Goal: Information Seeking & Learning: Learn about a topic

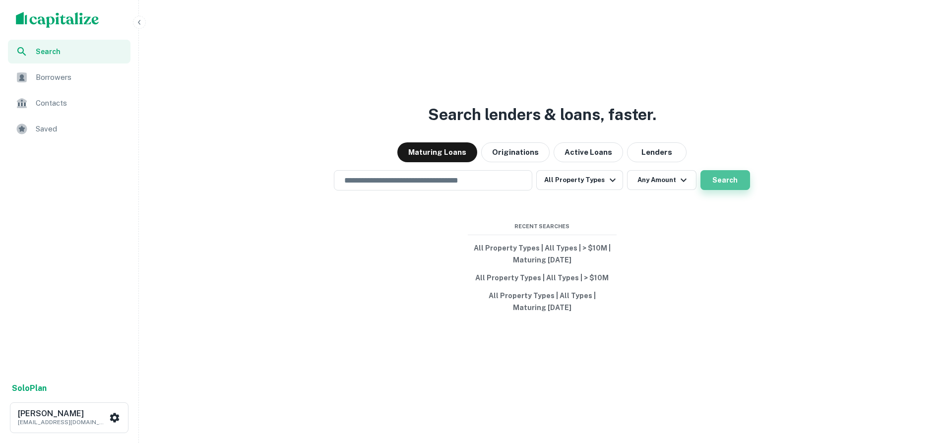
click at [705, 175] on button "Search" at bounding box center [725, 180] width 50 height 20
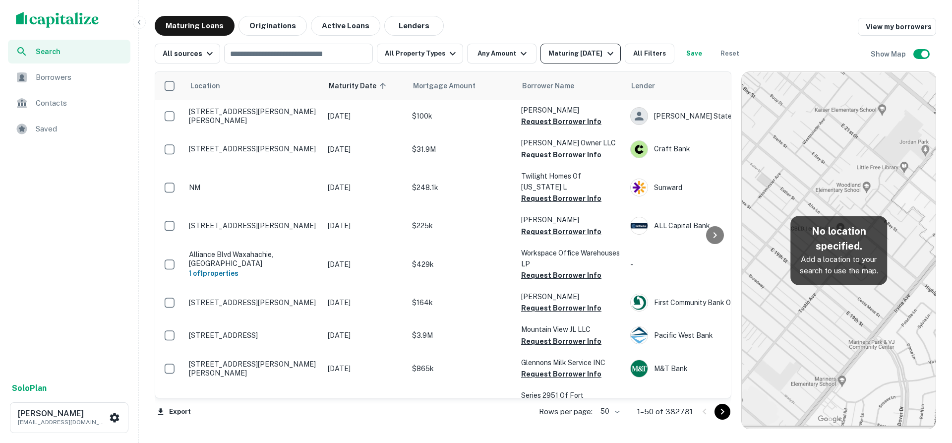
click at [586, 48] on div "Maturing In 1 Year" at bounding box center [581, 54] width 67 height 12
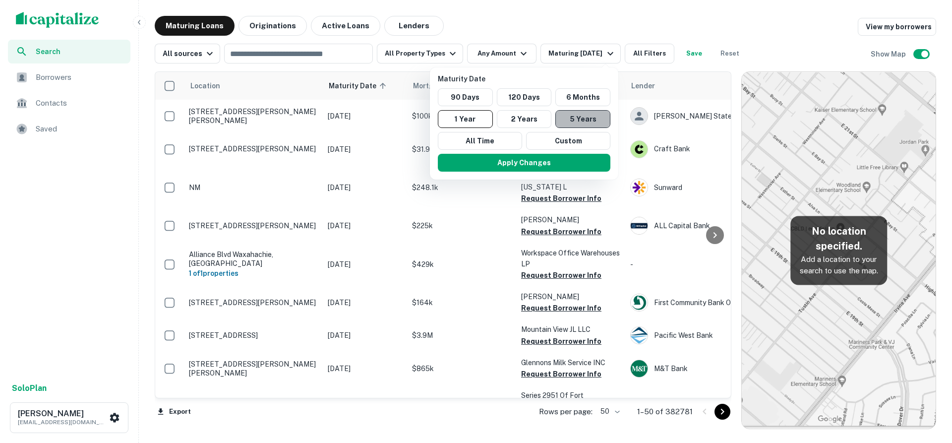
click at [563, 115] on button "5 Years" at bounding box center [582, 119] width 55 height 18
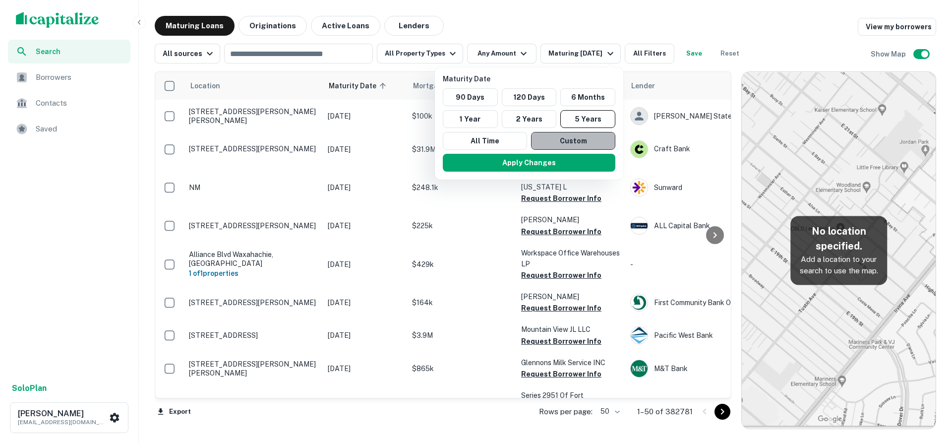
click at [574, 141] on button "Custom" at bounding box center [573, 141] width 84 height 18
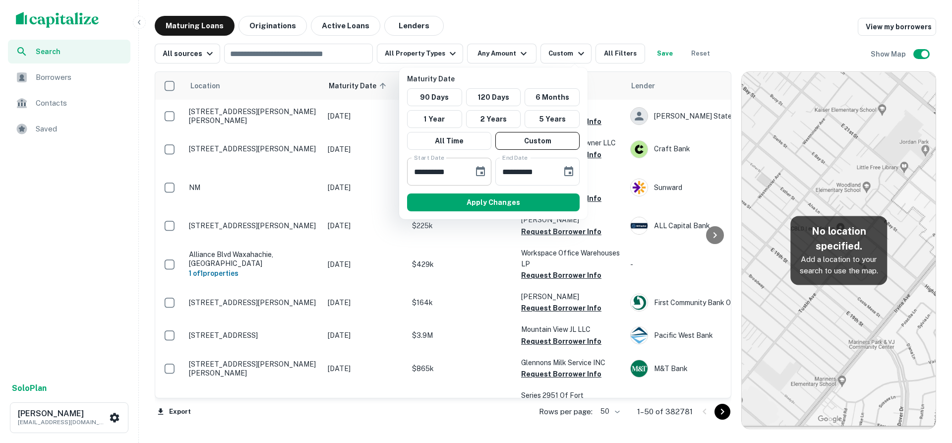
click at [453, 171] on input "**********" at bounding box center [436, 172] width 59 height 28
click at [477, 171] on icon "Choose date, selected date is Sep 11, 2025" at bounding box center [480, 172] width 12 height 12
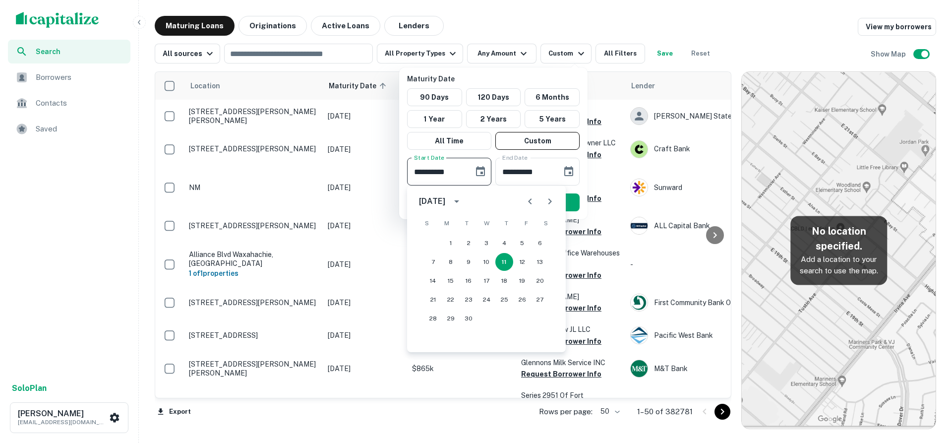
click at [557, 201] on button "Next month" at bounding box center [550, 201] width 20 height 20
click at [550, 194] on button "Next month" at bounding box center [550, 201] width 20 height 20
click at [549, 202] on icon "Next month" at bounding box center [550, 201] width 12 height 12
click at [549, 198] on icon "Next month" at bounding box center [550, 201] width 12 height 12
click at [486, 283] on button "14" at bounding box center [486, 281] width 18 height 18
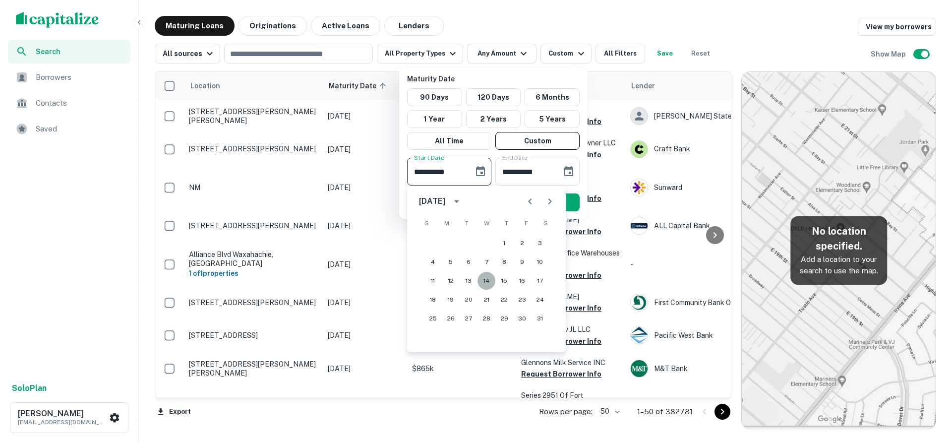
type input "**********"
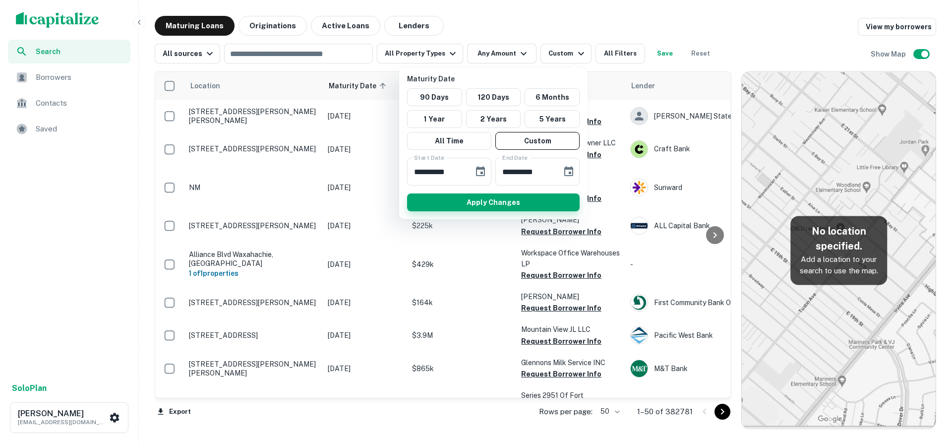
click at [535, 204] on button "Apply Changes" at bounding box center [493, 202] width 173 height 18
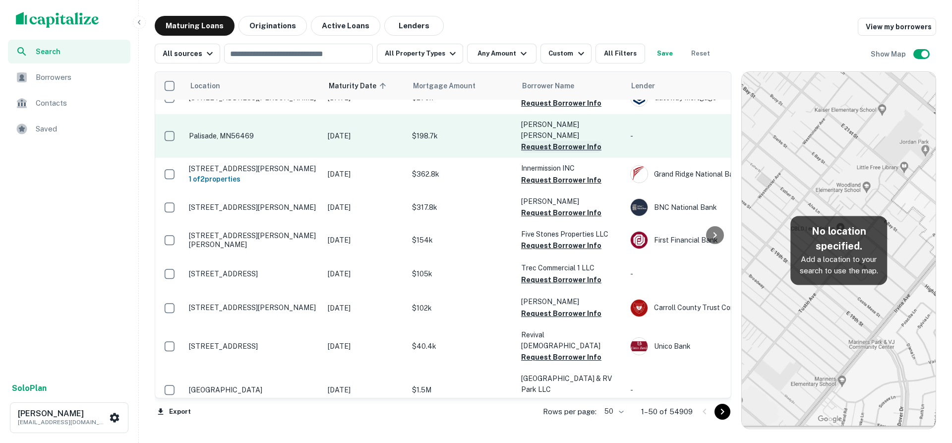
scroll to position [198, 0]
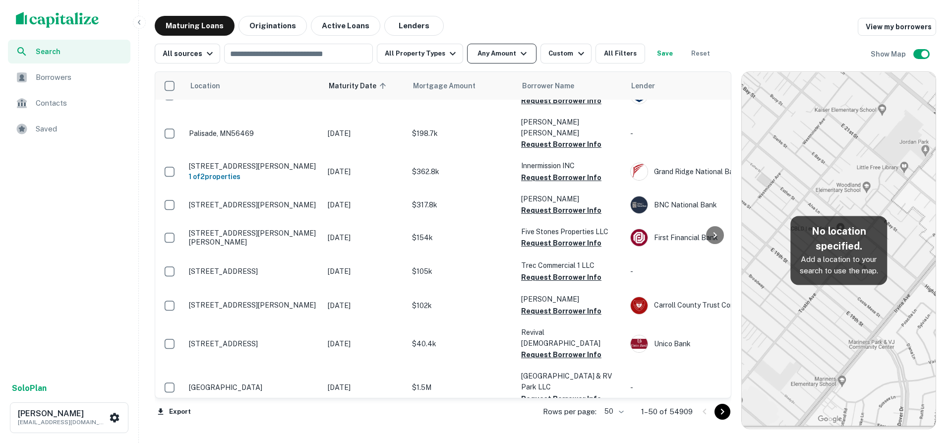
click at [522, 63] on button "Any Amount" at bounding box center [501, 54] width 69 height 20
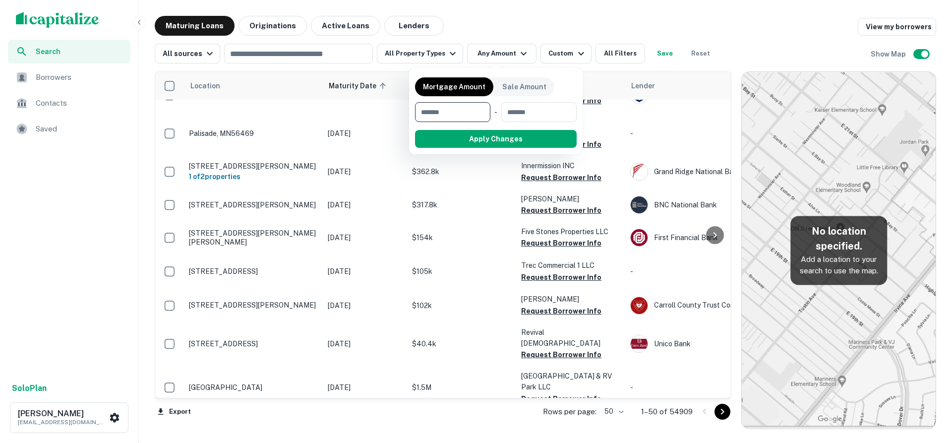
click at [458, 117] on input "number" at bounding box center [449, 112] width 68 height 20
type input "*******"
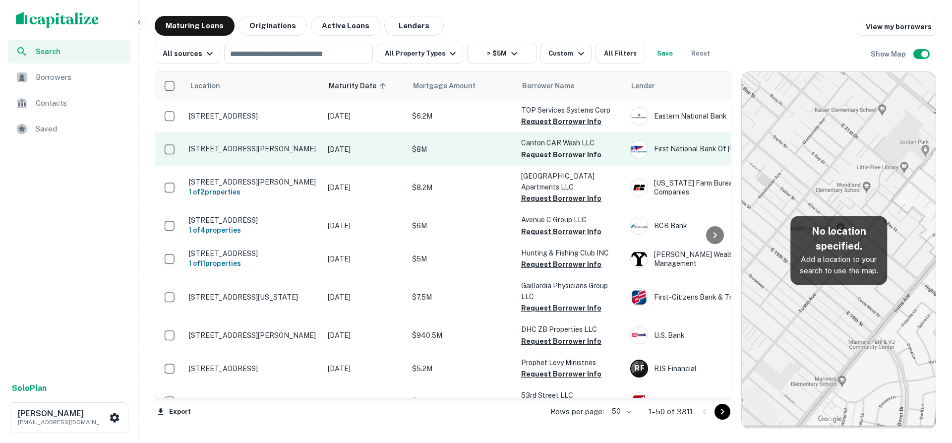
click at [246, 144] on p "10051 Franklin Square Dr Nottingham, MD21236" at bounding box center [253, 148] width 129 height 9
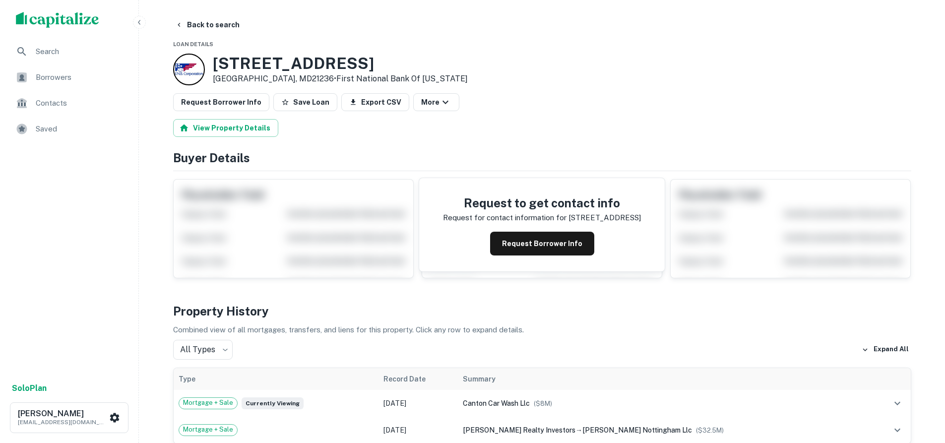
scroll to position [297, 0]
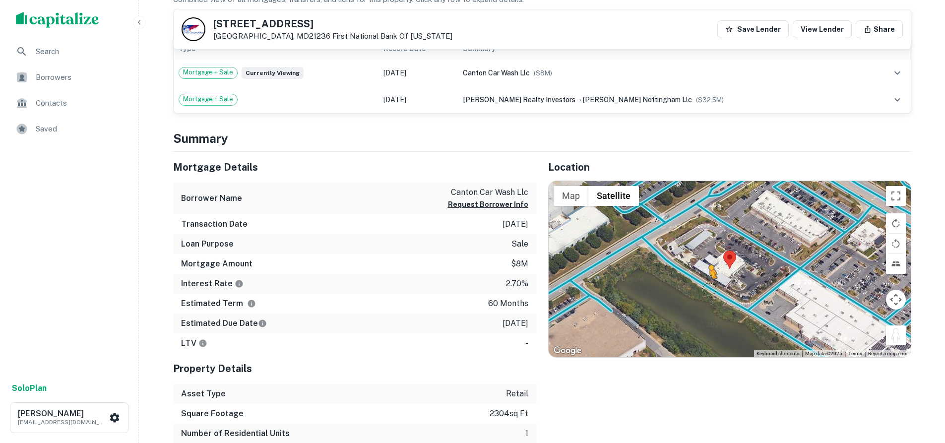
drag, startPoint x: 901, startPoint y: 341, endPoint x: 709, endPoint y: 289, distance: 199.8
click at [709, 289] on div "To activate drag with keyboard, press Alt + Enter. Once in keyboard drag state,…" at bounding box center [729, 269] width 362 height 176
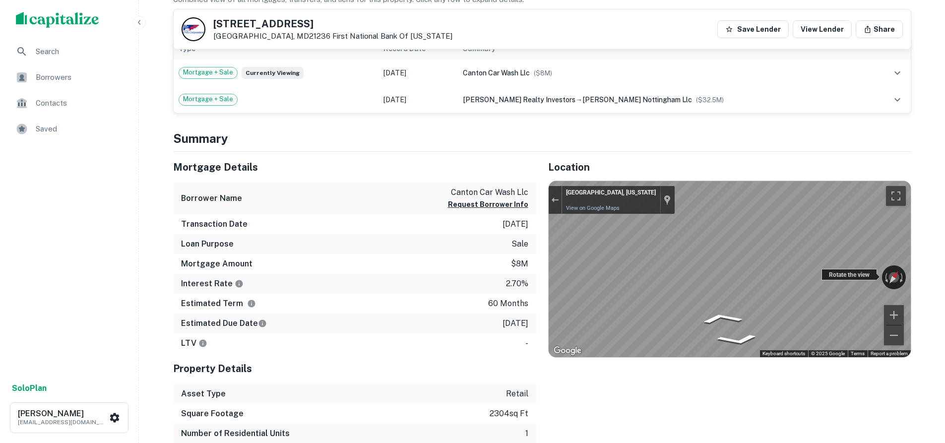
click at [879, 278] on div "← Move left → Move right ↑ Move up ↓ Move down + Zoom in - Zoom out Rosedale, M…" at bounding box center [729, 269] width 362 height 176
click at [893, 192] on button "Toggle fullscreen view" at bounding box center [896, 196] width 20 height 20
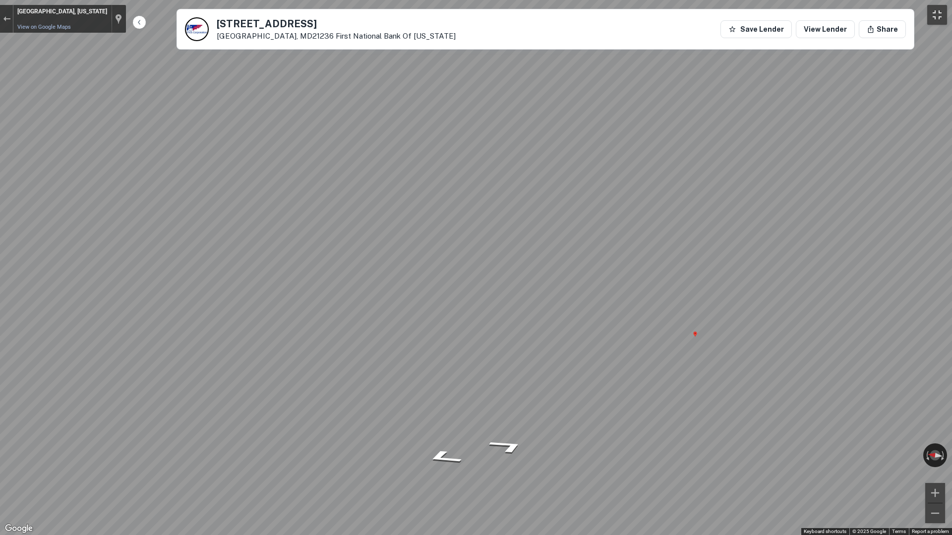
click at [938, 12] on button "Toggle fullscreen view" at bounding box center [937, 15] width 20 height 20
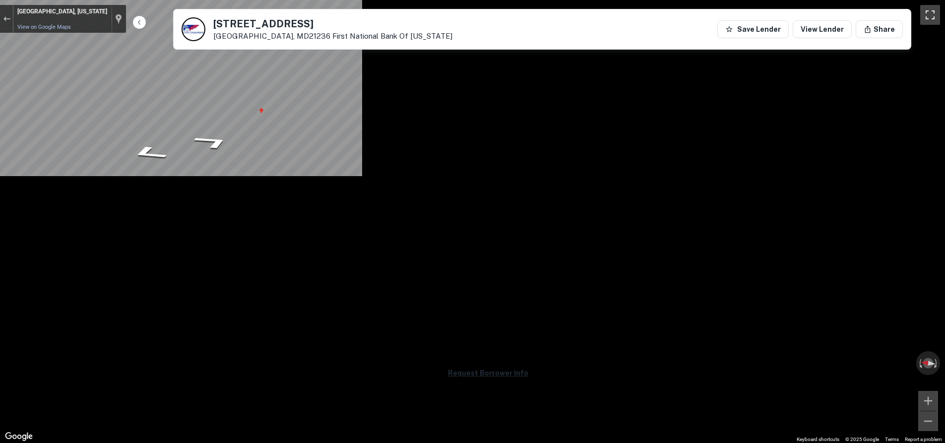
scroll to position [496, 0]
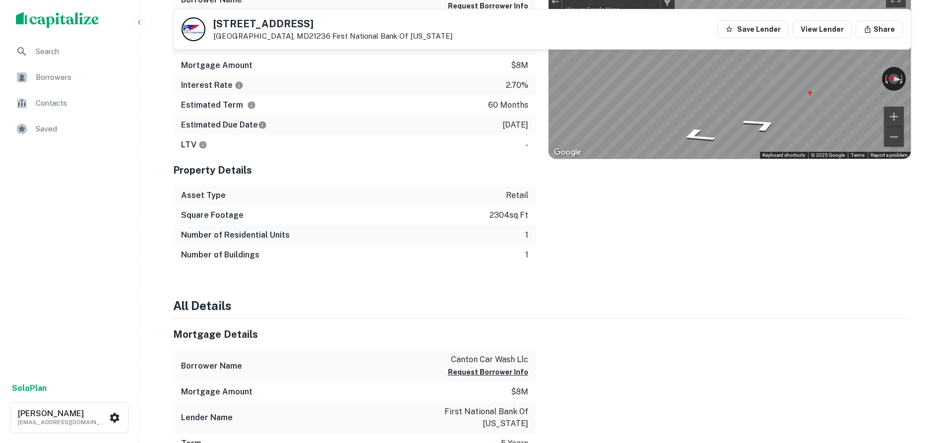
drag, startPoint x: 733, startPoint y: 178, endPoint x: 729, endPoint y: 236, distance: 58.6
click at [730, 240] on div "Location ← Move left → Move right ↑ Move up ↓ Move down + Zoom in - Zoom out Ho…" at bounding box center [723, 109] width 375 height 312
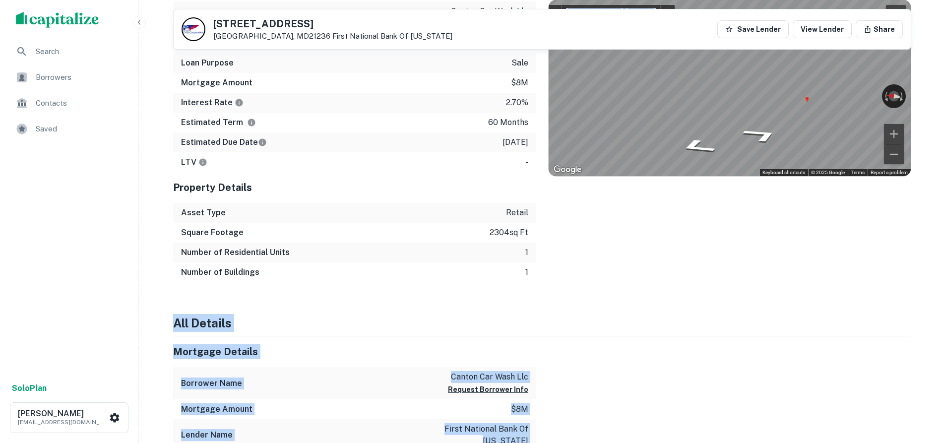
drag, startPoint x: 766, startPoint y: 207, endPoint x: 740, endPoint y: 292, distance: 88.3
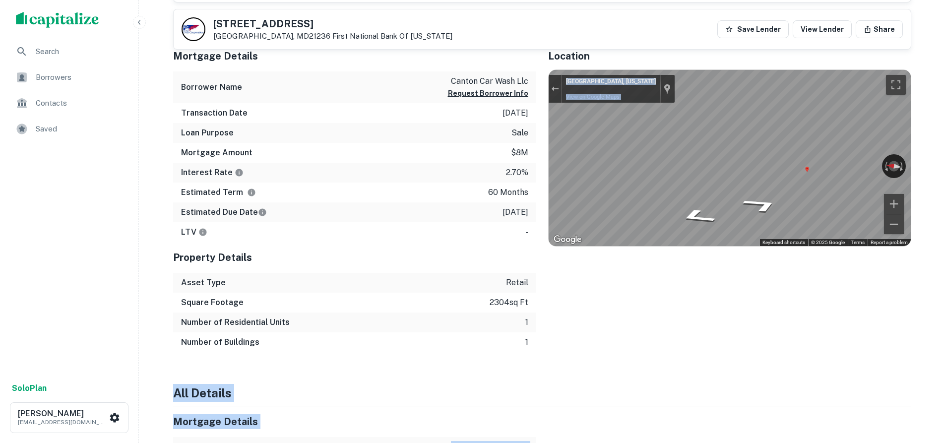
scroll to position [280, 0]
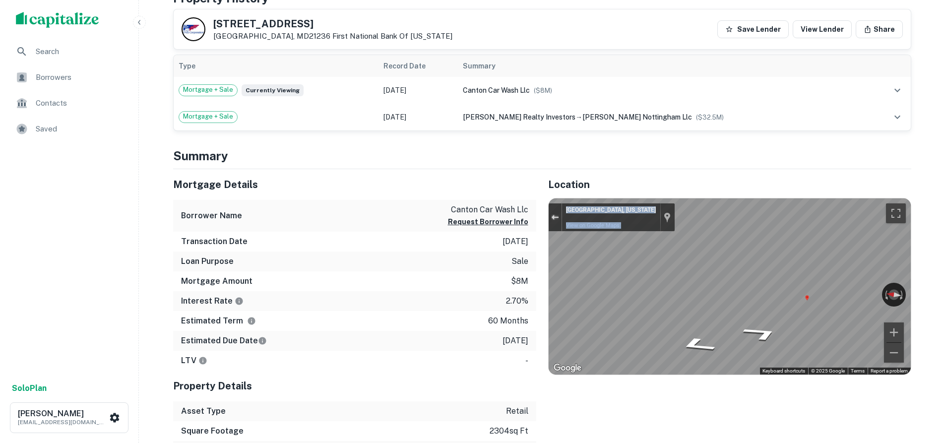
click at [557, 214] on div "Exit the Street View" at bounding box center [554, 217] width 7 height 6
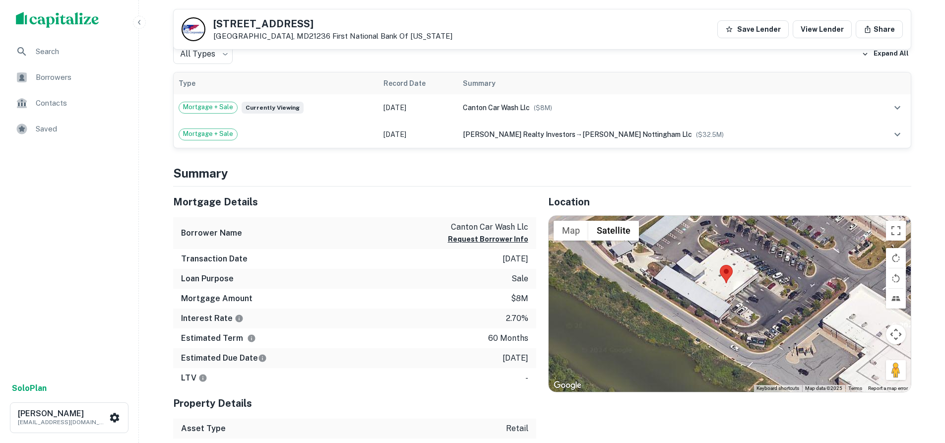
scroll to position [316, 0]
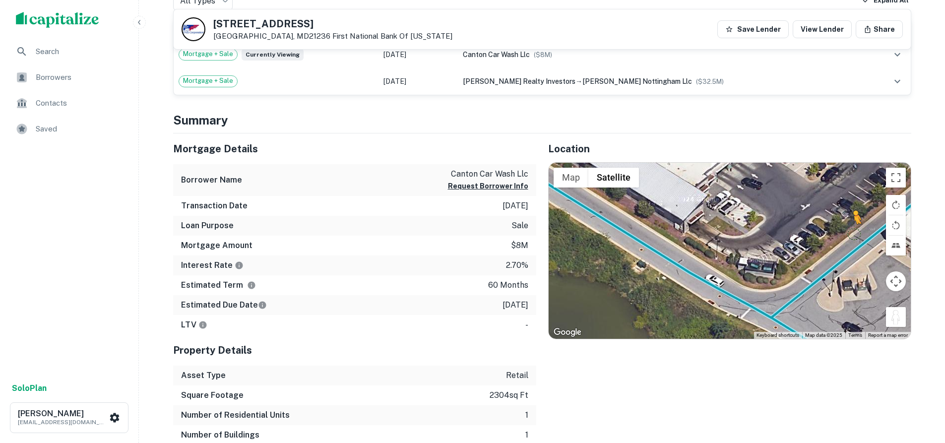
drag, startPoint x: 897, startPoint y: 317, endPoint x: 852, endPoint y: 231, distance: 97.4
click at [852, 231] on div "To activate drag with keyboard, press Alt + Enter. Once in keyboard drag state,…" at bounding box center [729, 251] width 362 height 176
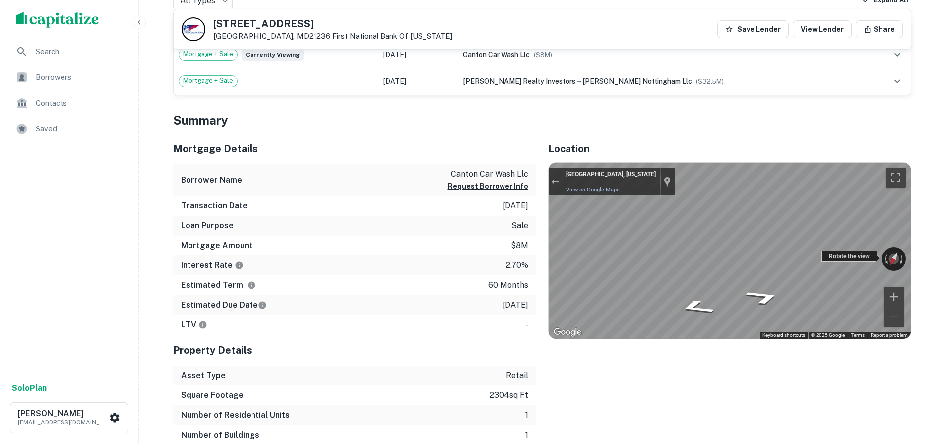
click at [827, 257] on div "← Move left → Move right ↑ Move up ↓ Move down + Zoom in - Zoom out Rosedale, M…" at bounding box center [729, 251] width 362 height 176
click at [556, 184] on button "Exit the Street View" at bounding box center [554, 181] width 13 height 13
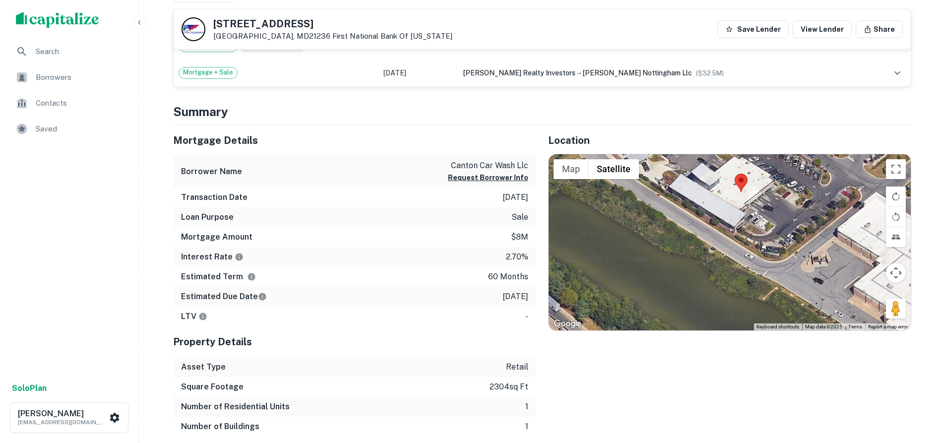
scroll to position [290, 0]
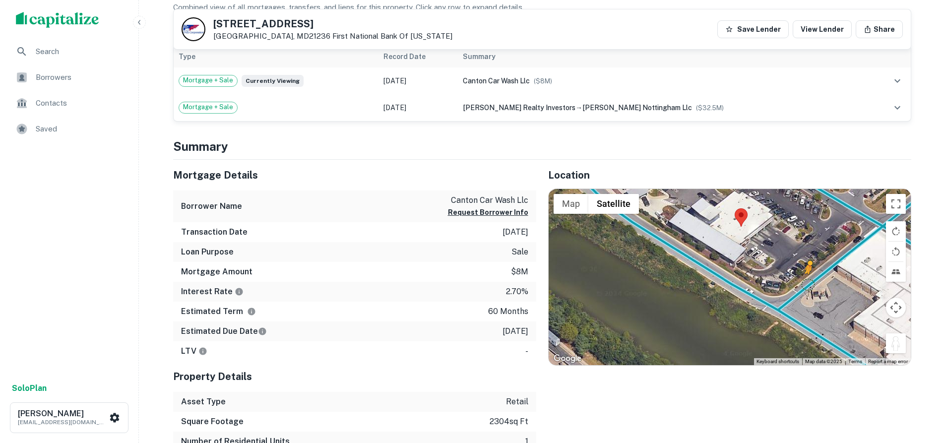
drag, startPoint x: 892, startPoint y: 339, endPoint x: 806, endPoint y: 283, distance: 102.9
click at [806, 283] on div "To activate drag with keyboard, press Alt + Enter. Once in keyboard drag state,…" at bounding box center [729, 277] width 362 height 176
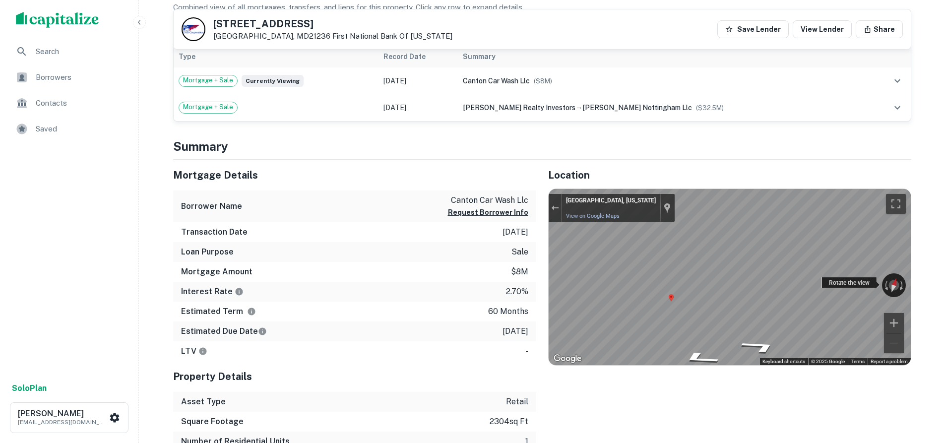
click at [847, 283] on div "← Move left → Move right ↑ Move up ↓ Move down + Zoom in - Zoom out Rosedale, M…" at bounding box center [729, 277] width 362 height 176
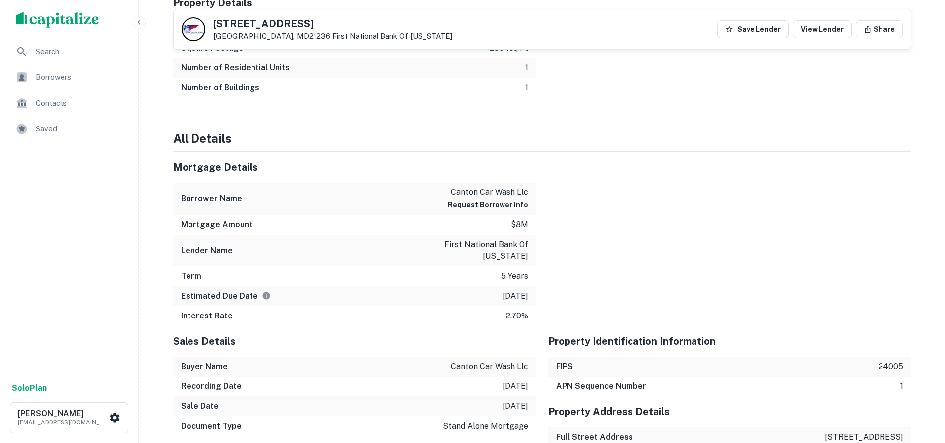
scroll to position [686, 0]
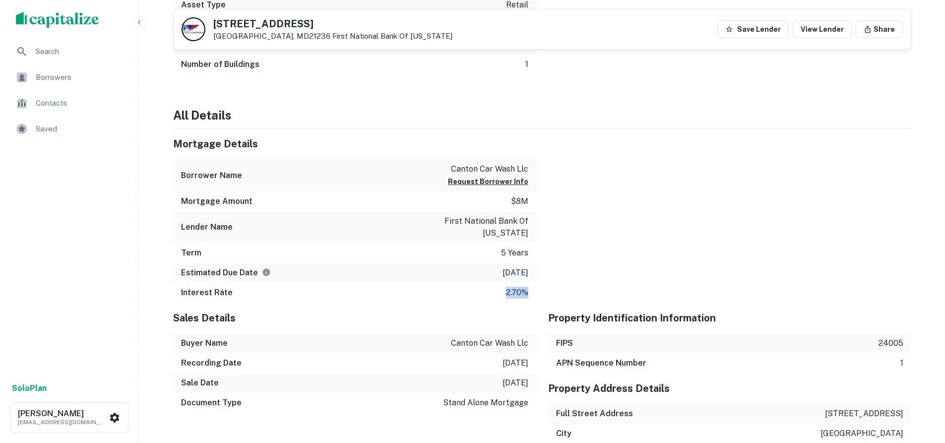
drag, startPoint x: 500, startPoint y: 291, endPoint x: 527, endPoint y: 291, distance: 26.8
click at [527, 291] on div "Interest Rate 2.70%" at bounding box center [354, 293] width 363 height 20
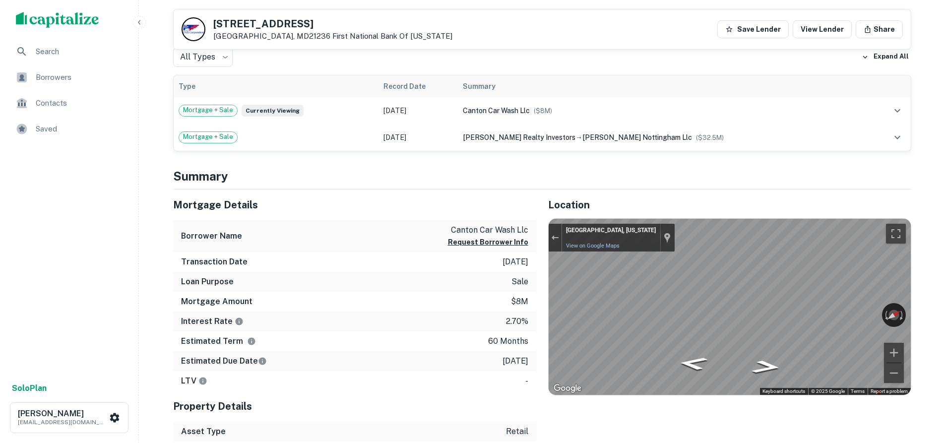
scroll to position [240, 0]
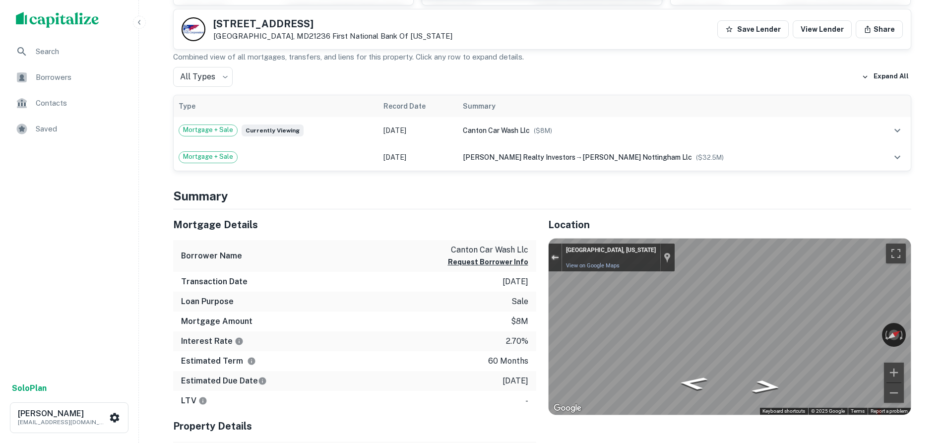
click at [553, 255] on div "Exit the Street View" at bounding box center [554, 257] width 7 height 6
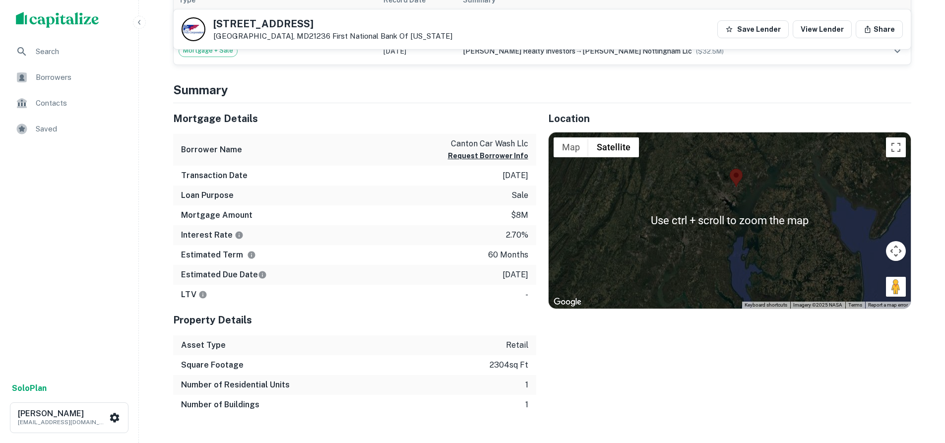
scroll to position [347, 0]
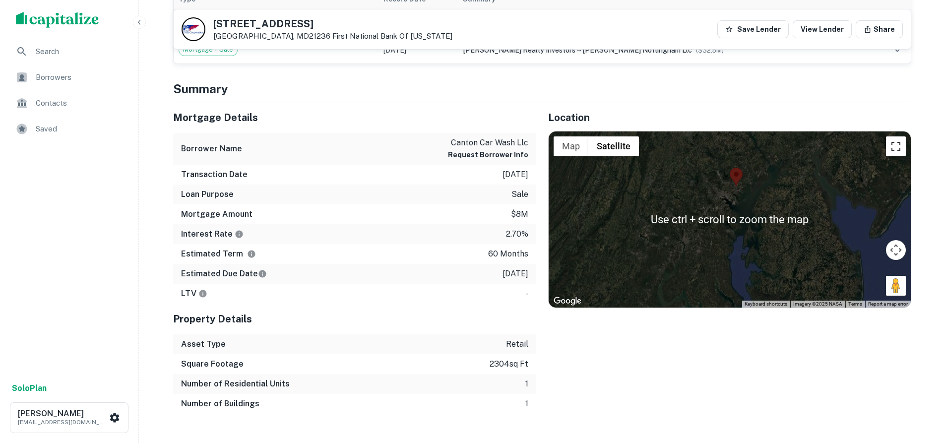
click at [890, 147] on button "Toggle fullscreen view" at bounding box center [896, 146] width 20 height 20
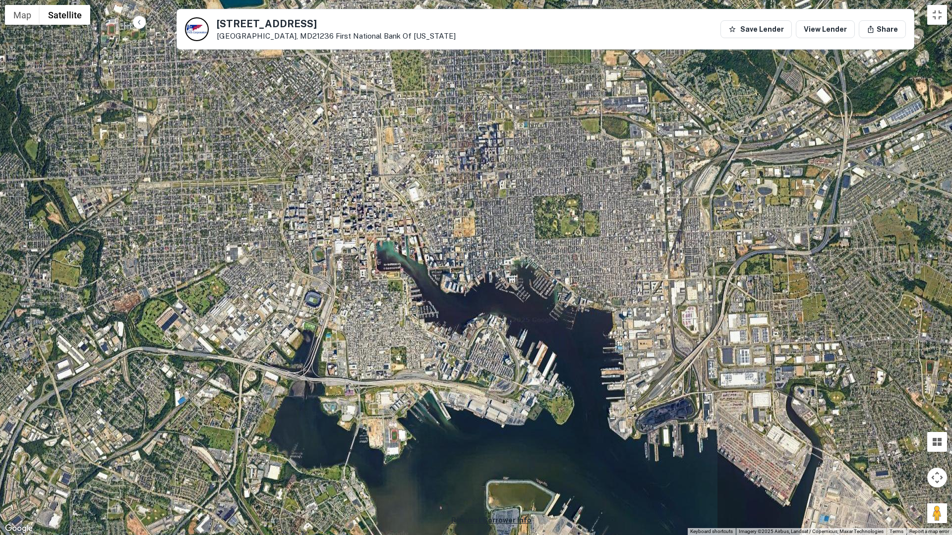
drag, startPoint x: 351, startPoint y: 205, endPoint x: 445, endPoint y: 221, distance: 95.5
click at [445, 221] on div "Loading..." at bounding box center [476, 267] width 952 height 535
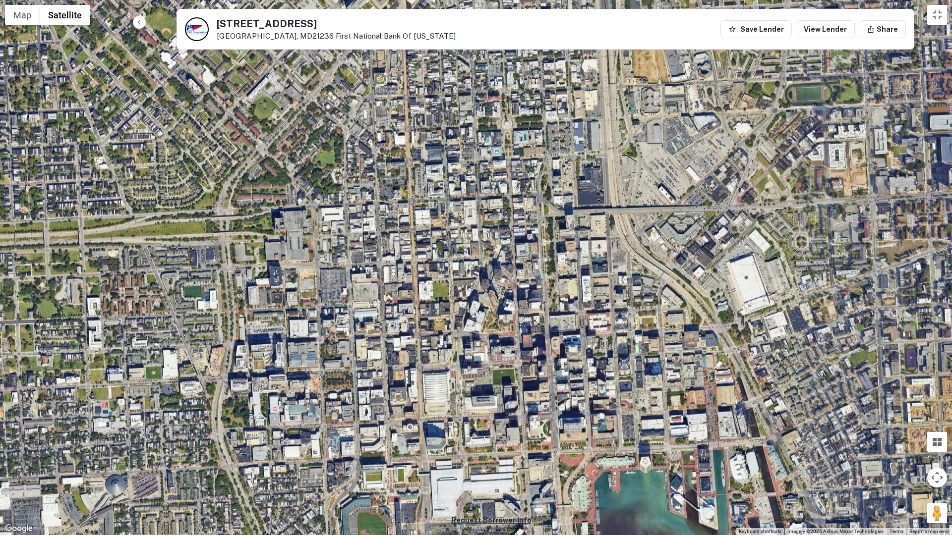
drag, startPoint x: 362, startPoint y: 161, endPoint x: 616, endPoint y: 321, distance: 300.2
click at [628, 329] on div "Loading..." at bounding box center [476, 267] width 952 height 535
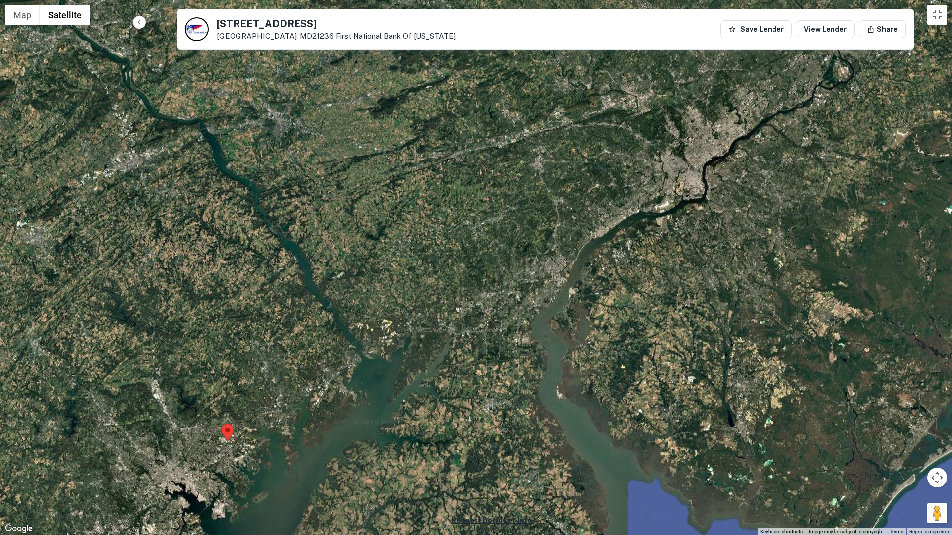
drag, startPoint x: 723, startPoint y: 343, endPoint x: 479, endPoint y: 351, distance: 243.6
click at [479, 351] on div "Loading..." at bounding box center [476, 267] width 952 height 535
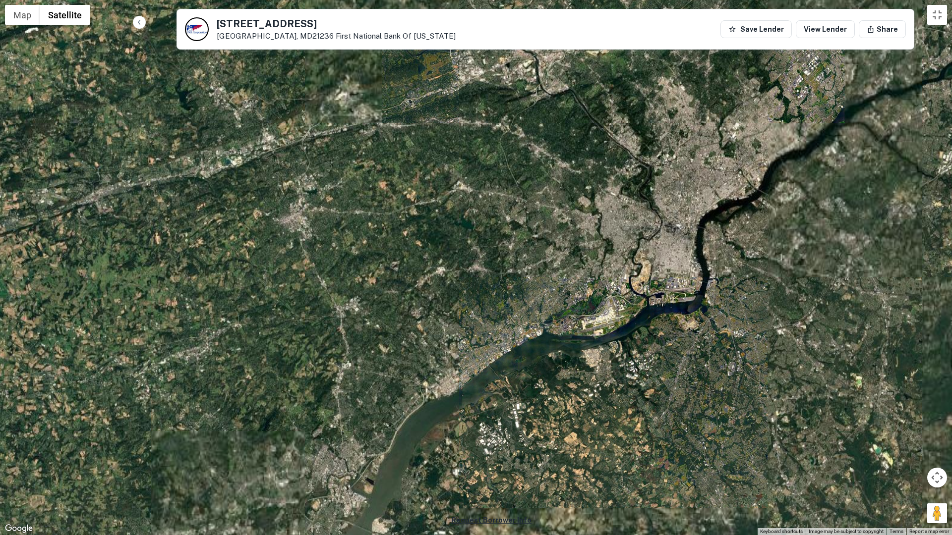
drag, startPoint x: 697, startPoint y: 157, endPoint x: 680, endPoint y: 207, distance: 52.8
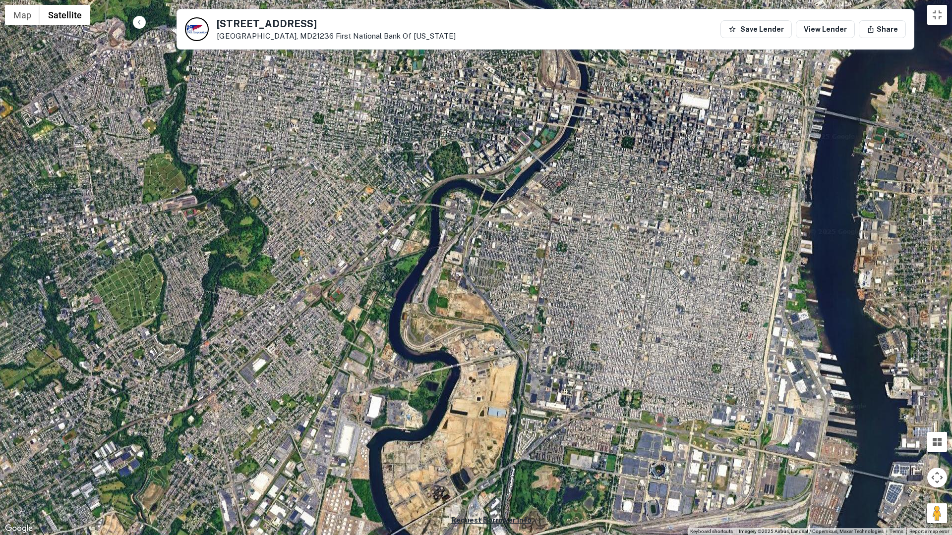
drag, startPoint x: 642, startPoint y: 317, endPoint x: 660, endPoint y: 225, distance: 94.0
click at [660, 225] on div "Loading..." at bounding box center [476, 267] width 952 height 535
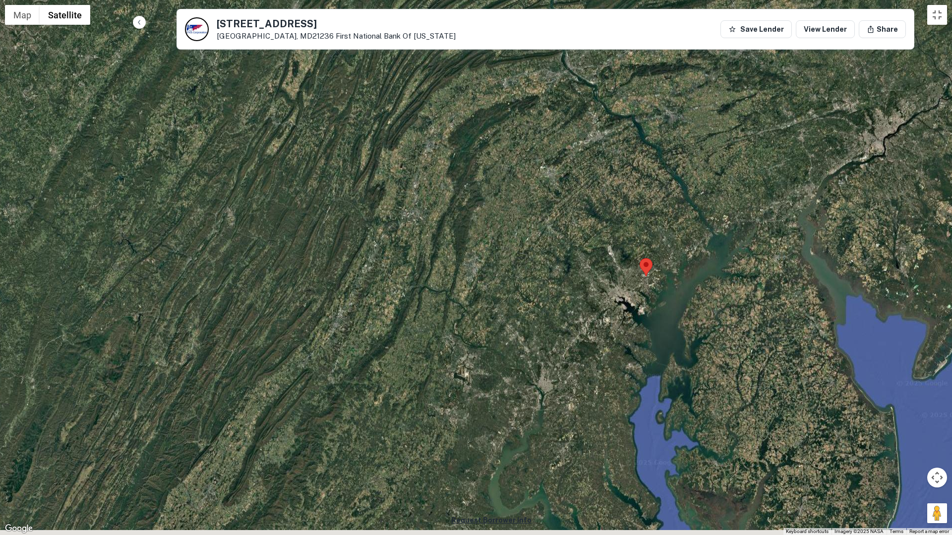
drag, startPoint x: 467, startPoint y: 329, endPoint x: 628, endPoint y: 277, distance: 169.2
click at [766, 180] on div "Loading..." at bounding box center [476, 267] width 952 height 535
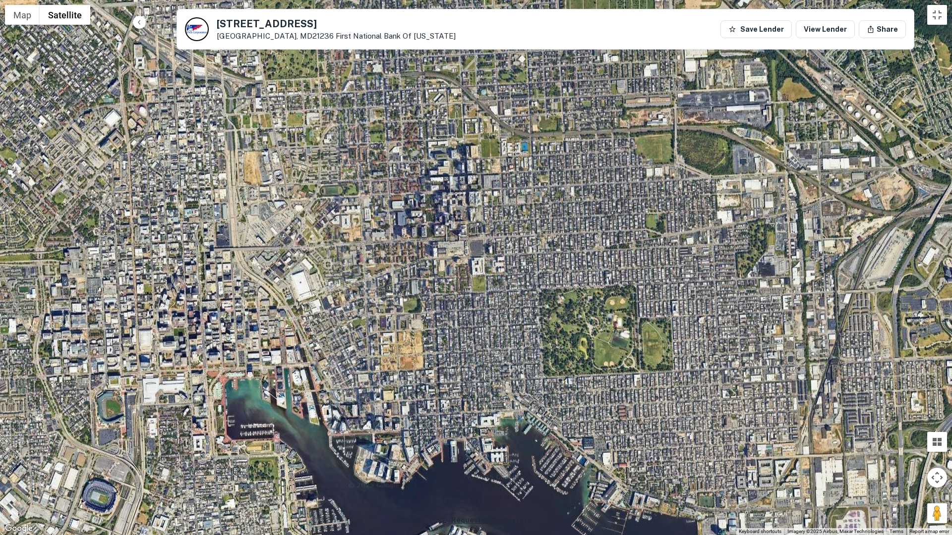
drag, startPoint x: 667, startPoint y: 193, endPoint x: 644, endPoint y: 411, distance: 218.4
click at [644, 411] on div "Loading..." at bounding box center [476, 267] width 952 height 535
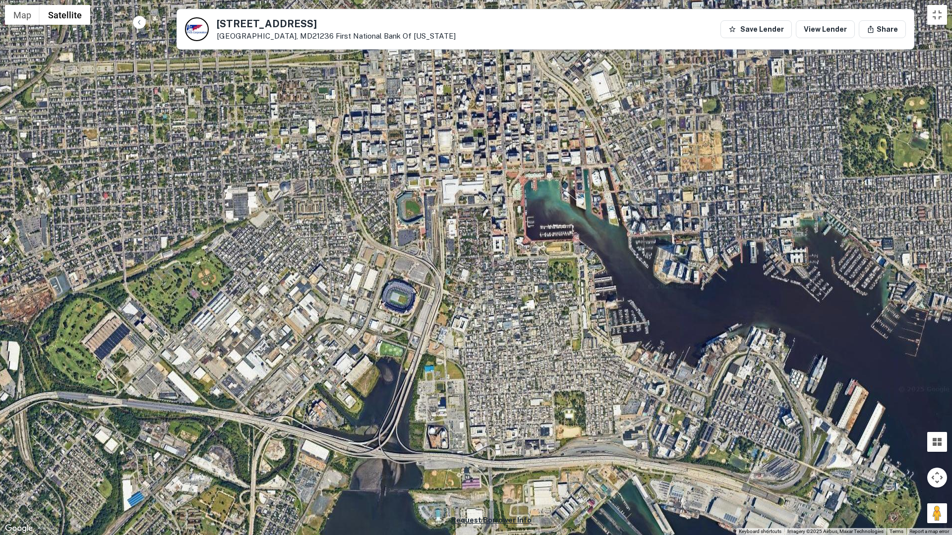
drag, startPoint x: 331, startPoint y: 328, endPoint x: 637, endPoint y: 126, distance: 366.5
click at [637, 126] on div "Loading..." at bounding box center [476, 267] width 952 height 535
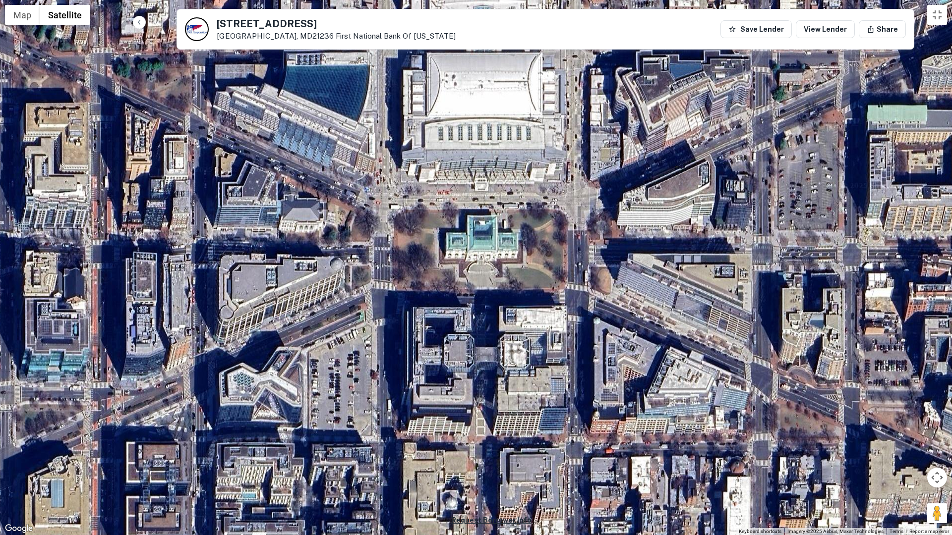
drag, startPoint x: 471, startPoint y: 100, endPoint x: 498, endPoint y: 252, distance: 155.1
click at [498, 252] on div "Loading..." at bounding box center [476, 267] width 952 height 535
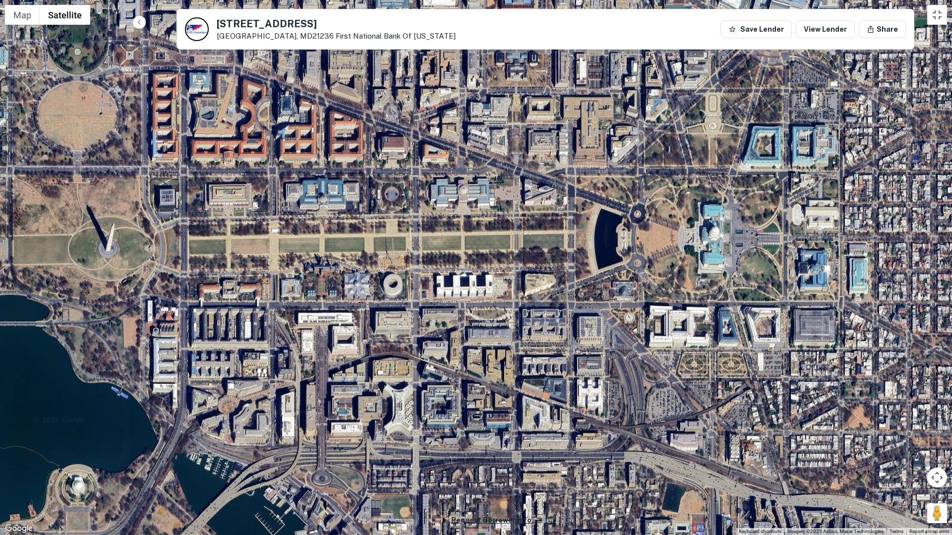
drag, startPoint x: 742, startPoint y: 207, endPoint x: 773, endPoint y: 258, distance: 59.9
click at [773, 258] on div "Loading..." at bounding box center [476, 267] width 952 height 535
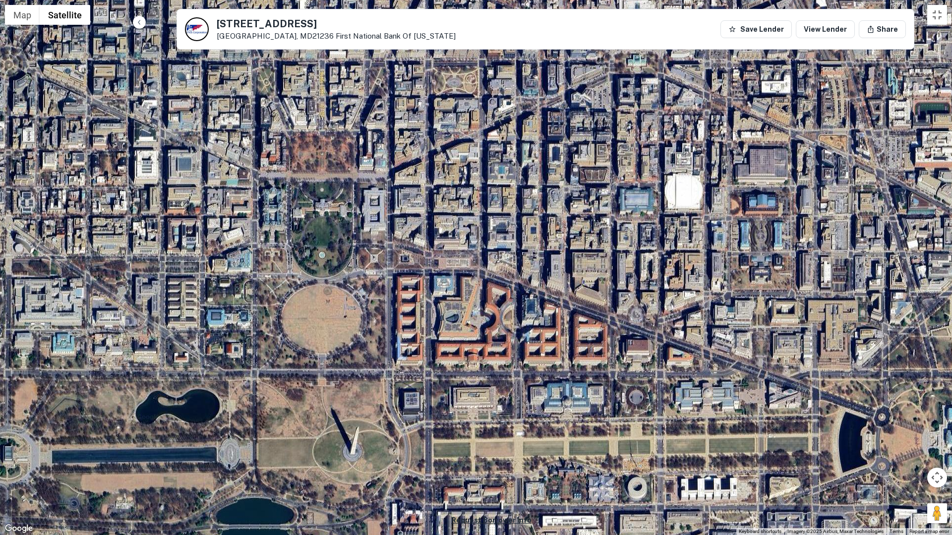
drag, startPoint x: 259, startPoint y: 125, endPoint x: 505, endPoint y: 330, distance: 320.0
click at [505, 330] on div "Loading..." at bounding box center [476, 267] width 952 height 535
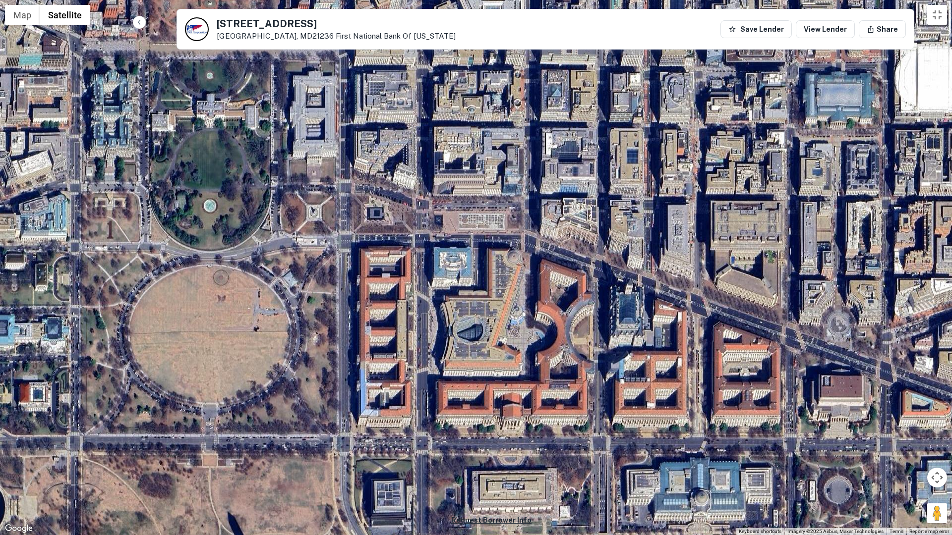
drag, startPoint x: 305, startPoint y: 237, endPoint x: 498, endPoint y: 317, distance: 208.9
click at [498, 317] on div "Loading..." at bounding box center [476, 267] width 952 height 535
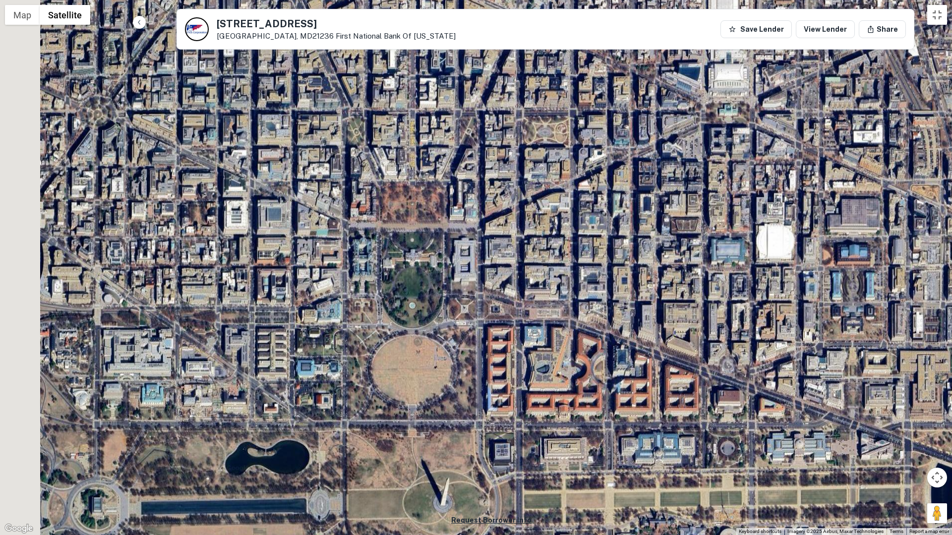
drag, startPoint x: 393, startPoint y: 252, endPoint x: 421, endPoint y: 255, distance: 28.4
click at [421, 255] on div "Loading..." at bounding box center [476, 267] width 952 height 535
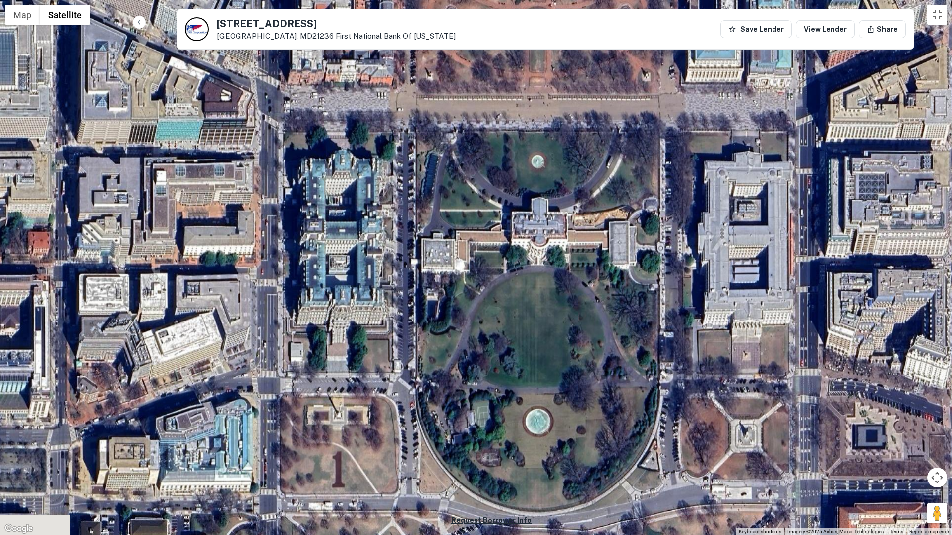
drag, startPoint x: 567, startPoint y: 307, endPoint x: 509, endPoint y: 236, distance: 92.3
click at [509, 236] on div "Loading..." at bounding box center [476, 267] width 952 height 535
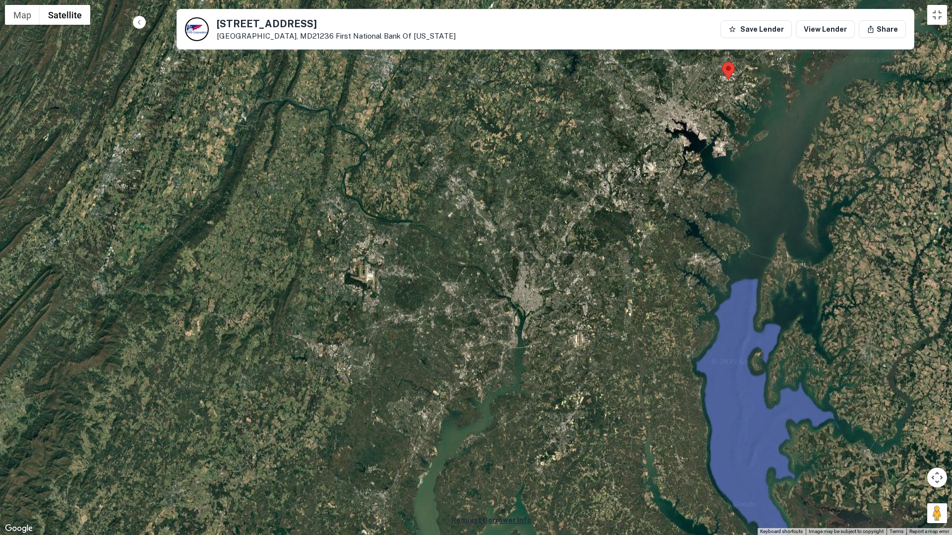
drag, startPoint x: 661, startPoint y: 156, endPoint x: 559, endPoint y: 267, distance: 150.6
click at [559, 267] on div "Loading..." at bounding box center [476, 267] width 952 height 535
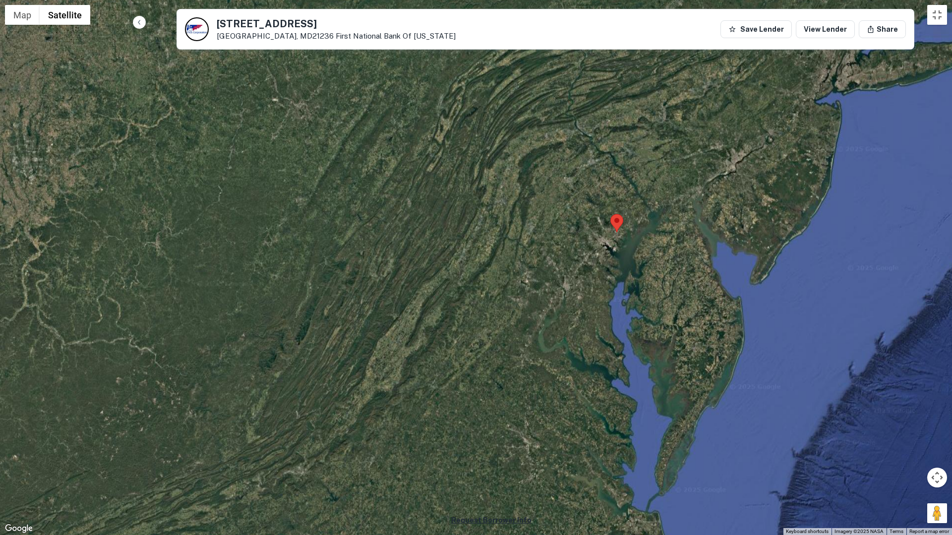
drag, startPoint x: 588, startPoint y: 171, endPoint x: 559, endPoint y: 307, distance: 138.9
click at [559, 307] on div "Loading..." at bounding box center [476, 267] width 952 height 535
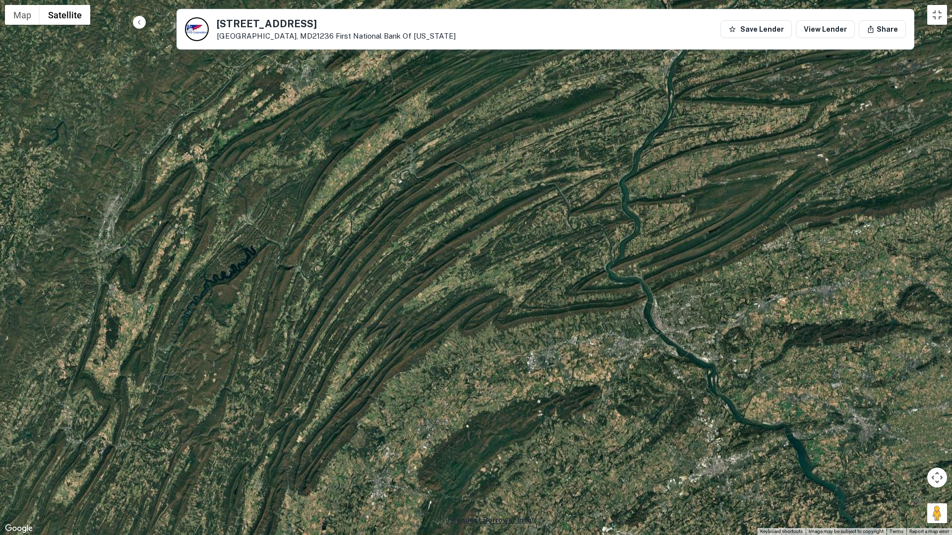
click at [931, 25] on div "Loading..." at bounding box center [476, 267] width 952 height 535
click at [944, 23] on div "Loading..." at bounding box center [476, 267] width 952 height 535
click at [940, 8] on button "Toggle fullscreen view" at bounding box center [937, 15] width 20 height 20
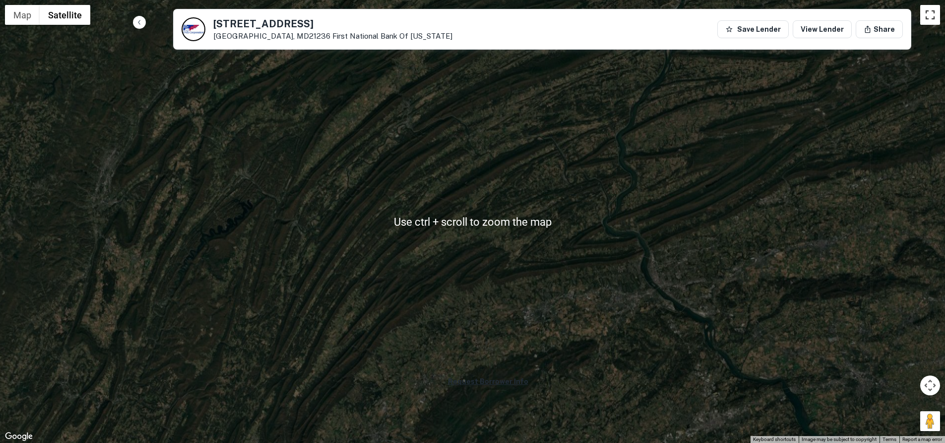
scroll to position [545, 0]
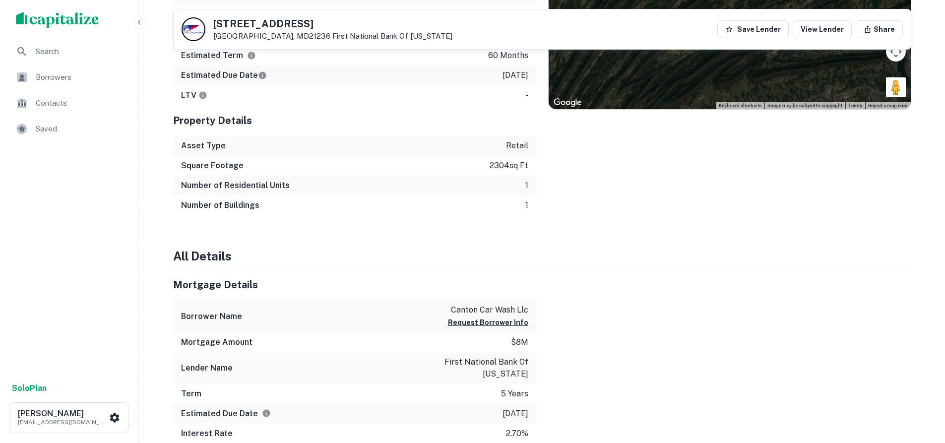
click at [446, 159] on div "Square Footage 2304 sq ft" at bounding box center [354, 166] width 363 height 20
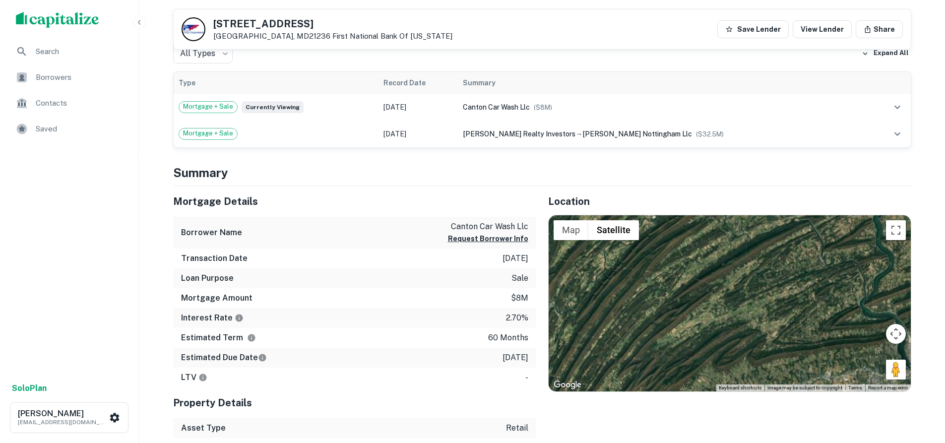
scroll to position [248, 0]
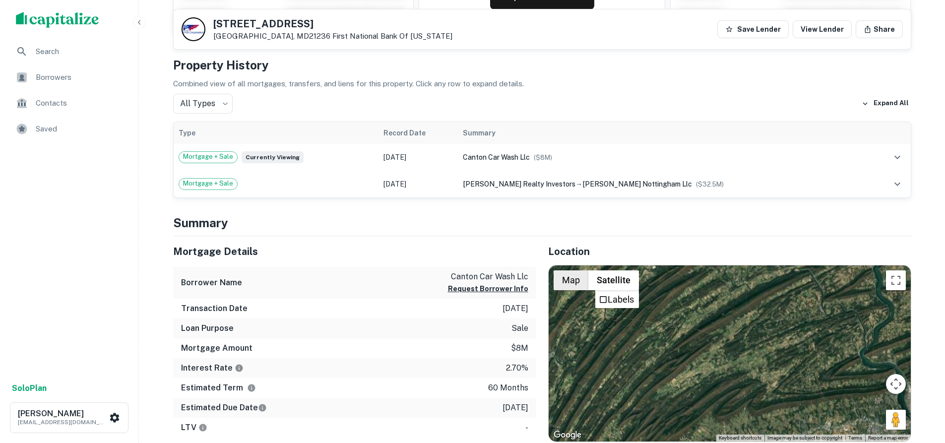
click at [580, 243] on div "Location ← Move left → Move right ↑ Move up ↓ Move down + Zoom in - Zoom out Ho…" at bounding box center [723, 392] width 375 height 312
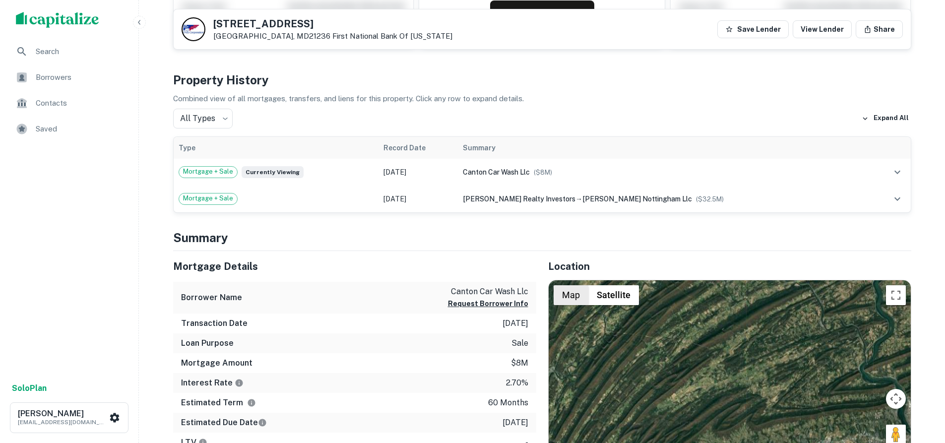
click at [575, 299] on button "Map" at bounding box center [570, 295] width 35 height 20
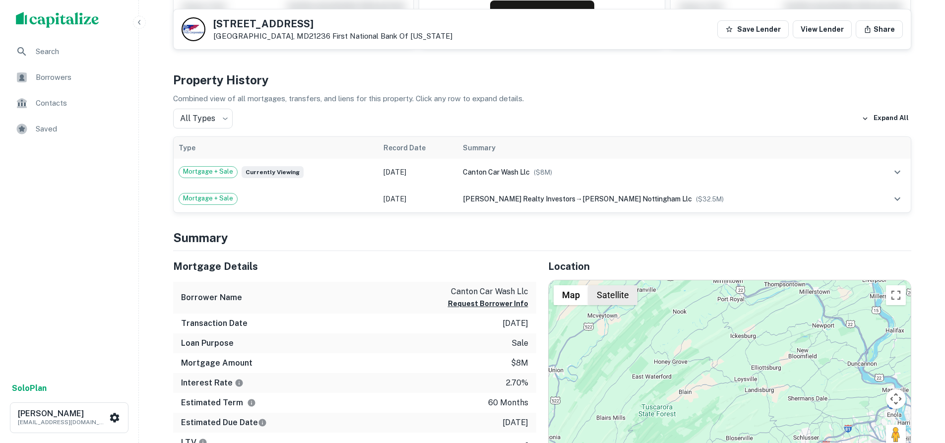
click at [601, 296] on button "Satellite" at bounding box center [612, 295] width 49 height 20
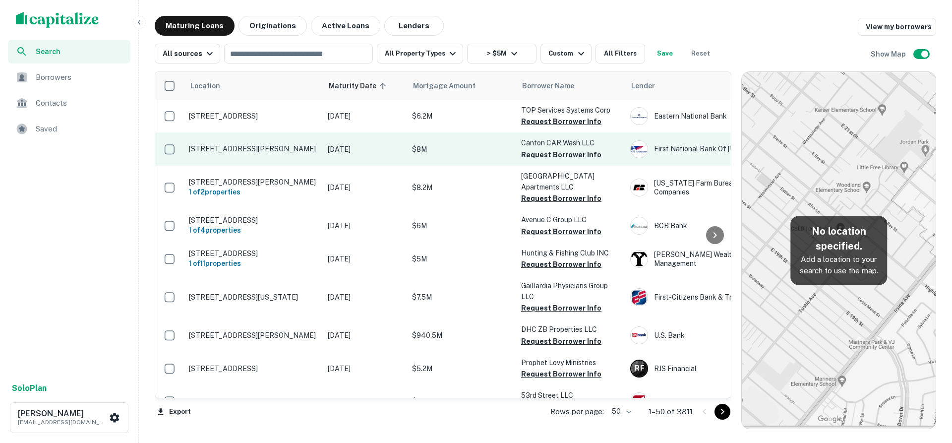
click at [259, 148] on p "10051 Franklin Square Dr Nottingham, MD21236" at bounding box center [253, 148] width 129 height 9
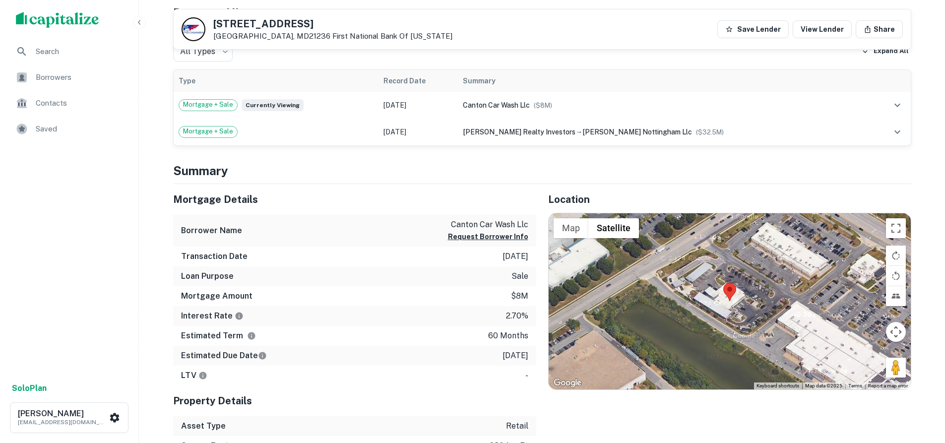
scroll to position [248, 0]
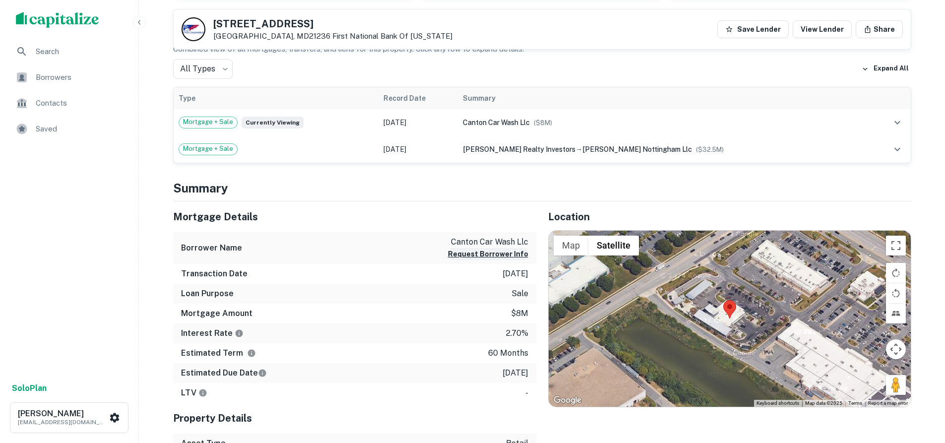
click at [479, 253] on button "Request Borrower Info" at bounding box center [488, 254] width 80 height 12
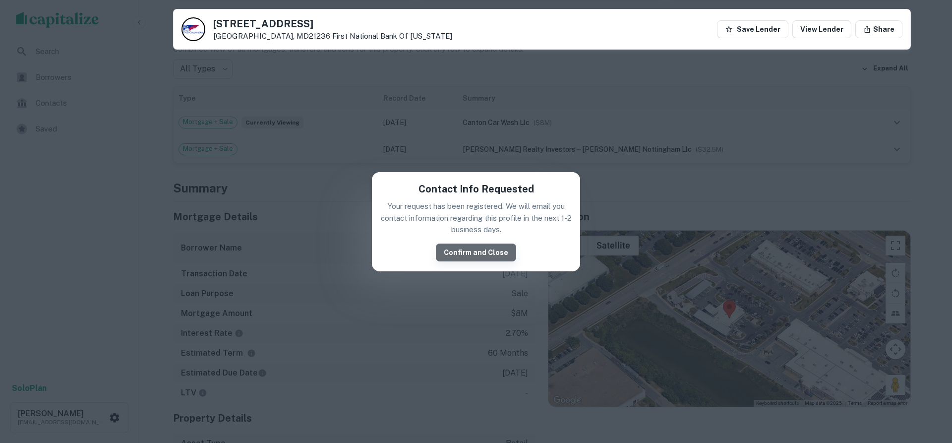
click at [479, 246] on button "Confirm and Close" at bounding box center [476, 252] width 80 height 18
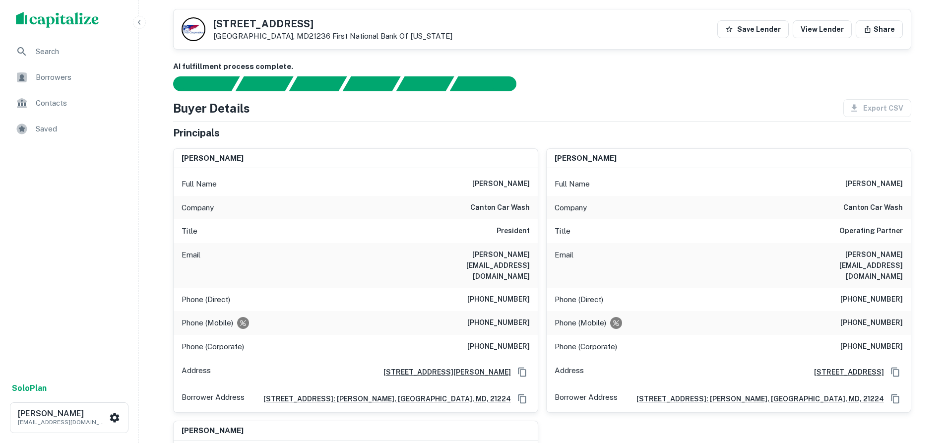
scroll to position [50, 0]
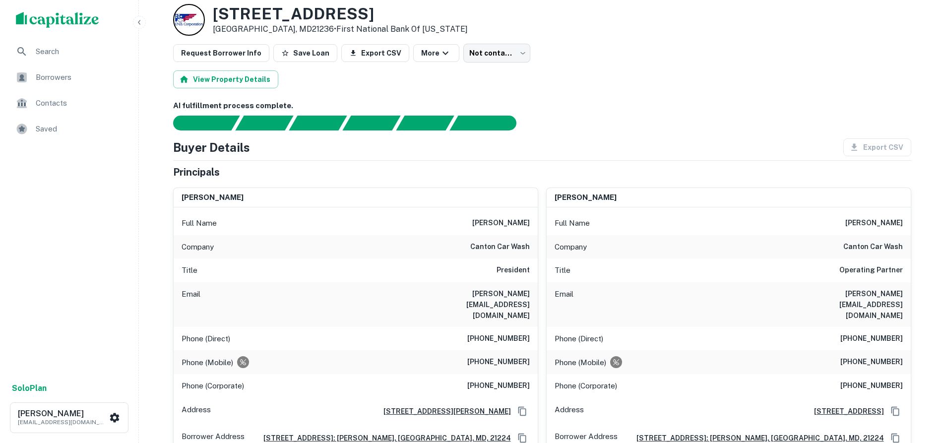
click at [876, 146] on div "Export CSV" at bounding box center [873, 147] width 76 height 18
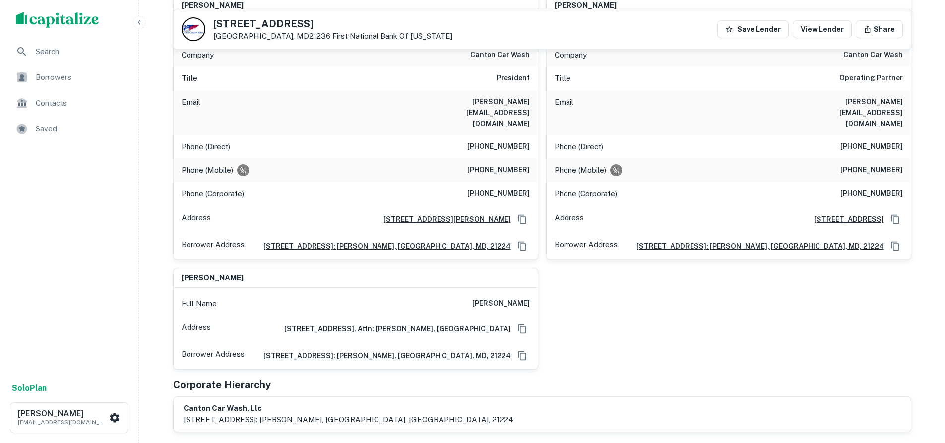
scroll to position [446, 0]
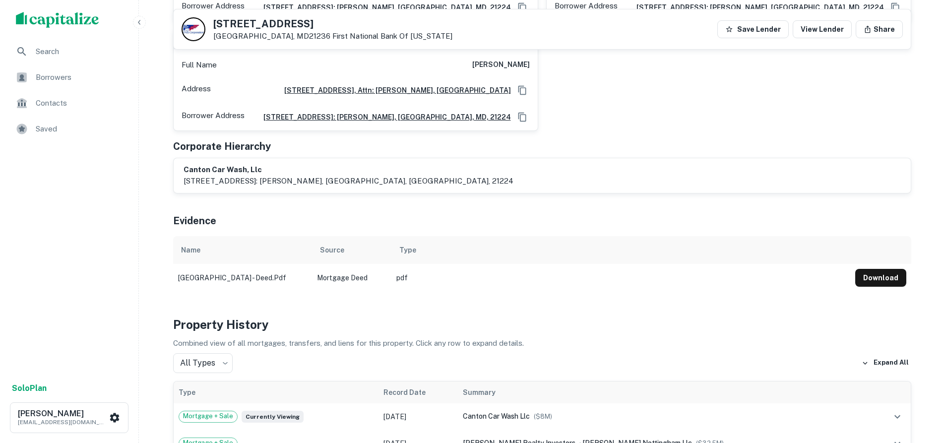
click at [294, 175] on p "1101 ponca street, attn: thomas debacco, baltimore, md, 21224" at bounding box center [348, 181] width 330 height 12
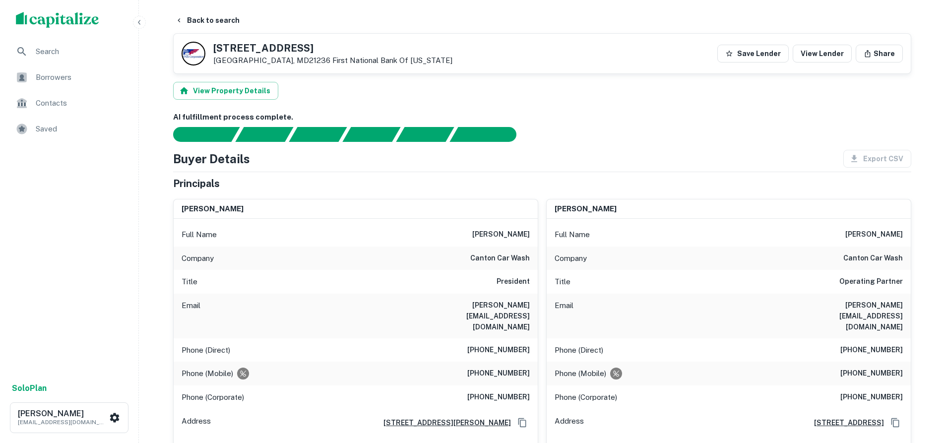
scroll to position [0, 0]
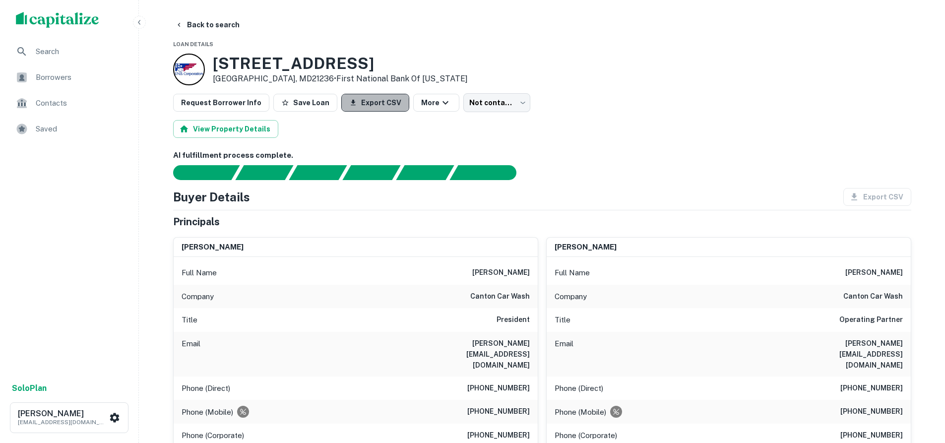
click at [363, 105] on button "Export CSV" at bounding box center [375, 103] width 68 height 18
click at [415, 98] on button "More" at bounding box center [436, 103] width 46 height 18
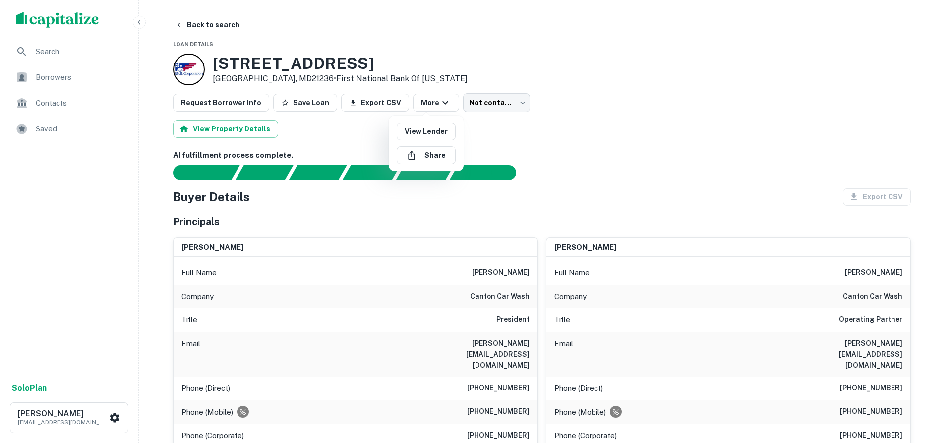
click at [641, 149] on div at bounding box center [476, 221] width 952 height 443
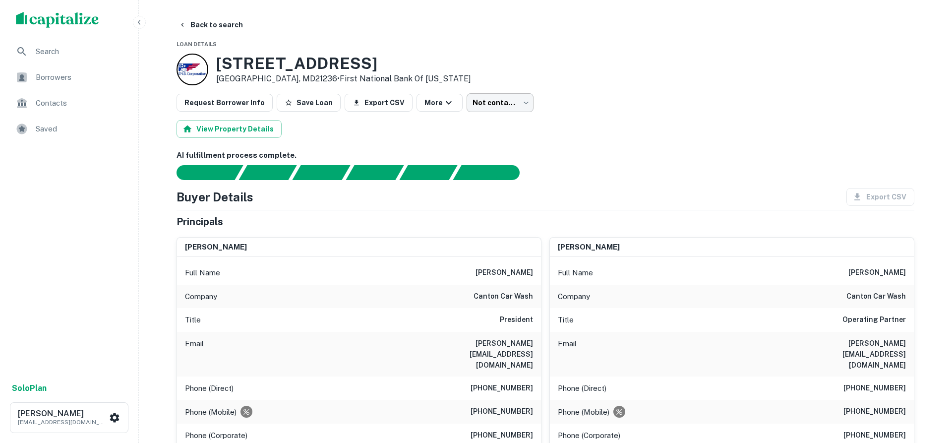
click at [498, 109] on body "Search Borrowers Contacts Saved Solo Plan Justin Belote jbelote@largocapital.co…" at bounding box center [476, 221] width 952 height 443
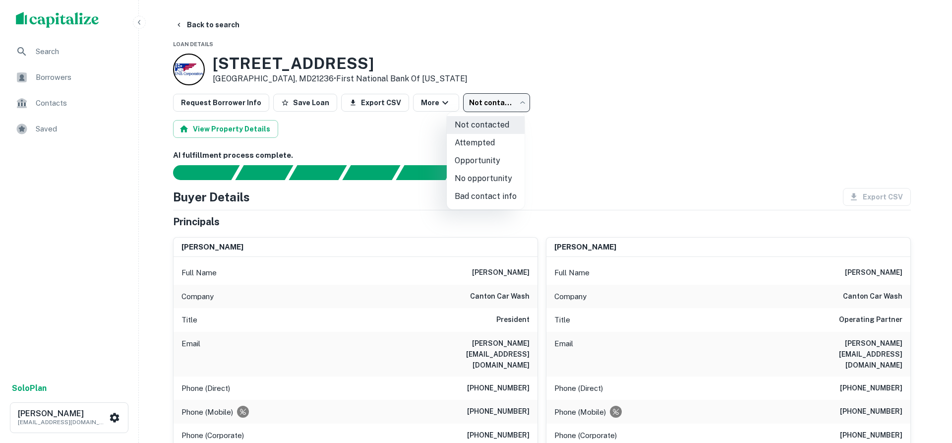
click at [601, 120] on div at bounding box center [476, 221] width 952 height 443
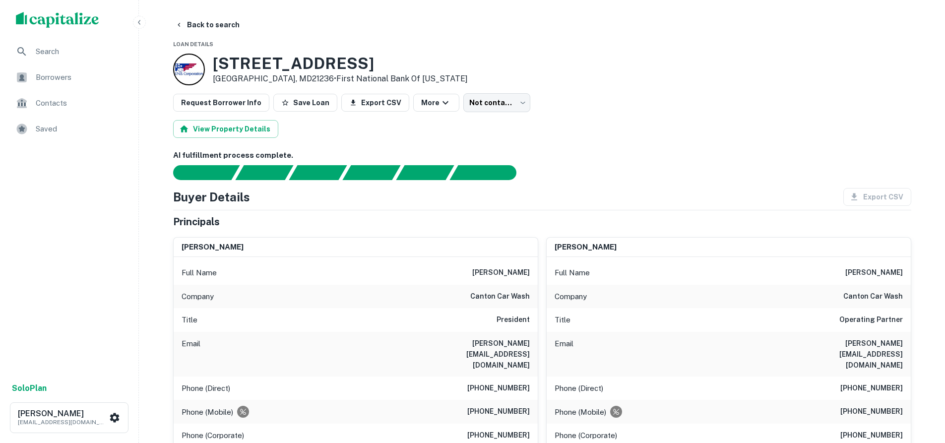
click at [450, 99] on div "Request Borrower Info Save Loan Export CSV More Not contacted **** ​" at bounding box center [542, 102] width 738 height 19
click at [442, 99] on button "More" at bounding box center [436, 103] width 46 height 18
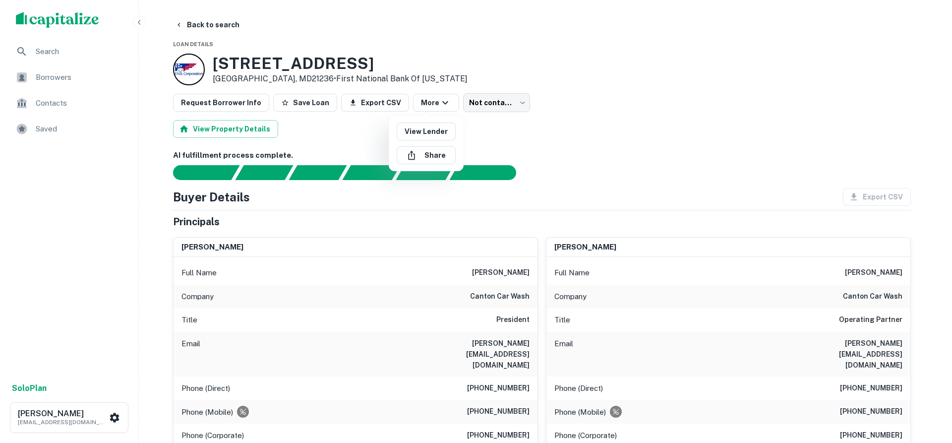
click at [506, 137] on div at bounding box center [476, 221] width 952 height 443
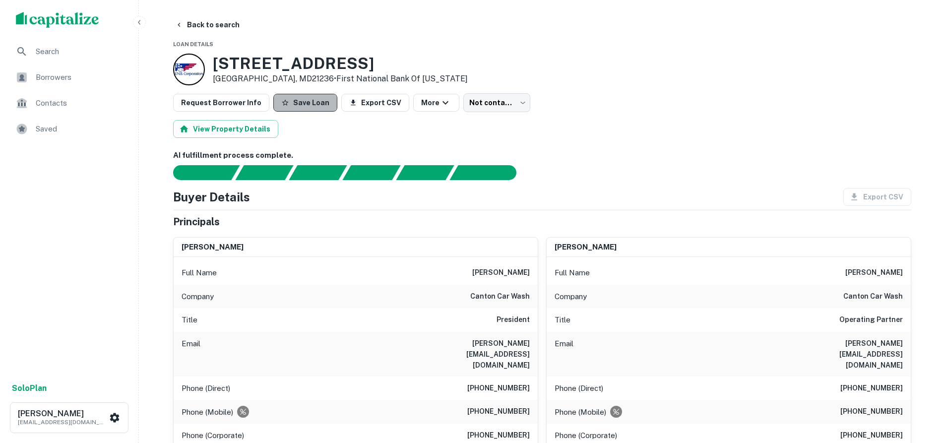
click at [314, 106] on button "Save Loan" at bounding box center [305, 103] width 64 height 18
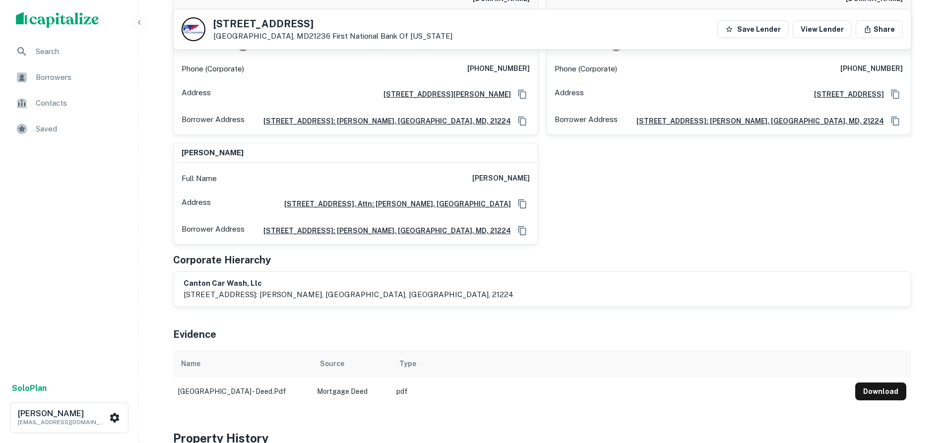
scroll to position [397, 0]
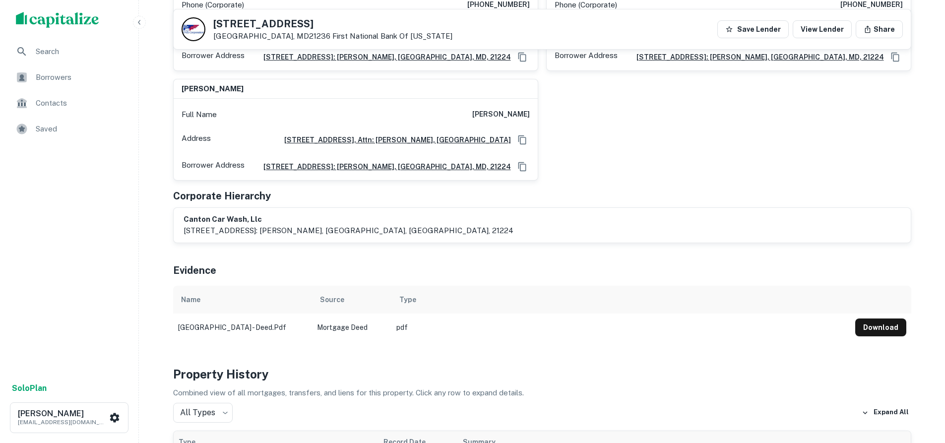
click at [223, 225] on p "1101 ponca street, attn: thomas debacco, baltimore, md, 21224" at bounding box center [348, 231] width 330 height 12
click at [258, 294] on div "Name" at bounding box center [242, 300] width 123 height 12
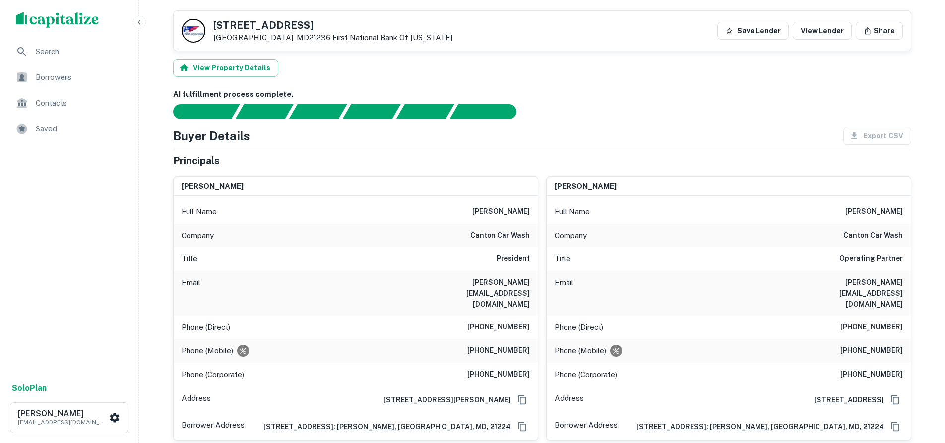
scroll to position [0, 0]
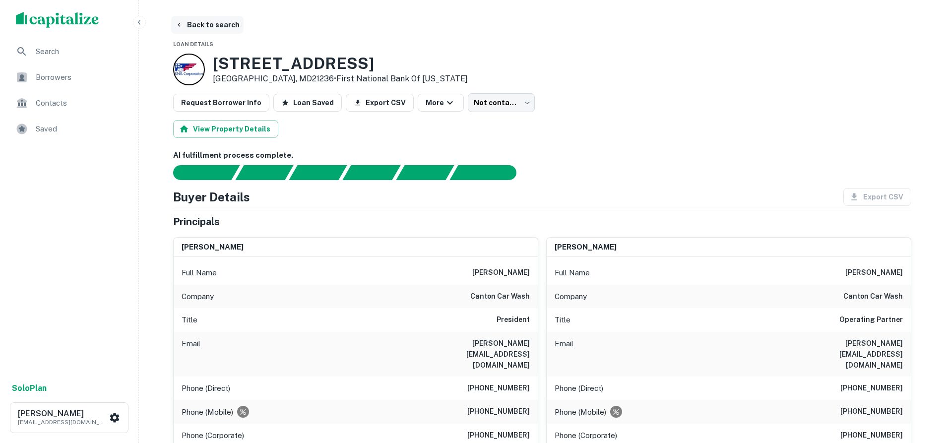
click at [179, 23] on icon "button" at bounding box center [179, 25] width 8 height 8
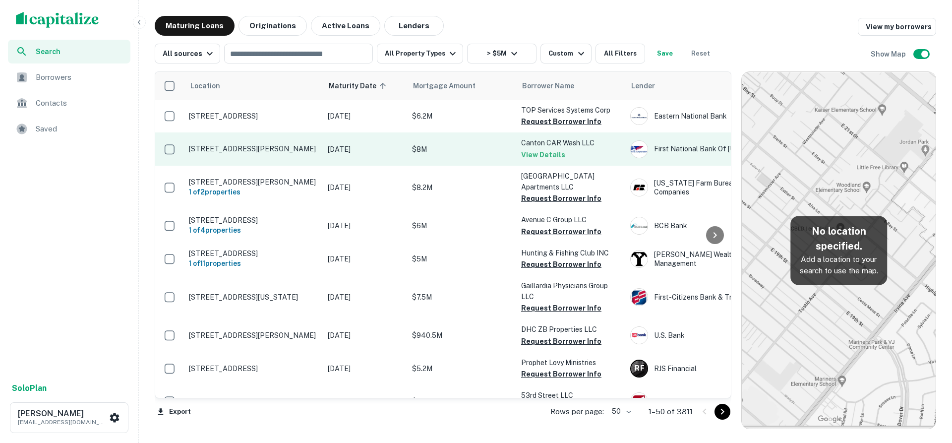
click at [301, 144] on p "10051 Franklin Square Dr Nottingham, MD21236" at bounding box center [253, 148] width 129 height 9
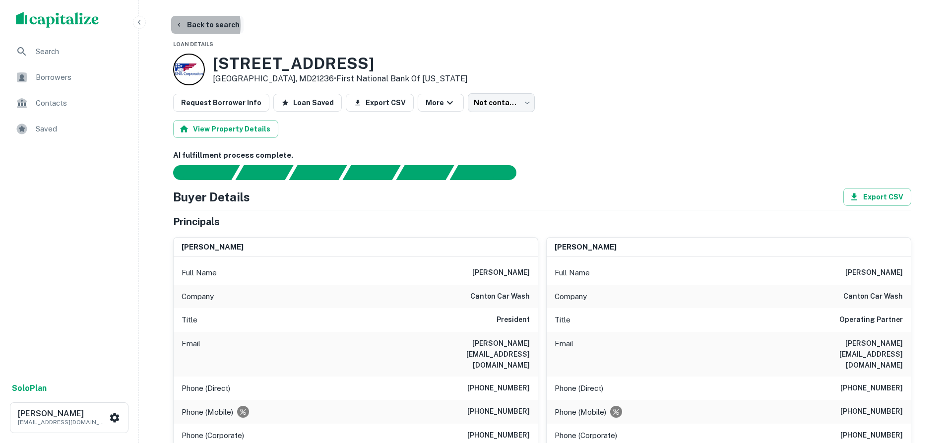
click at [178, 25] on icon "button" at bounding box center [179, 25] width 8 height 8
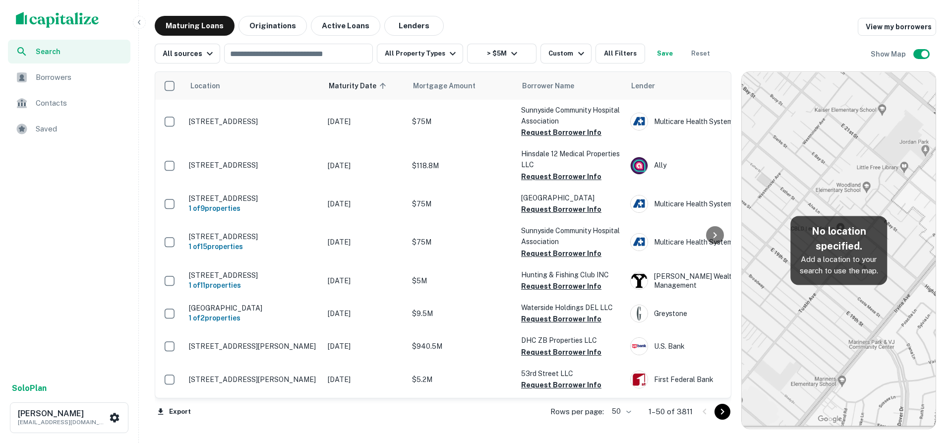
click at [81, 80] on span "Borrowers" at bounding box center [80, 77] width 89 height 12
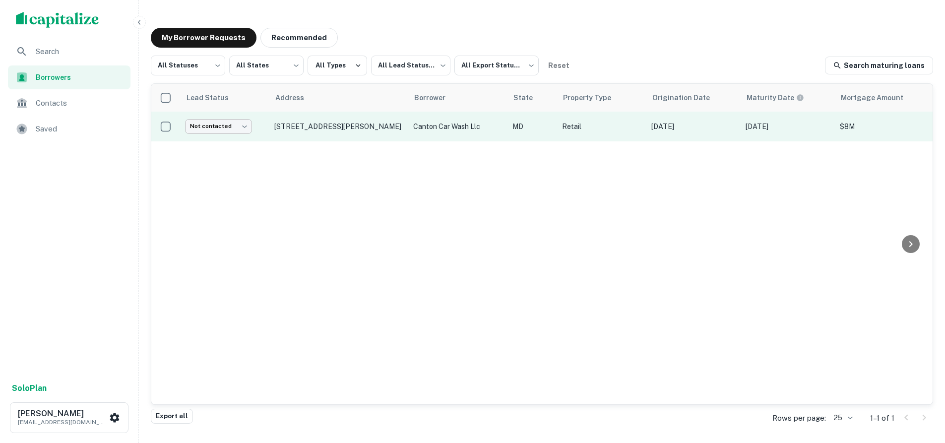
click at [231, 125] on body "Search Borrowers Contacts Saved Solo Plan Justin Belote jbelote@largocapital.co…" at bounding box center [472, 221] width 945 height 443
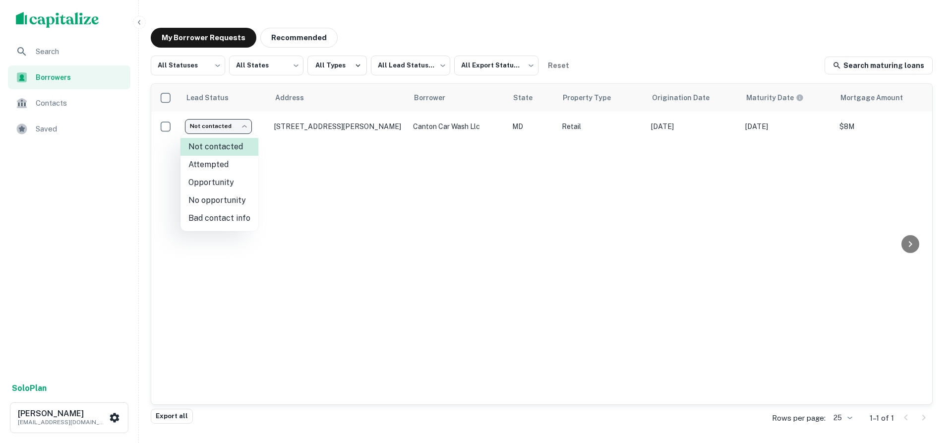
click at [318, 184] on div at bounding box center [476, 221] width 952 height 443
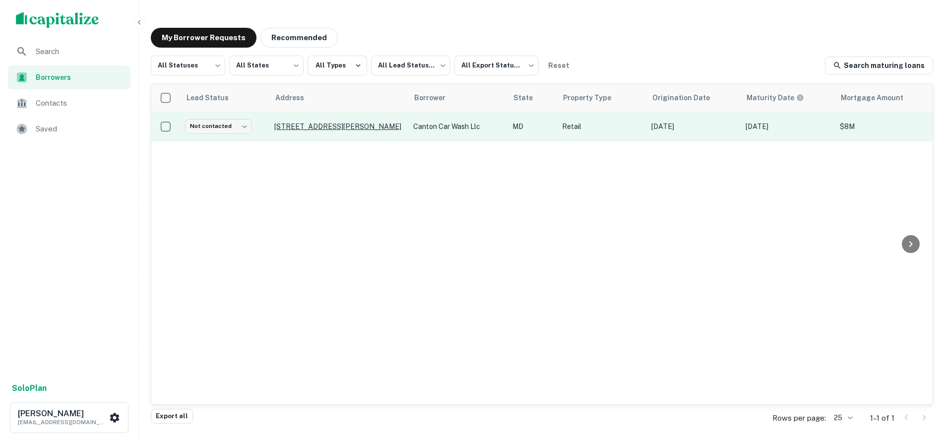
click at [315, 129] on p "10051 Franklin Square Dr Nottingham, MD21236" at bounding box center [338, 126] width 129 height 9
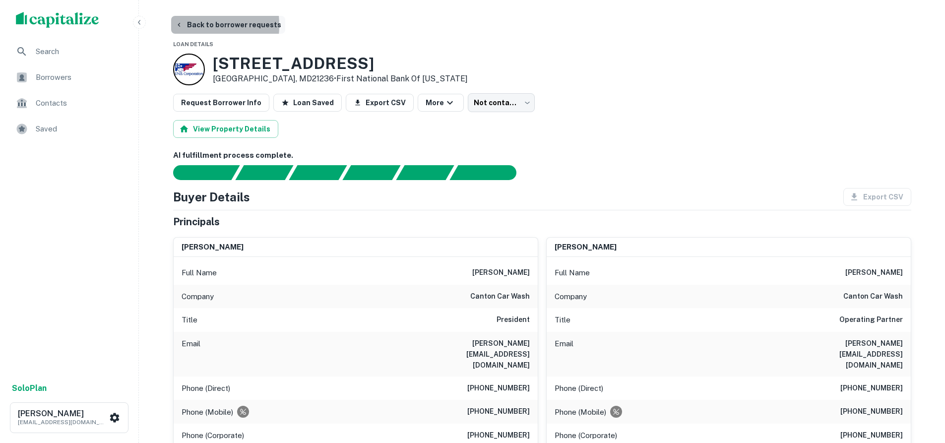
click at [180, 25] on icon "button" at bounding box center [179, 25] width 8 height 8
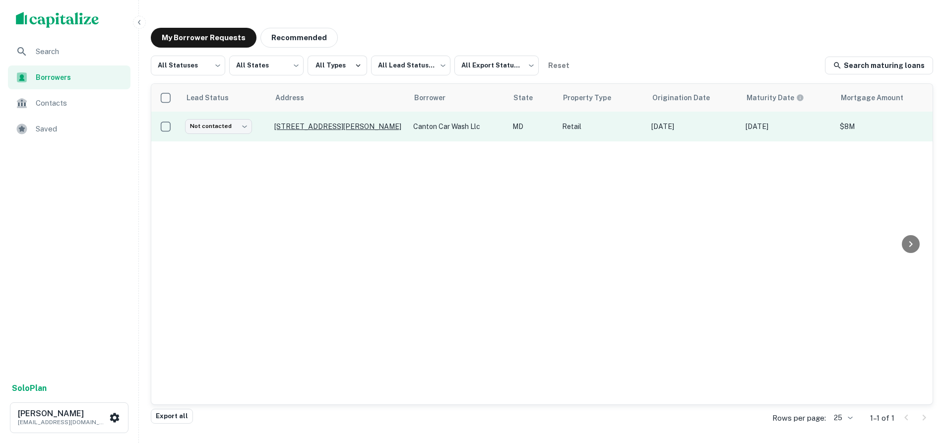
click at [317, 129] on p "10051 Franklin Square Dr Nottingham, MD21236" at bounding box center [338, 126] width 129 height 9
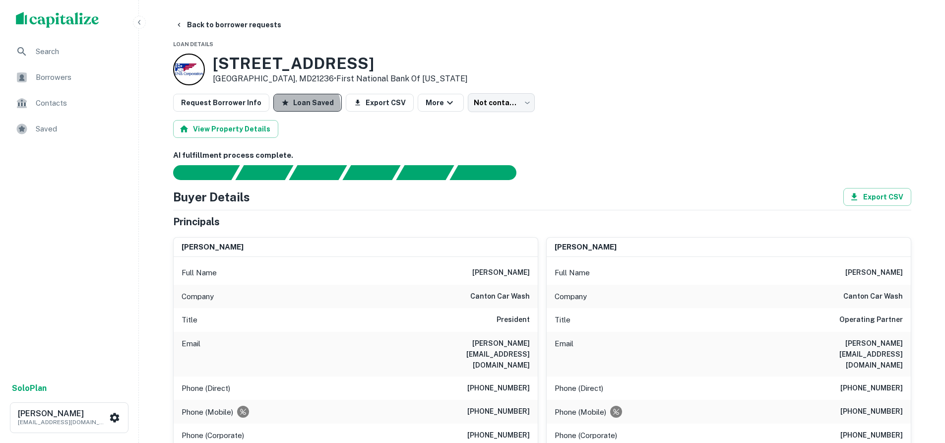
click at [292, 108] on button "Loan Saved" at bounding box center [307, 103] width 68 height 18
click at [139, 23] on icon "button" at bounding box center [139, 22] width 2 height 4
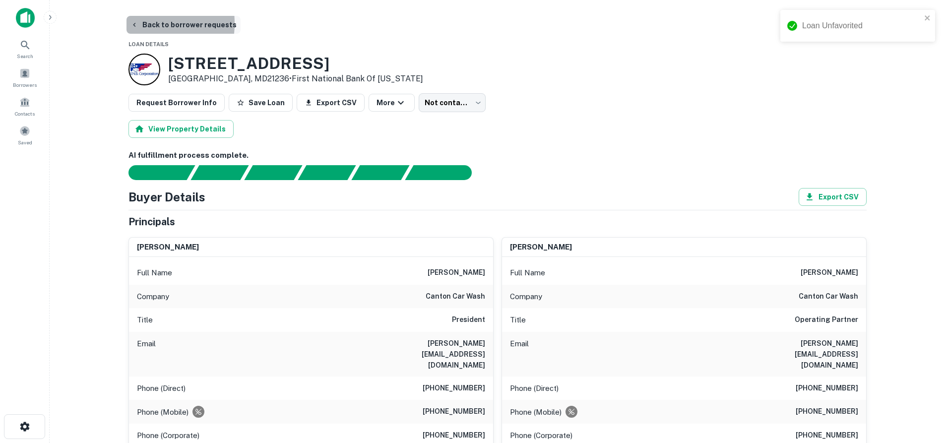
click at [136, 23] on icon "button" at bounding box center [134, 25] width 8 height 8
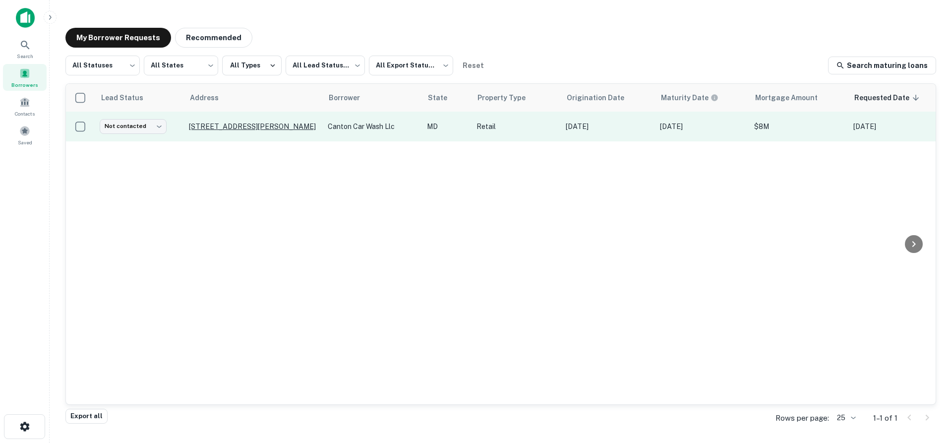
click at [224, 129] on p "10051 Franklin Square Dr Nottingham, MD21236" at bounding box center [253, 126] width 129 height 9
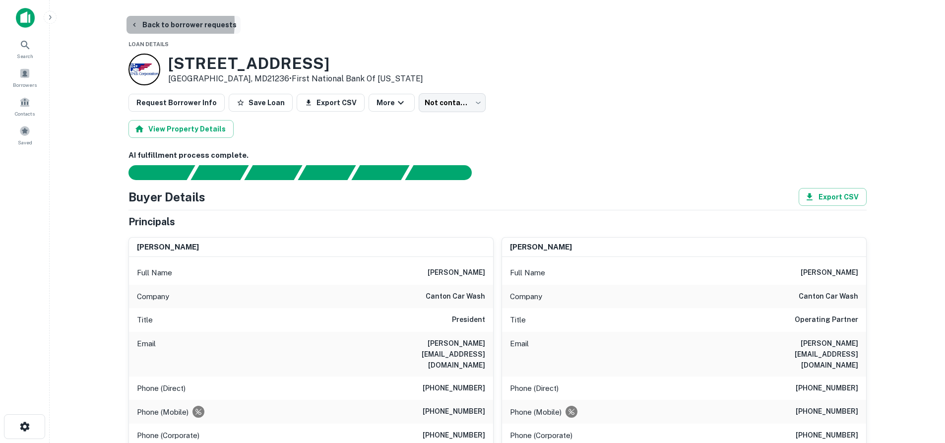
click at [130, 23] on icon "button" at bounding box center [134, 25] width 8 height 8
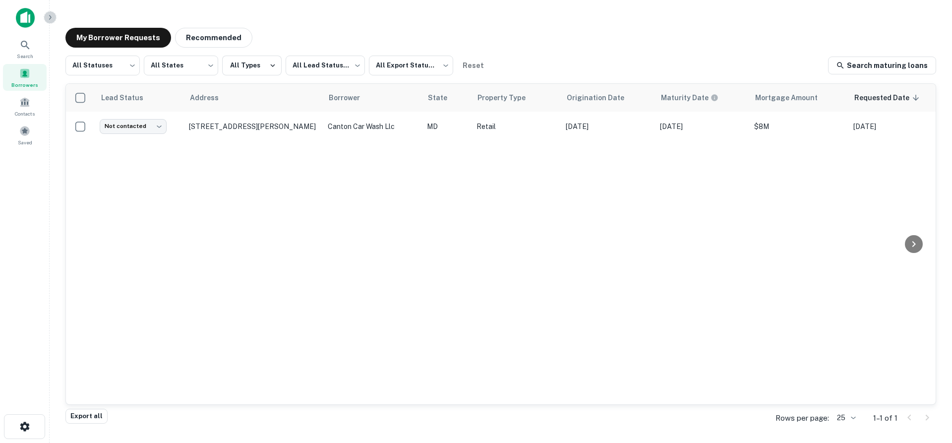
click at [48, 20] on icon "button" at bounding box center [50, 17] width 8 height 8
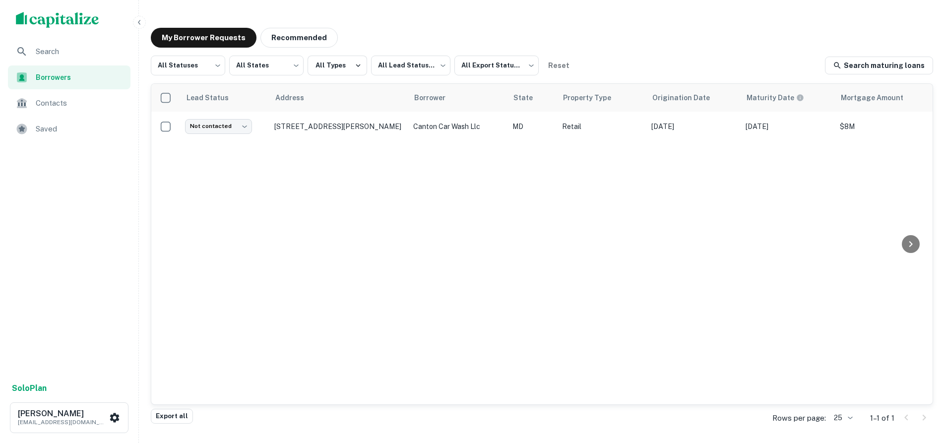
click at [51, 58] on div "Search" at bounding box center [69, 52] width 122 height 24
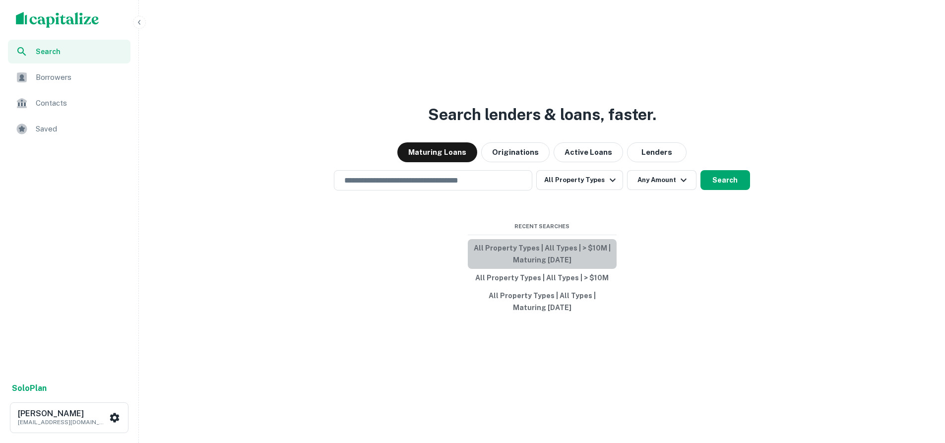
click at [568, 252] on button "All Property Types | All Types | > $10M | Maturing [DATE]" at bounding box center [542, 254] width 149 height 30
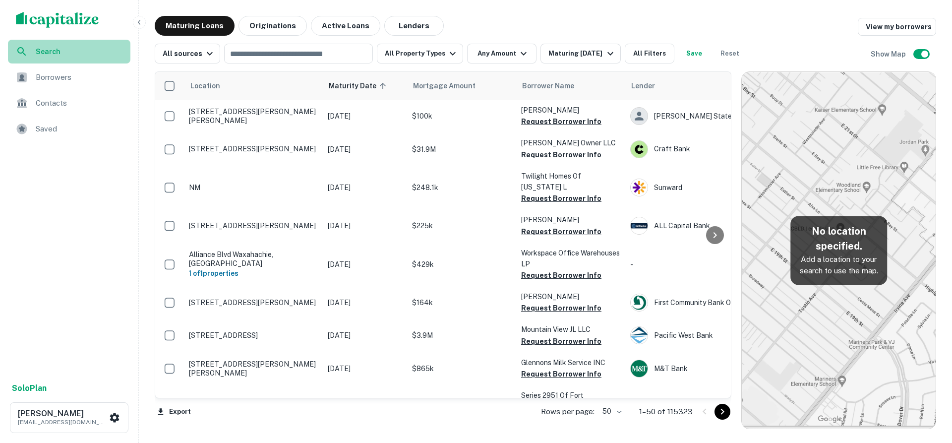
click at [91, 58] on div "Search" at bounding box center [69, 52] width 122 height 24
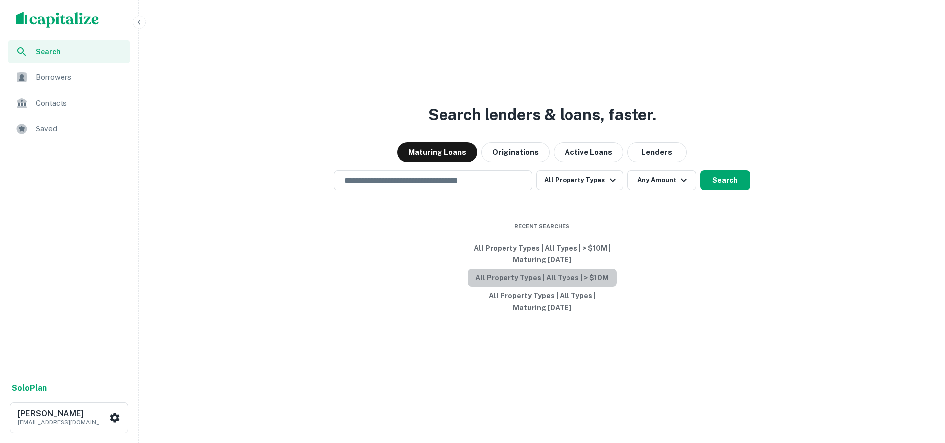
click at [575, 279] on button "All Property Types | All Types | > $10M" at bounding box center [542, 278] width 149 height 18
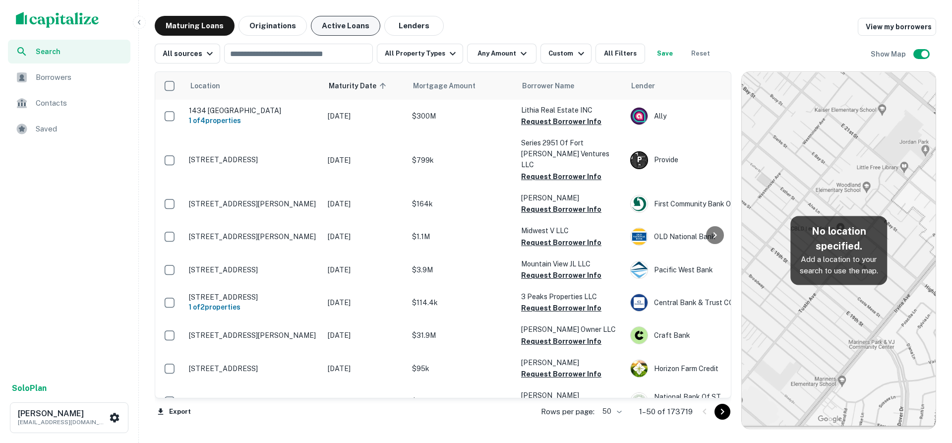
click at [341, 30] on button "Active Loans" at bounding box center [345, 26] width 69 height 20
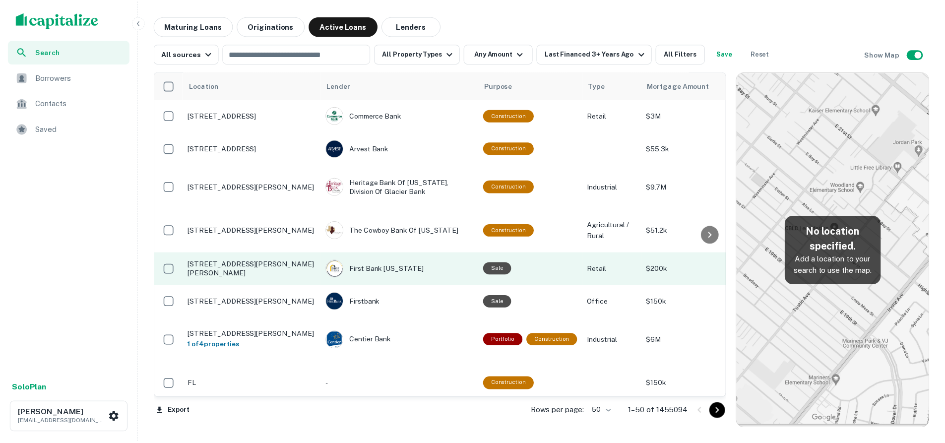
scroll to position [149, 0]
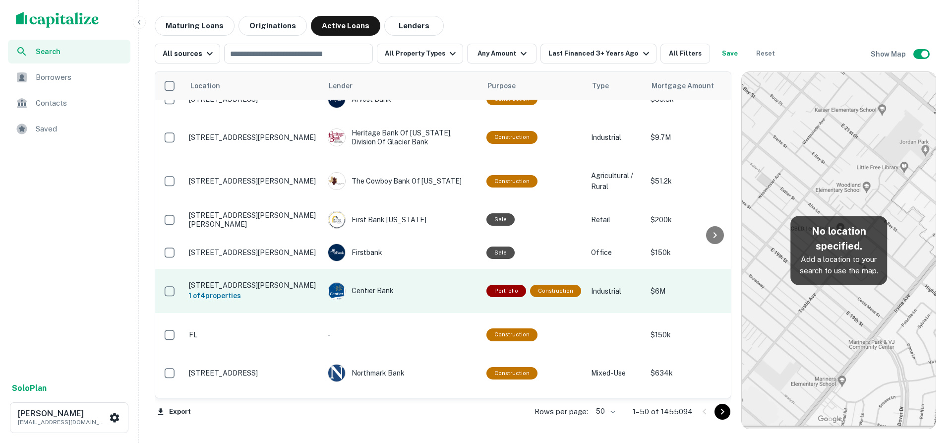
click at [283, 281] on p "601 Mulberry St North Judson, IN46366" at bounding box center [253, 285] width 129 height 9
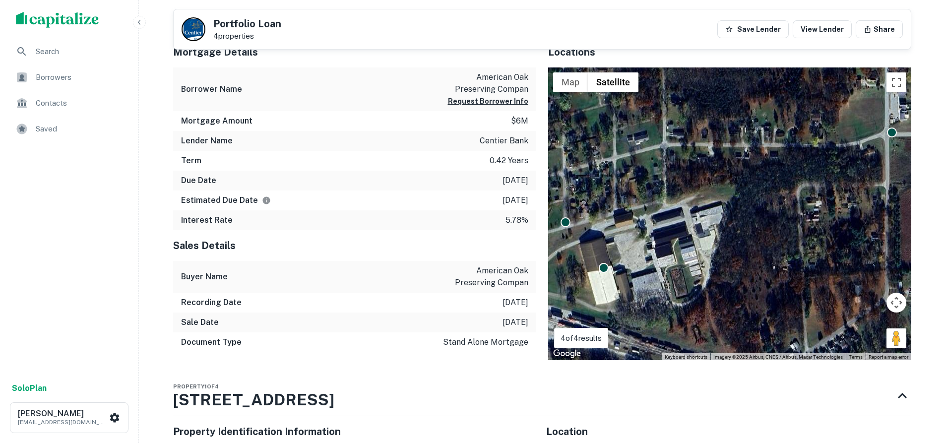
scroll to position [363, 0]
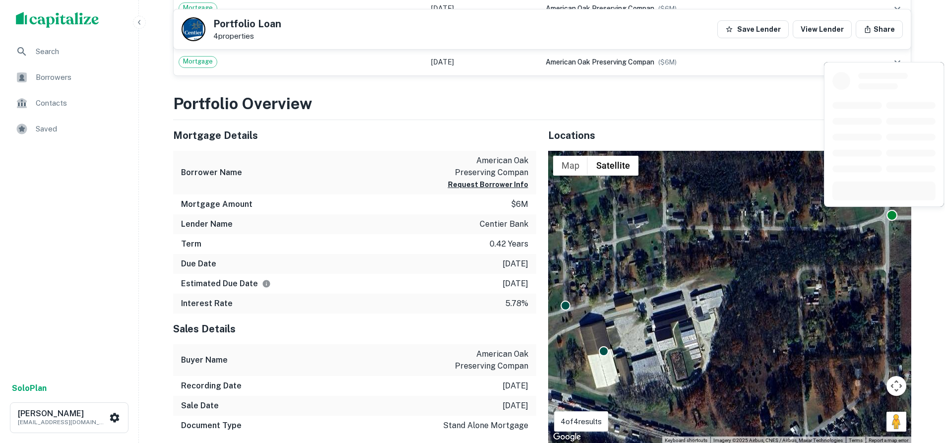
click at [891, 216] on div at bounding box center [891, 215] width 11 height 11
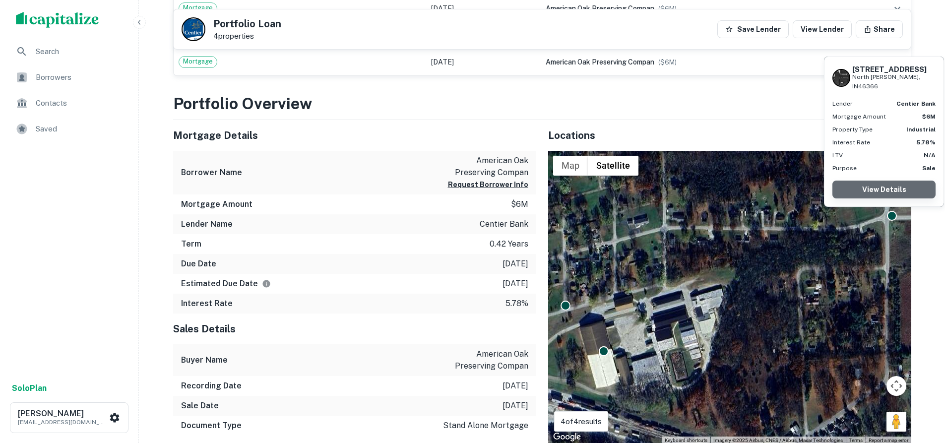
click at [888, 187] on link "View Details" at bounding box center [883, 189] width 103 height 18
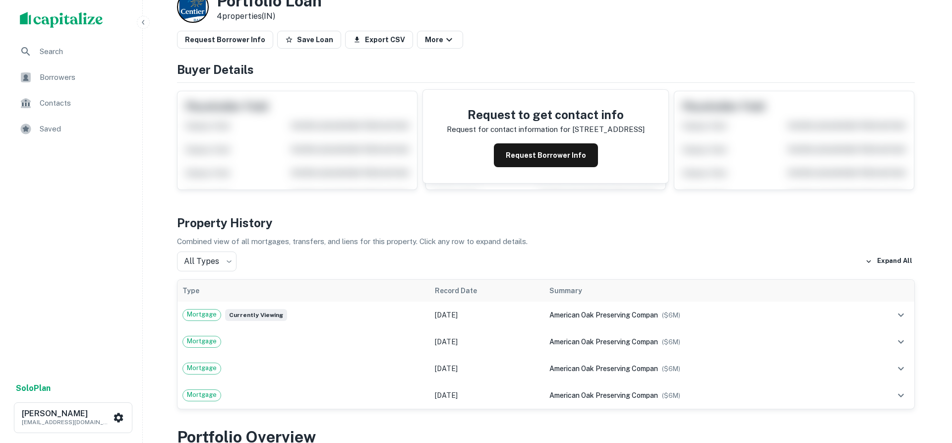
scroll to position [0, 0]
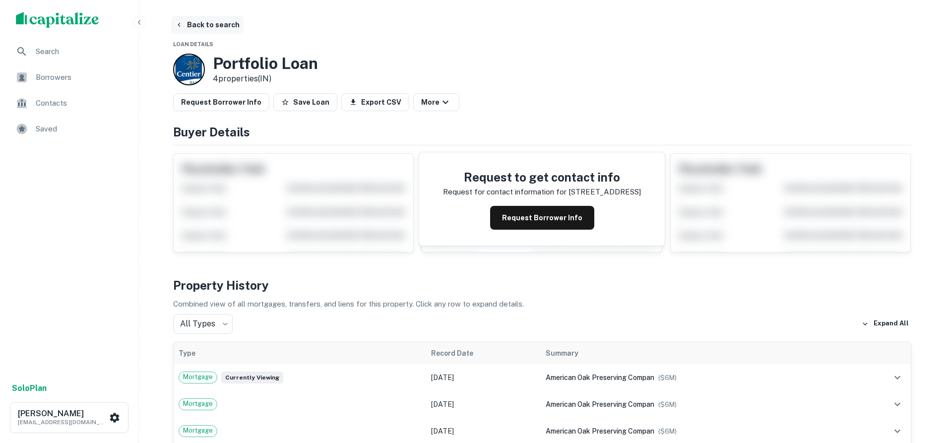
click at [185, 25] on button "Back to search" at bounding box center [207, 25] width 72 height 18
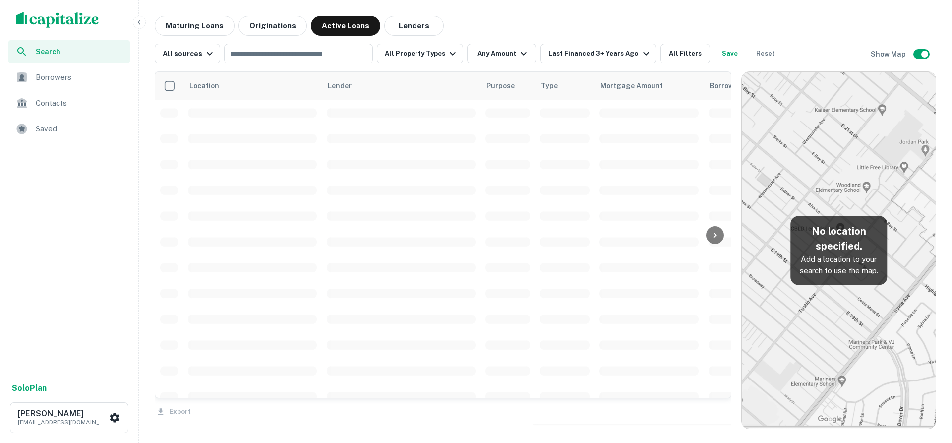
scroll to position [149, 0]
click at [508, 54] on button "Any Amount" at bounding box center [501, 54] width 69 height 20
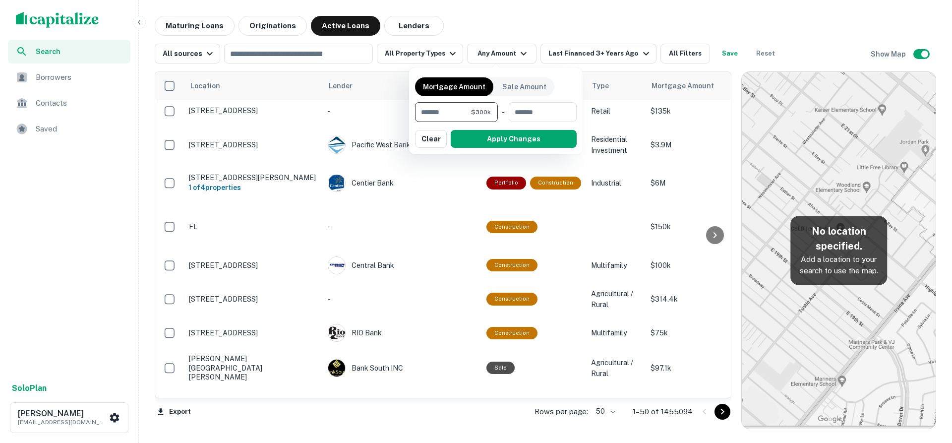
type input "*******"
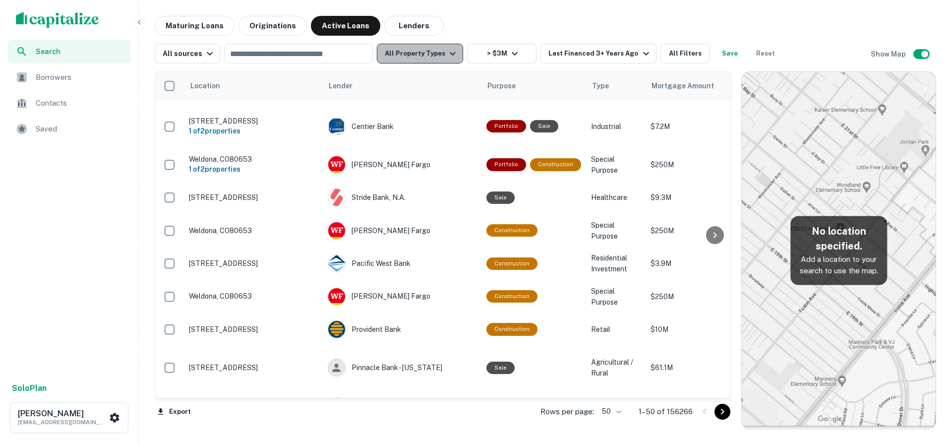
click at [447, 53] on icon "button" at bounding box center [453, 54] width 12 height 12
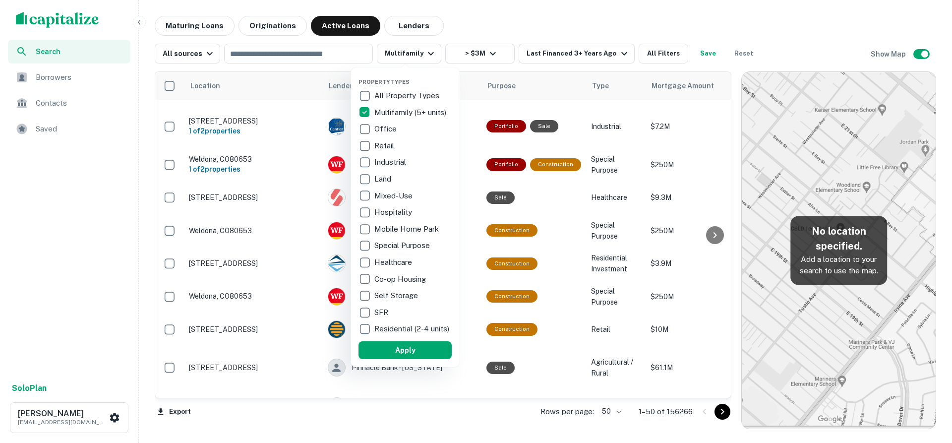
click at [574, 55] on div at bounding box center [476, 221] width 952 height 443
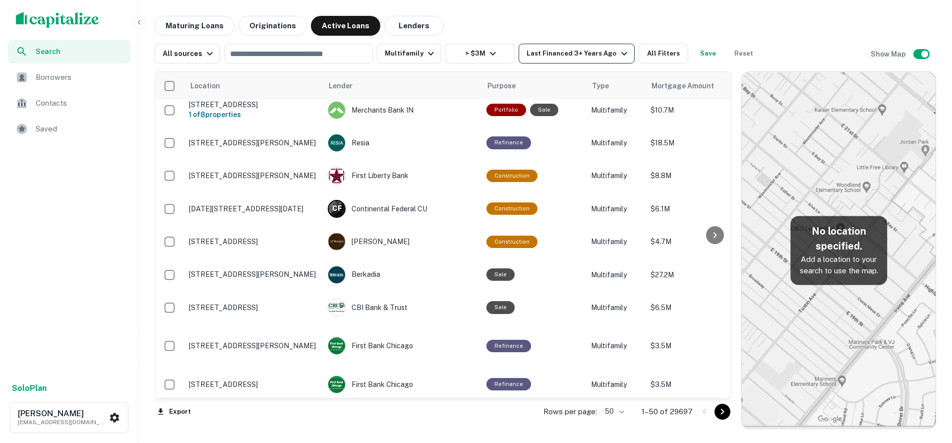
click at [599, 50] on div "Last Financed 3+ Years Ago" at bounding box center [578, 54] width 103 height 12
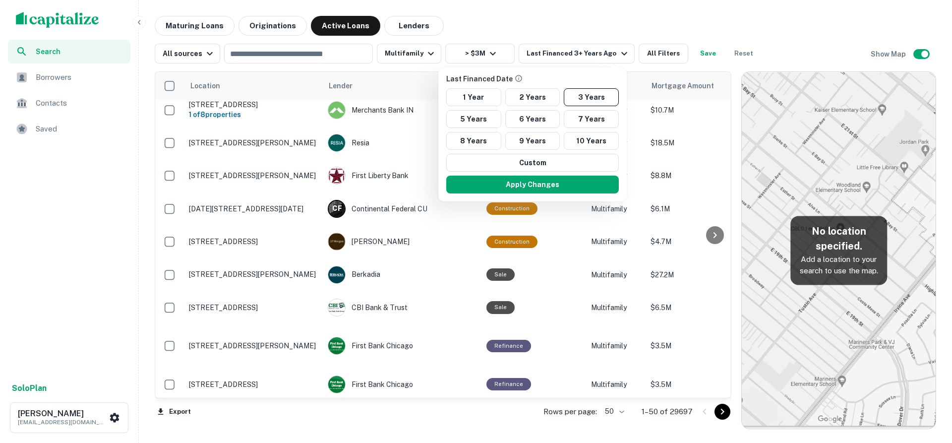
click at [632, 33] on div at bounding box center [476, 221] width 952 height 443
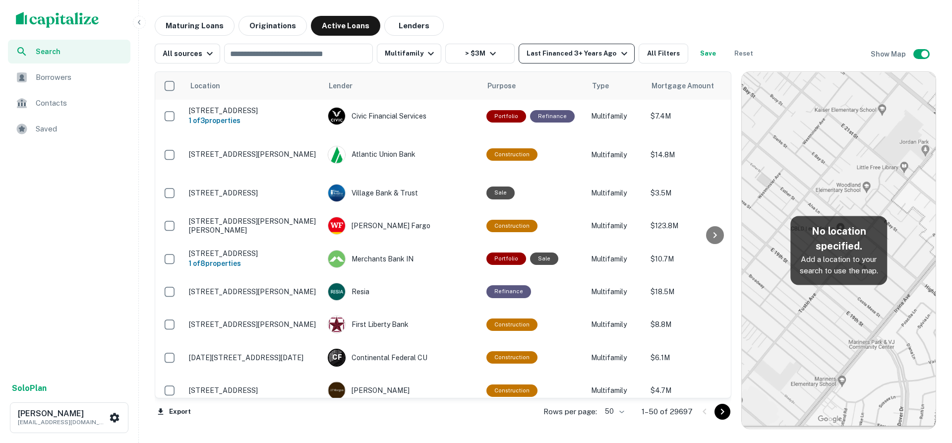
click at [615, 59] on button "Last Financed 3+ Years Ago" at bounding box center [577, 54] width 116 height 20
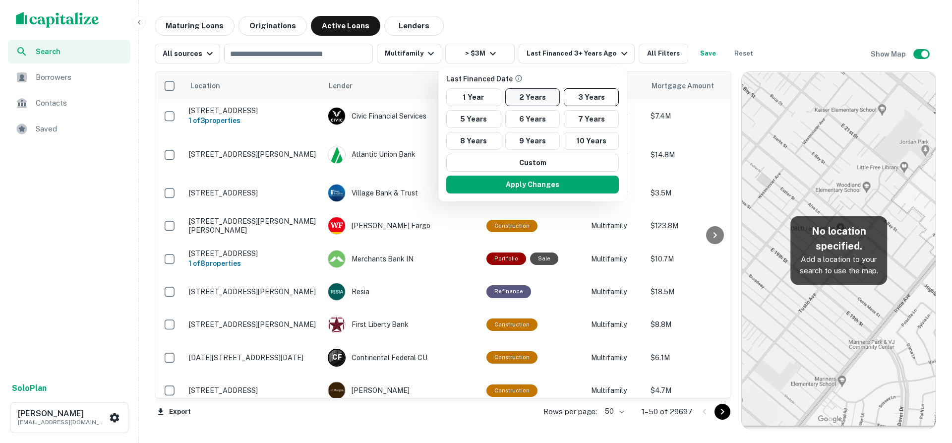
click at [539, 100] on button "2 Years" at bounding box center [532, 97] width 55 height 18
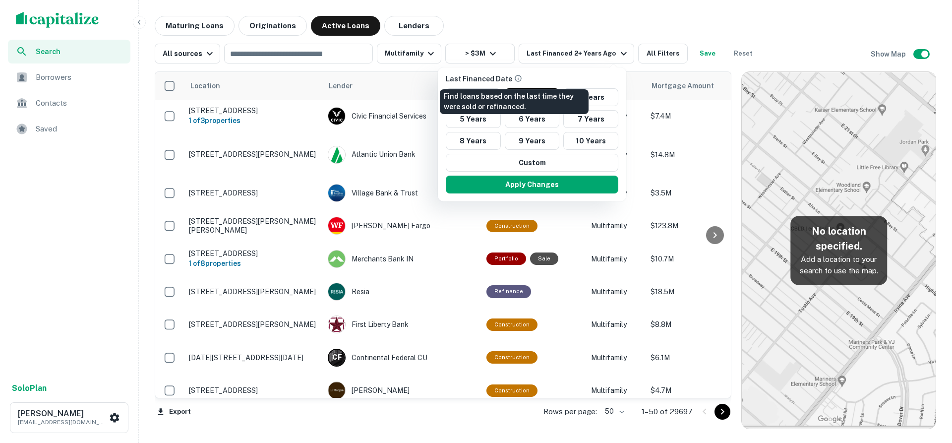
click at [514, 77] on icon "Find loans based on the last time they were sold or refinanced." at bounding box center [518, 78] width 8 height 8
click at [197, 28] on div at bounding box center [476, 221] width 952 height 443
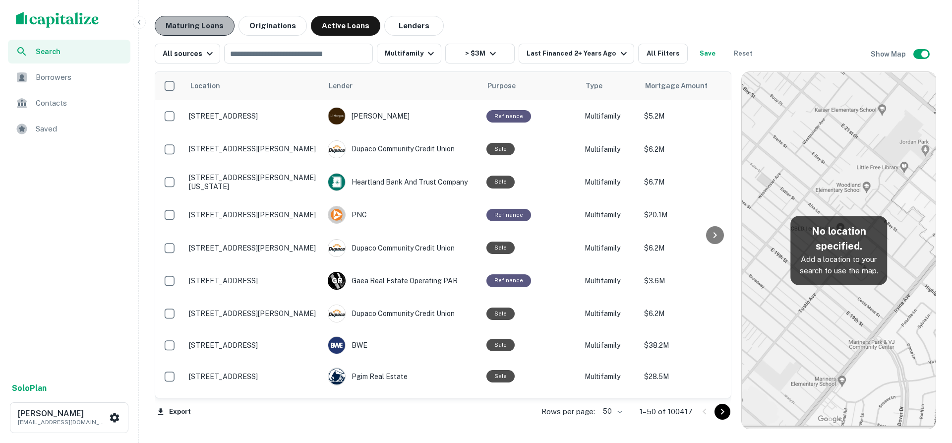
click at [199, 31] on button "Maturing Loans" at bounding box center [195, 26] width 80 height 20
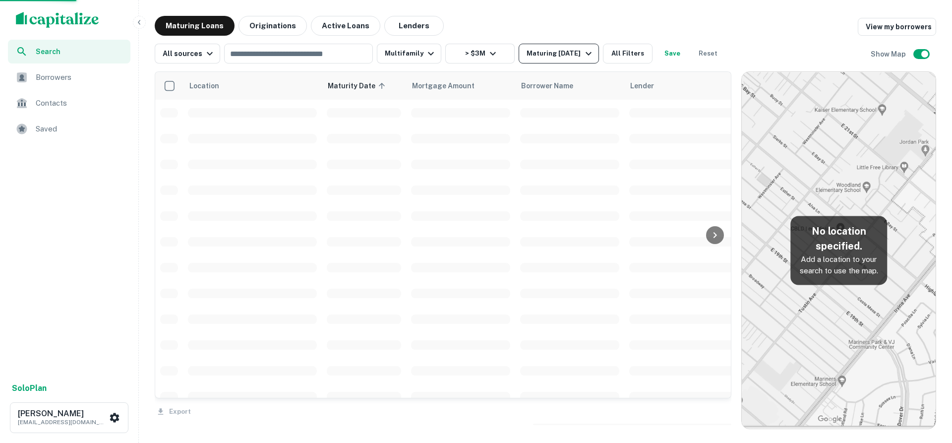
click at [586, 55] on icon "button" at bounding box center [589, 54] width 12 height 12
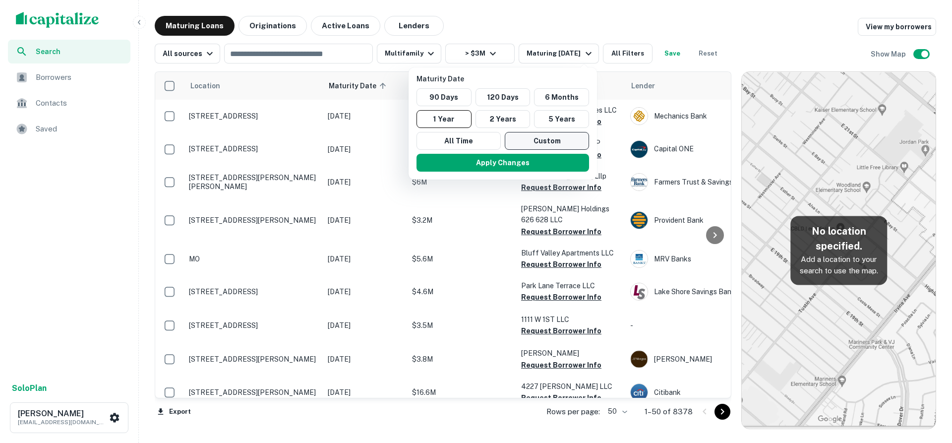
click at [542, 140] on button "Custom" at bounding box center [547, 141] width 84 height 18
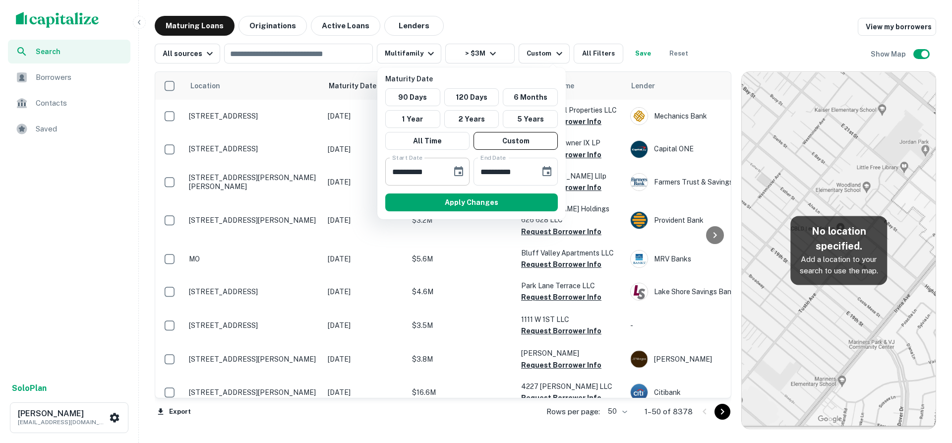
click at [457, 174] on icon "Choose date, selected date is Sep 11, 2025" at bounding box center [459, 172] width 12 height 12
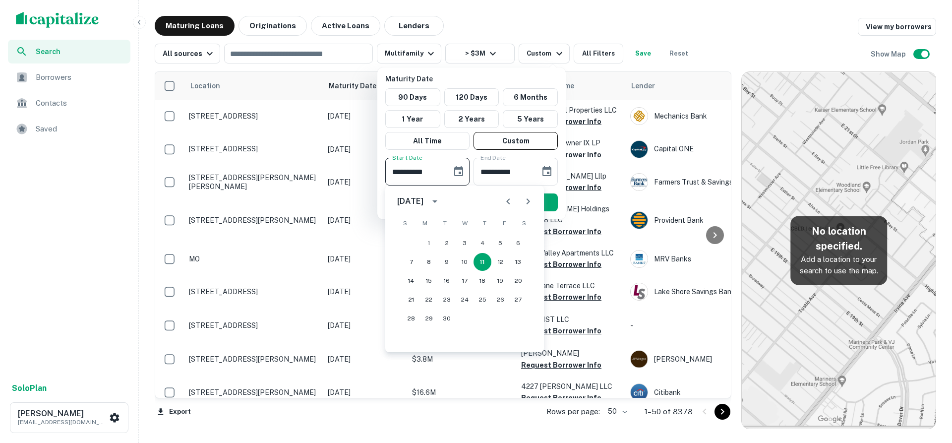
click at [530, 201] on icon "Next month" at bounding box center [528, 201] width 3 height 6
click at [469, 298] on button "21" at bounding box center [465, 300] width 18 height 18
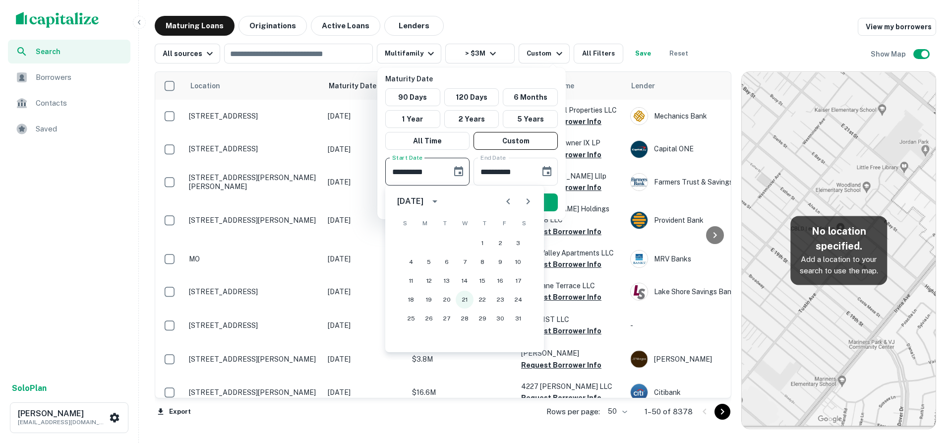
type input "**********"
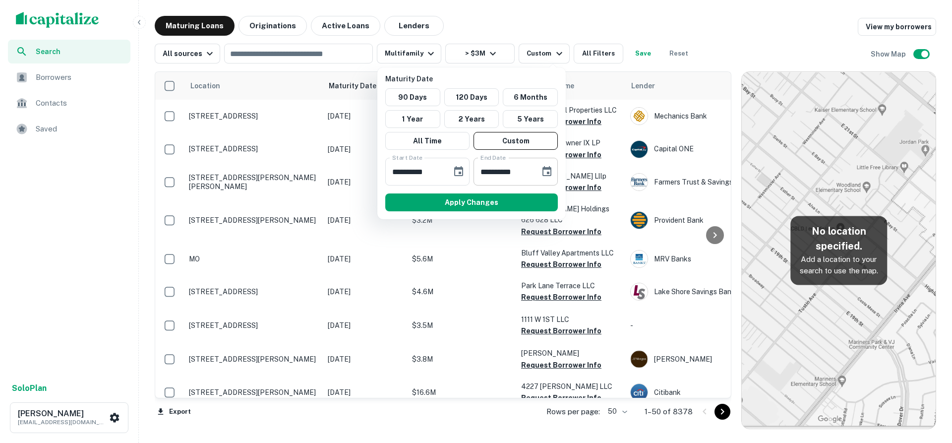
click at [546, 166] on icon "Choose date, selected date is Mar 10, 2026" at bounding box center [547, 172] width 12 height 12
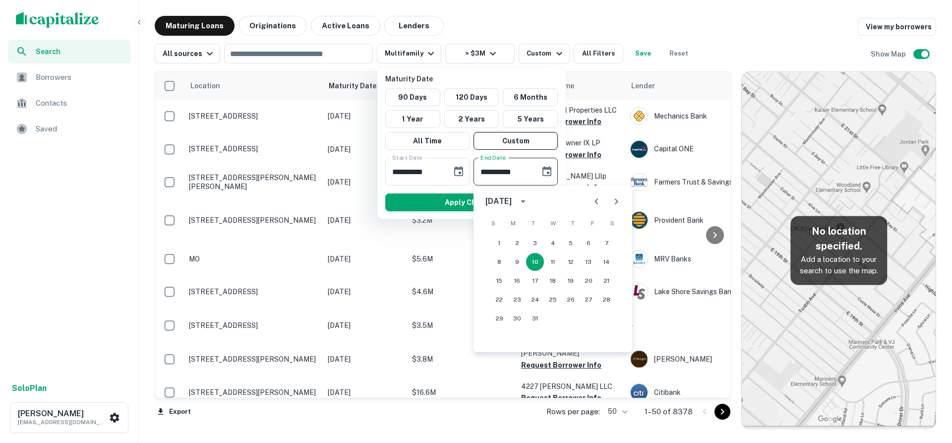
click at [464, 211] on div "Apply Changes" at bounding box center [471, 202] width 180 height 26
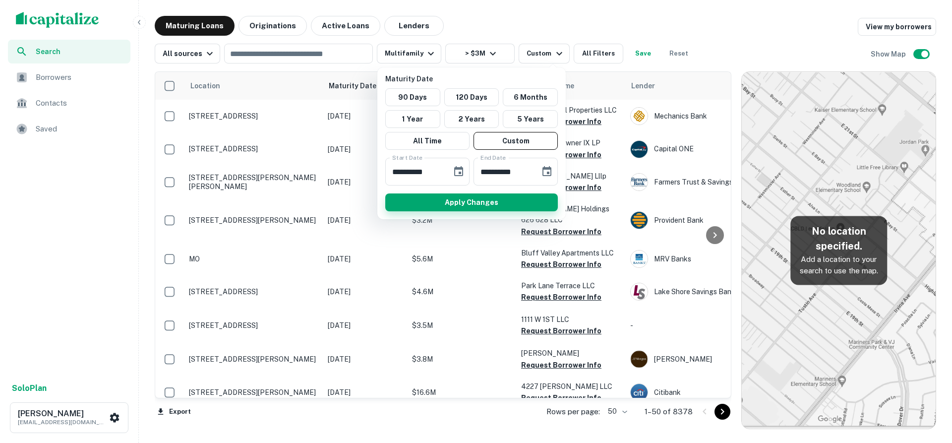
click at [464, 203] on button "Apply Changes" at bounding box center [471, 202] width 173 height 18
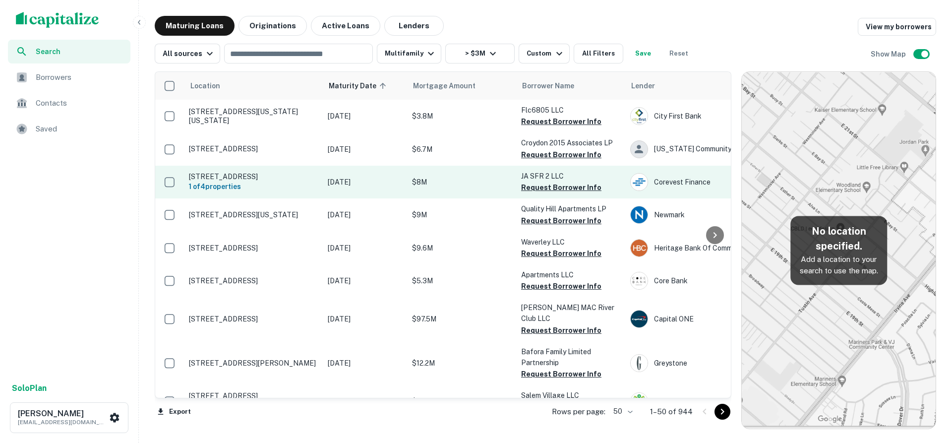
click at [266, 175] on p "[STREET_ADDRESS]" at bounding box center [253, 176] width 129 height 9
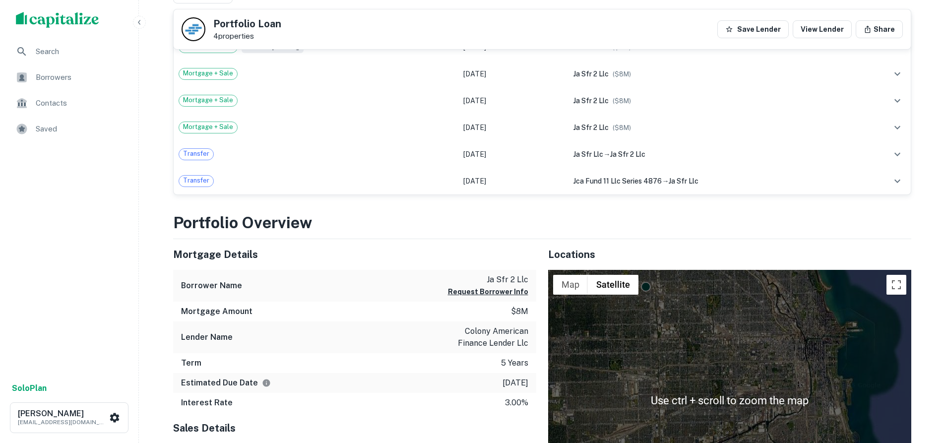
scroll to position [397, 0]
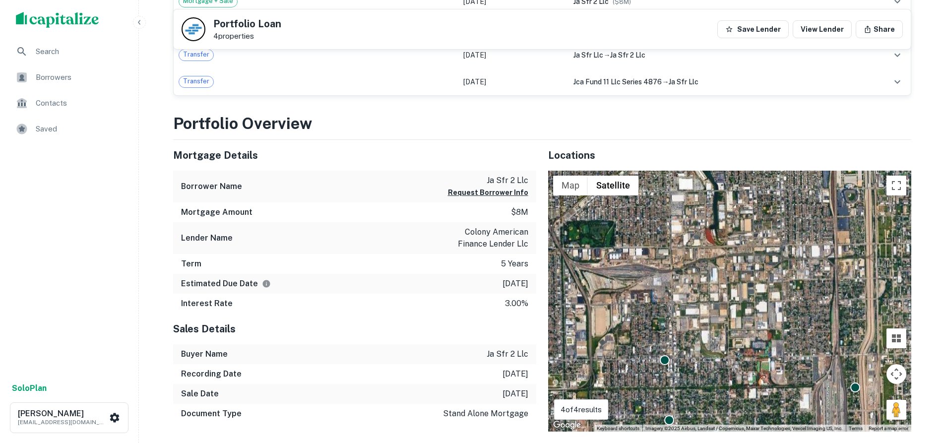
drag, startPoint x: 797, startPoint y: 401, endPoint x: 785, endPoint y: 392, distance: 14.6
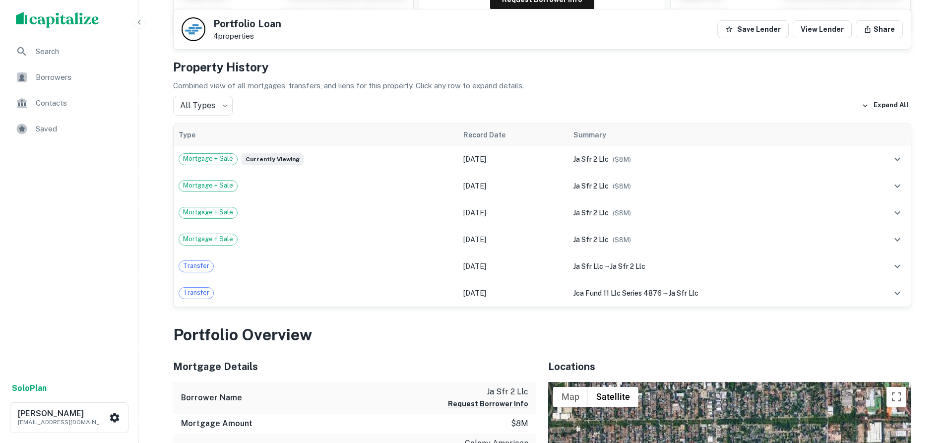
drag, startPoint x: 689, startPoint y: 356, endPoint x: 854, endPoint y: 376, distance: 166.3
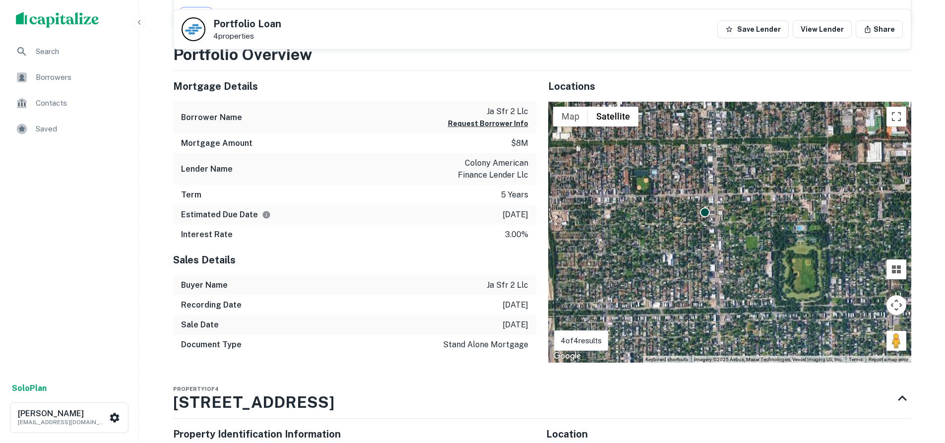
scroll to position [487, 0]
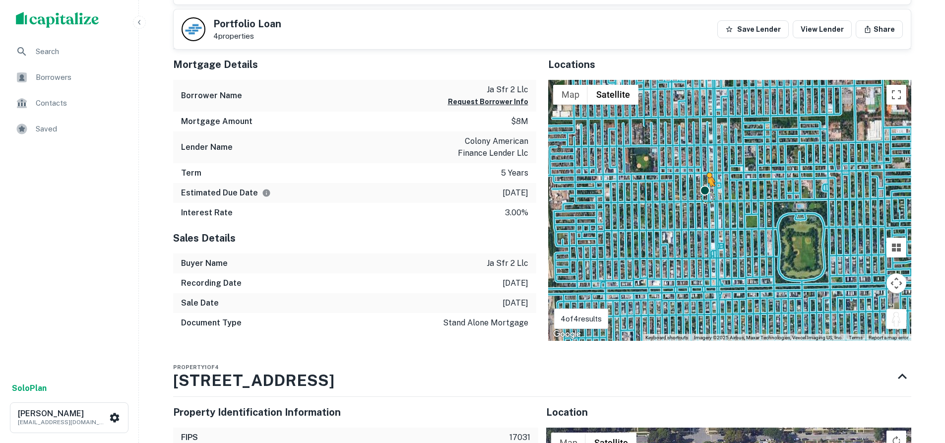
drag, startPoint x: 898, startPoint y: 319, endPoint x: 707, endPoint y: 196, distance: 227.5
click at [707, 196] on div "To activate drag with keyboard, press Alt + Enter. Once in keyboard drag state,…" at bounding box center [729, 210] width 363 height 261
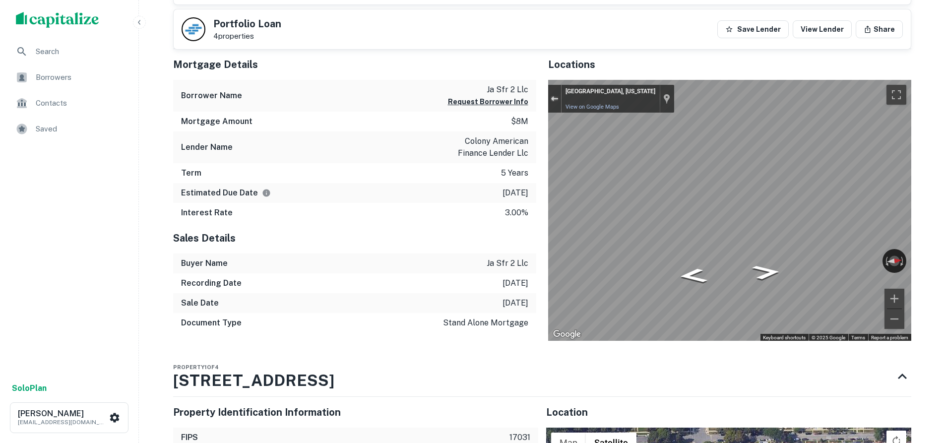
click at [552, 96] on div "Exit the Street View" at bounding box center [553, 99] width 7 height 6
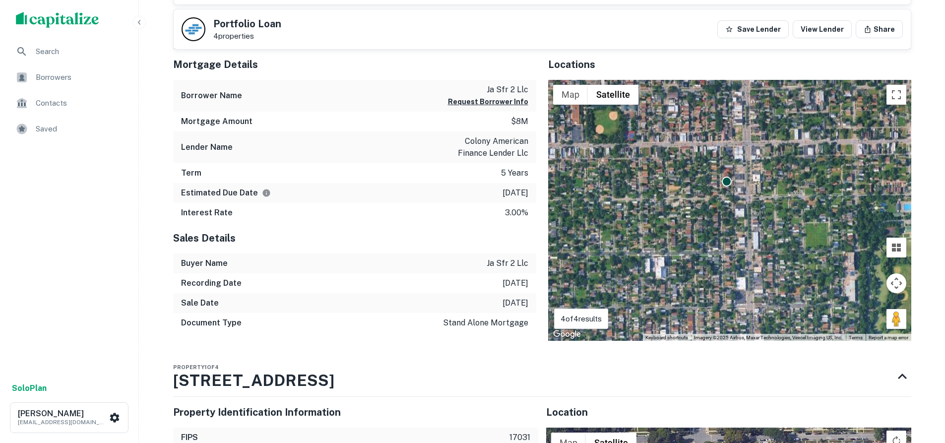
drag, startPoint x: 687, startPoint y: 205, endPoint x: 696, endPoint y: 196, distance: 13.0
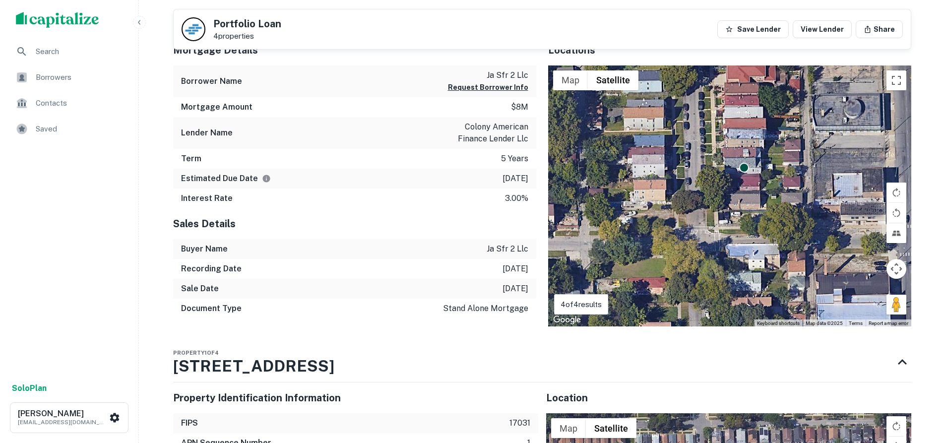
scroll to position [509, 0]
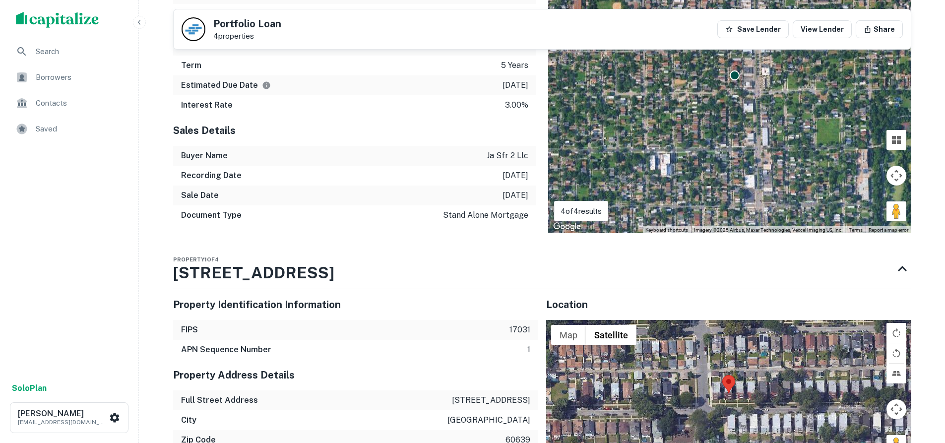
drag, startPoint x: 729, startPoint y: 141, endPoint x: 731, endPoint y: 162, distance: 20.4
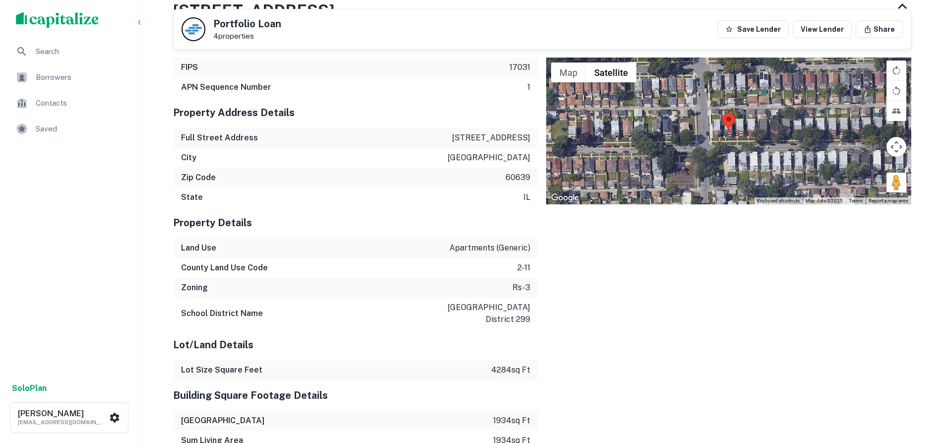
scroll to position [0, 0]
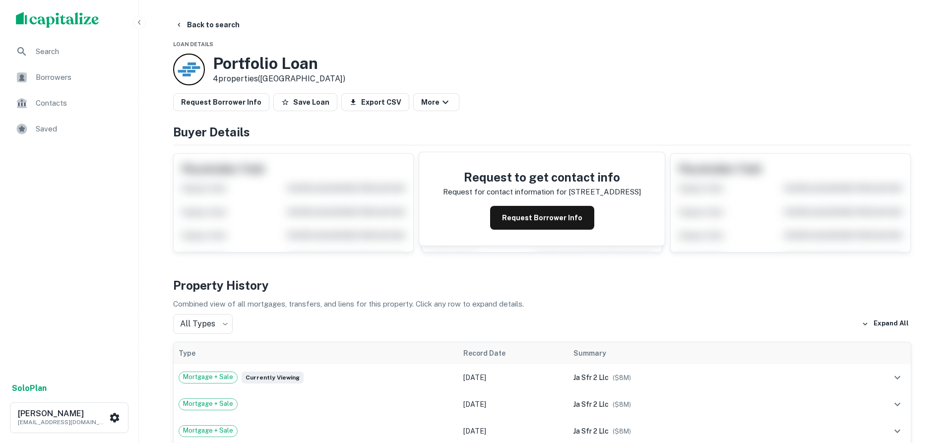
drag, startPoint x: 606, startPoint y: 227, endPoint x: 585, endPoint y: 67, distance: 161.1
click at [182, 25] on icon "button" at bounding box center [179, 25] width 8 height 8
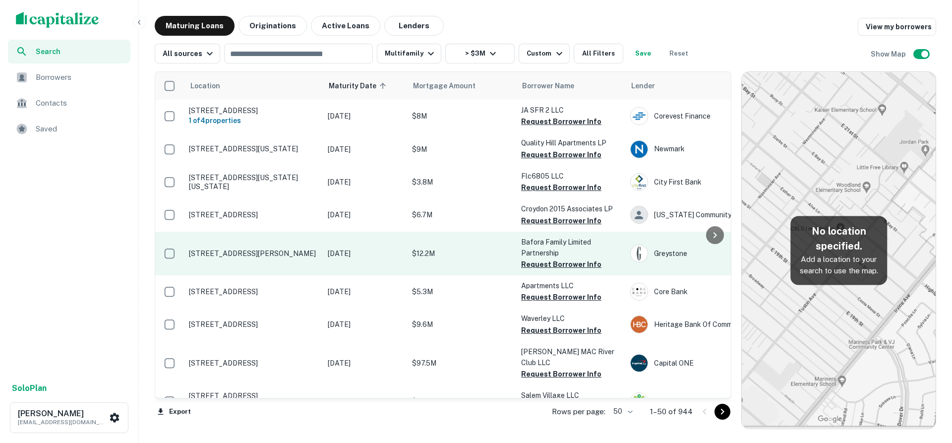
click at [285, 257] on p "[STREET_ADDRESS][PERSON_NAME]" at bounding box center [253, 253] width 129 height 9
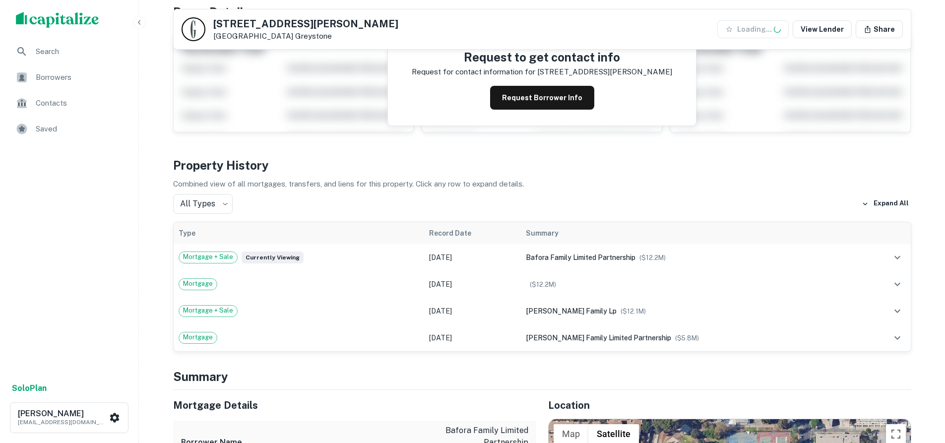
scroll to position [149, 0]
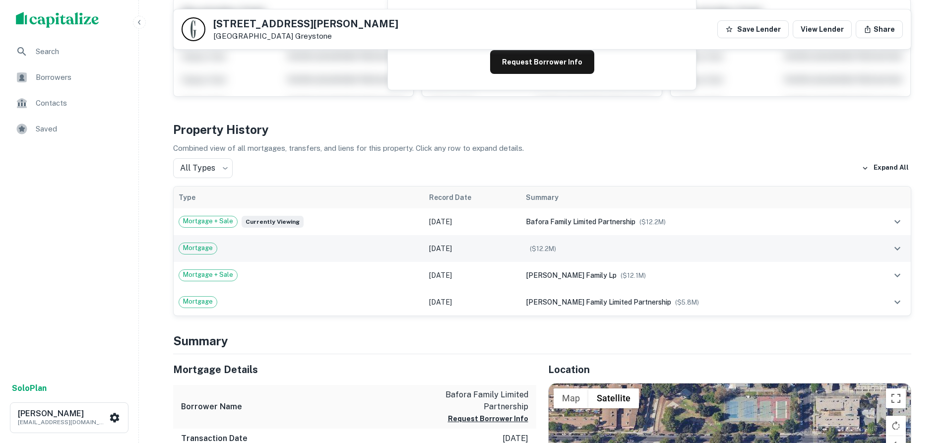
click at [594, 249] on div "($ 12.2M )" at bounding box center [691, 248] width 330 height 11
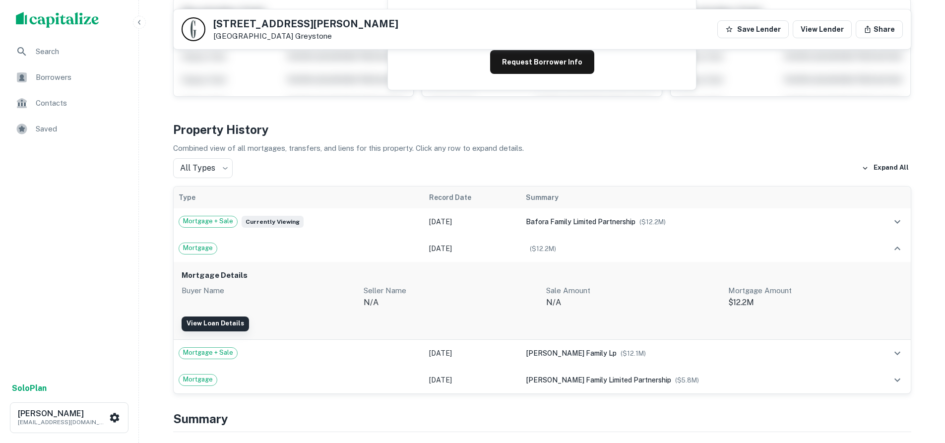
click at [224, 325] on link "View Loan Details" at bounding box center [214, 323] width 67 height 15
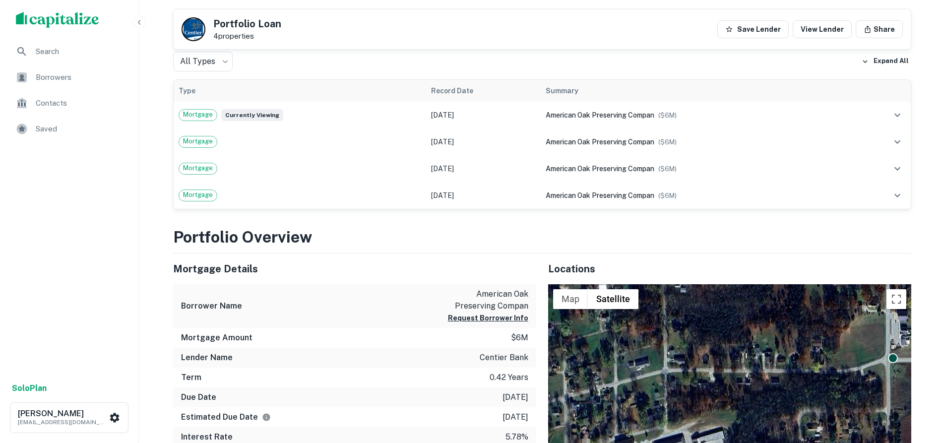
scroll to position [446, 0]
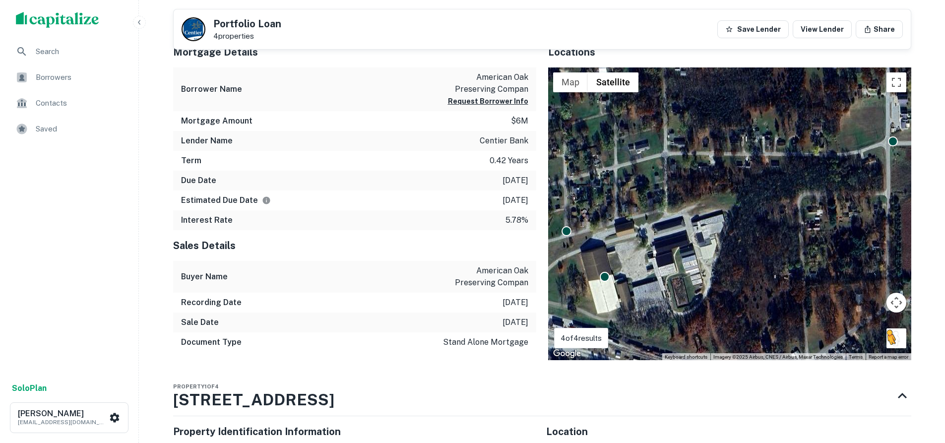
click at [890, 342] on button "Drag Pegman onto the map to open Street View" at bounding box center [896, 338] width 20 height 20
drag, startPoint x: 890, startPoint y: 342, endPoint x: 888, endPoint y: 141, distance: 200.8
click at [888, 141] on div "To activate drag with keyboard, press Alt + Enter. Once in keyboard drag state,…" at bounding box center [729, 213] width 363 height 293
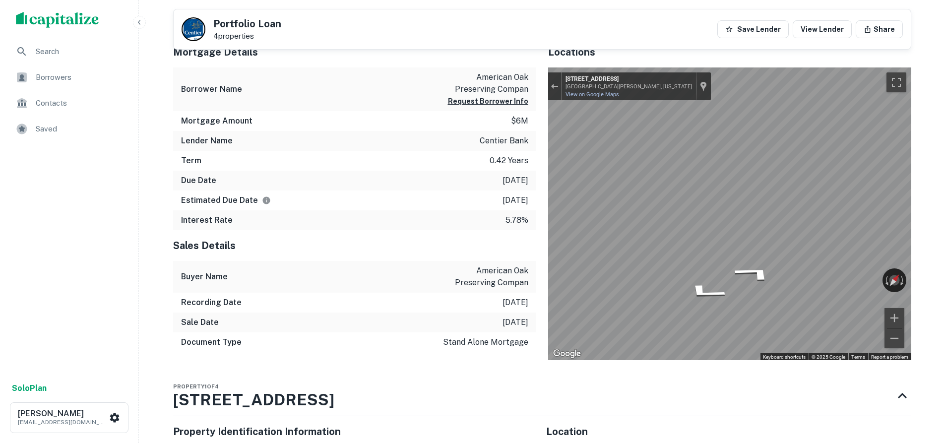
click at [526, 193] on div "Mortgage Details Borrower Name american oak preserving compan Request Borrower …" at bounding box center [536, 199] width 750 height 324
click at [152, 133] on div "Search Borrowers Contacts Saved Solo Plan [PERSON_NAME] [EMAIL_ADDRESS][DOMAIN_…" at bounding box center [472, 443] width 945 height 1779
click at [488, 239] on div "Mortgage Details Borrower Name american oak preserving compan Request Borrower …" at bounding box center [536, 199] width 750 height 324
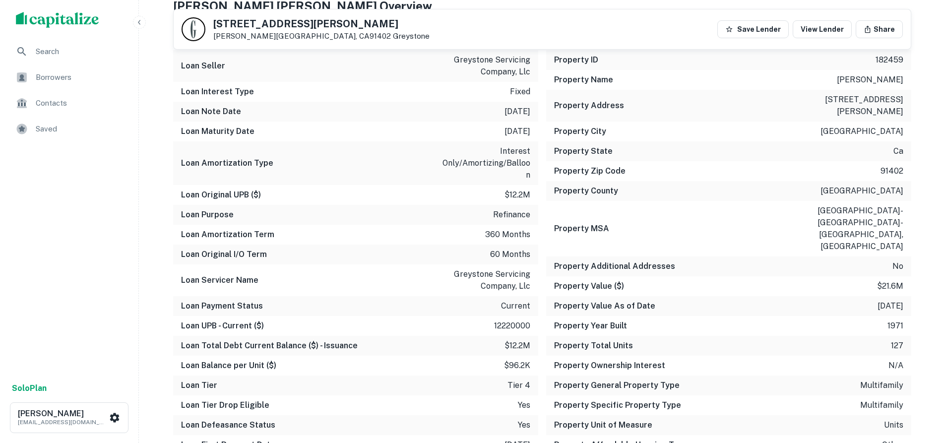
scroll to position [718, 0]
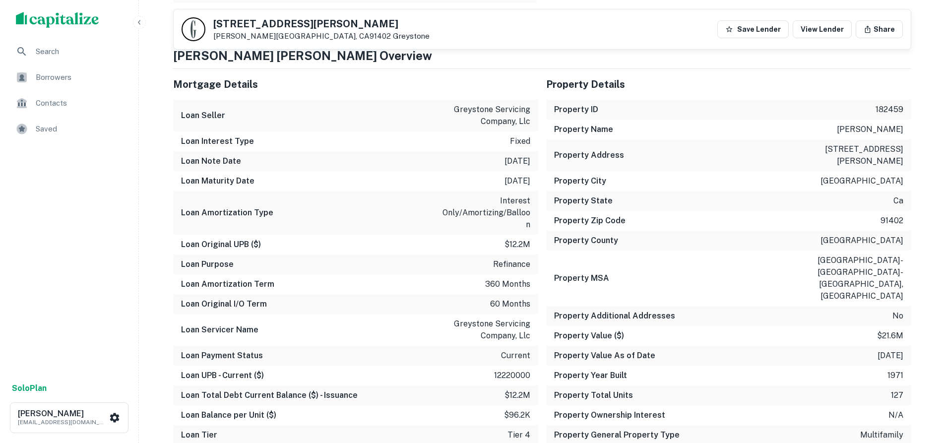
drag, startPoint x: 178, startPoint y: 167, endPoint x: 531, endPoint y: 167, distance: 352.5
click at [531, 167] on div "Loan Note Date [DATE]" at bounding box center [355, 161] width 365 height 20
drag, startPoint x: 182, startPoint y: 182, endPoint x: 331, endPoint y: 182, distance: 148.7
click at [329, 182] on div "Loan Maturity Date [DATE]" at bounding box center [355, 181] width 365 height 20
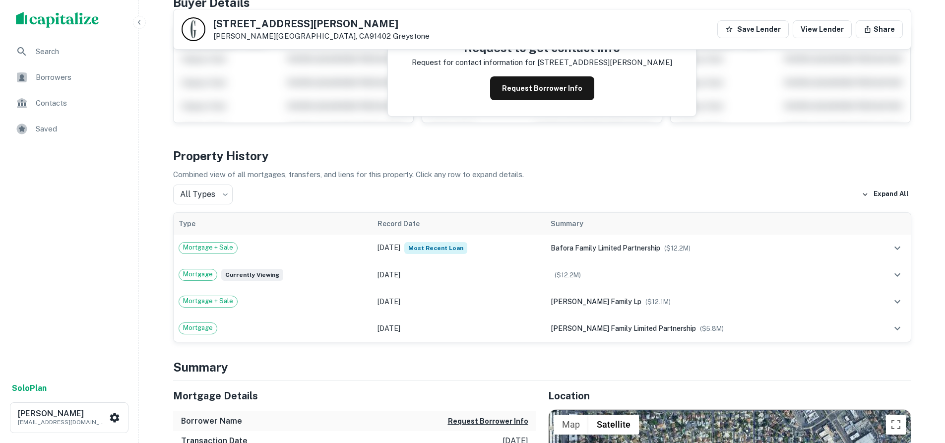
scroll to position [123, 0]
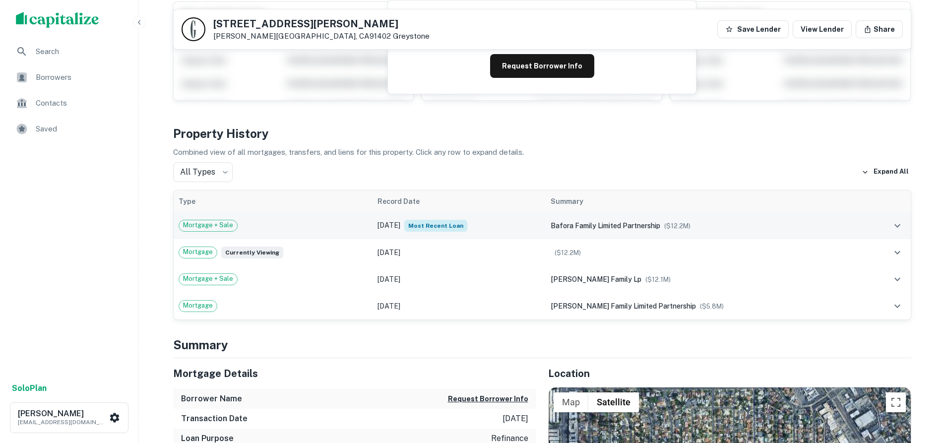
click at [358, 230] on div "Mortgage + Sale" at bounding box center [272, 226] width 189 height 12
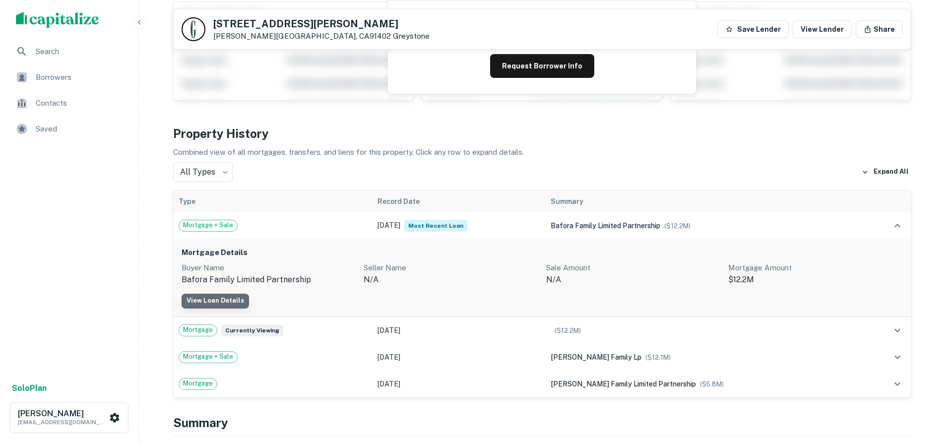
click at [230, 298] on link "View Loan Details" at bounding box center [214, 301] width 67 height 15
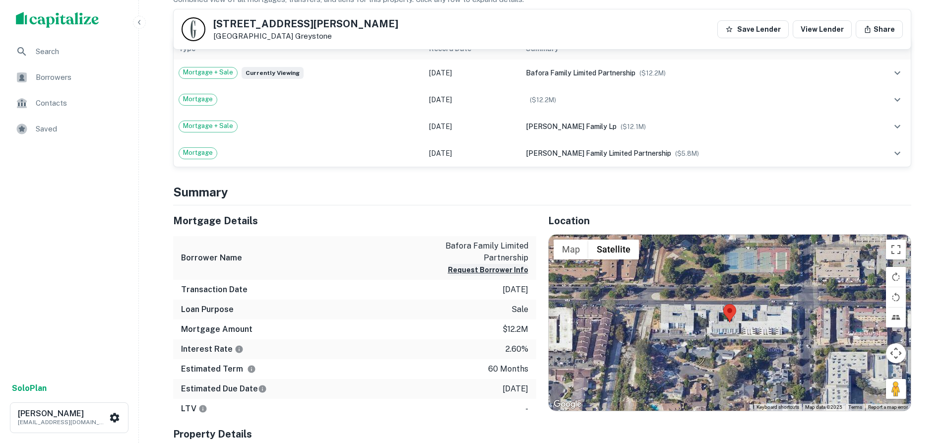
scroll to position [297, 0]
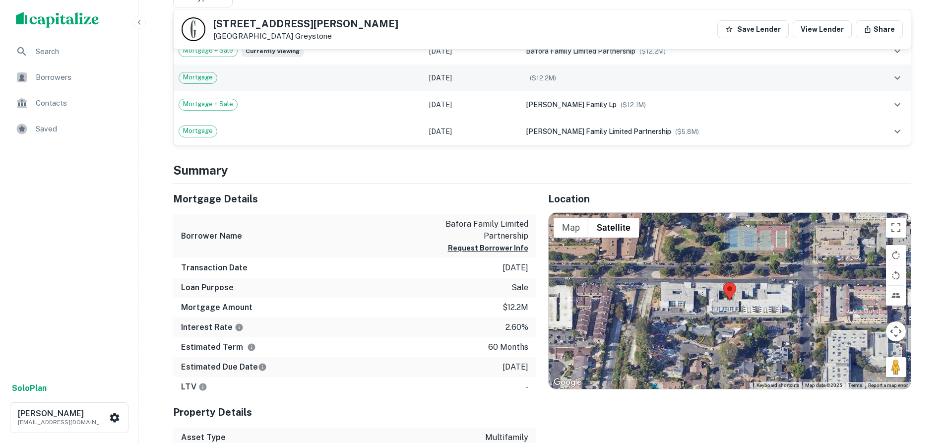
click at [419, 81] on div "Mortgage" at bounding box center [298, 78] width 240 height 12
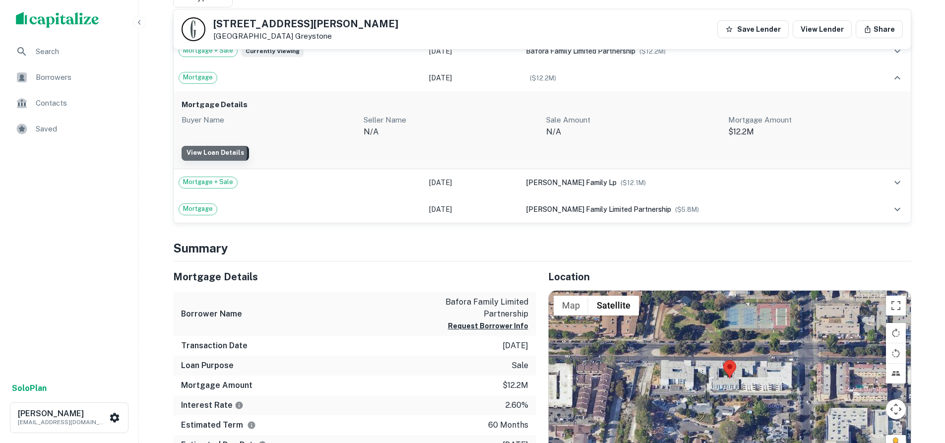
click at [209, 153] on link "View Loan Details" at bounding box center [214, 153] width 67 height 15
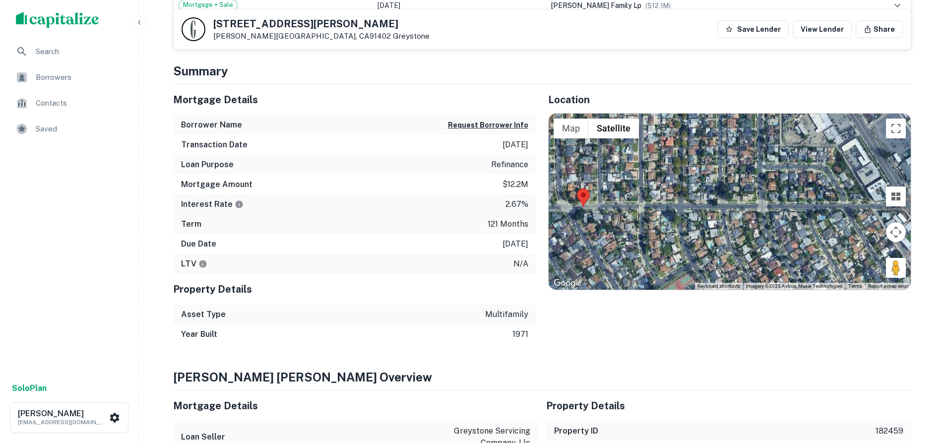
scroll to position [397, 0]
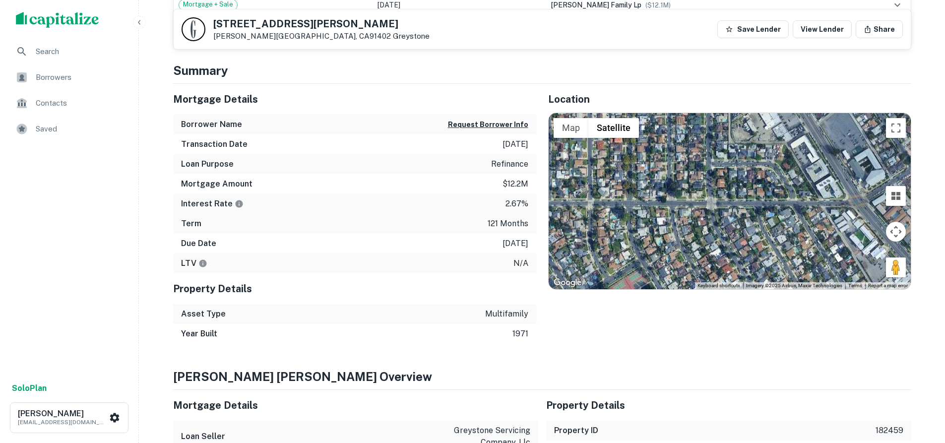
drag, startPoint x: 836, startPoint y: 190, endPoint x: 637, endPoint y: 196, distance: 199.4
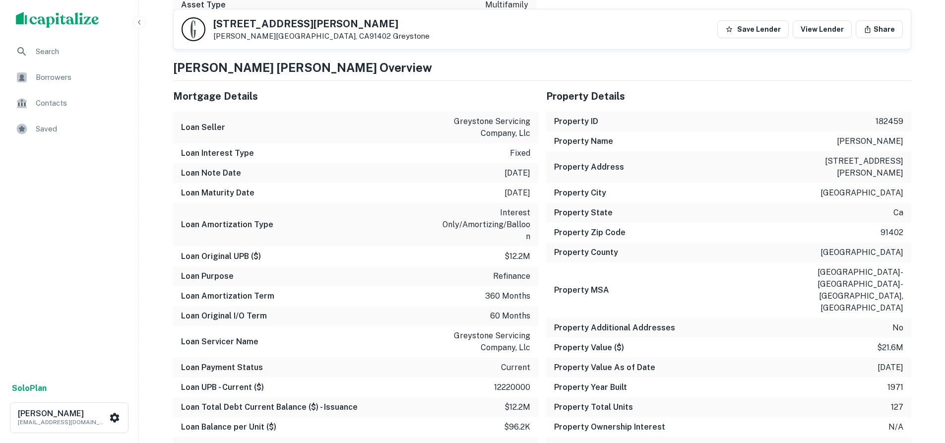
drag, startPoint x: 770, startPoint y: 222, endPoint x: 722, endPoint y: 255, distance: 57.4
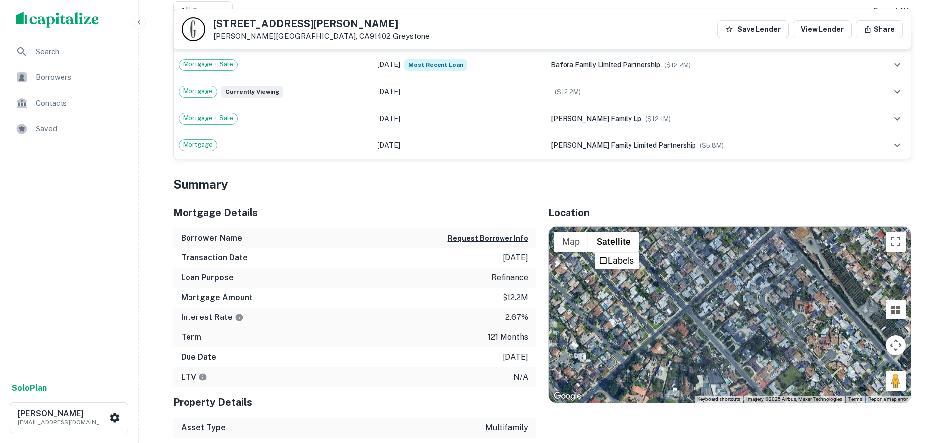
drag, startPoint x: 699, startPoint y: 231, endPoint x: 721, endPoint y: 189, distance: 47.0
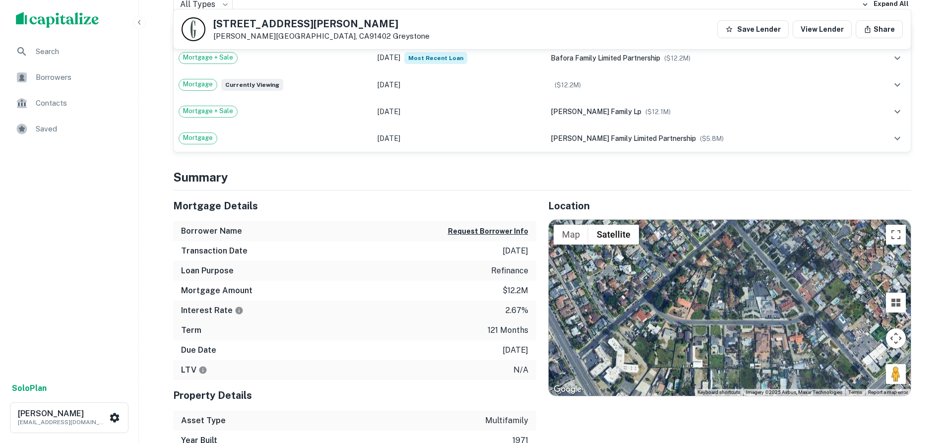
drag, startPoint x: 703, startPoint y: 336, endPoint x: 721, endPoint y: 303, distance: 36.8
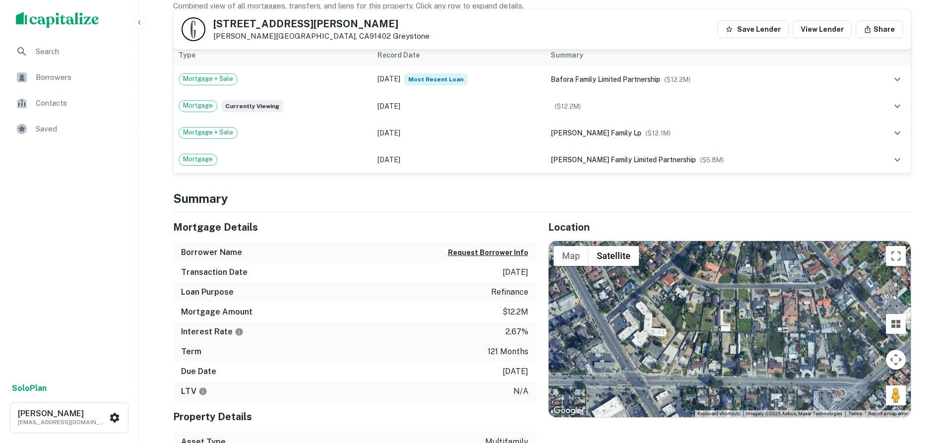
drag, startPoint x: 687, startPoint y: 328, endPoint x: 737, endPoint y: 322, distance: 49.9
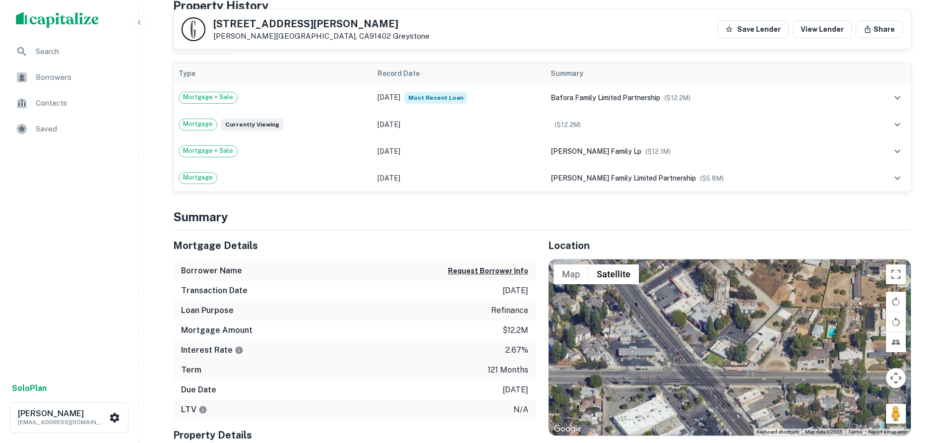
drag, startPoint x: 687, startPoint y: 341, endPoint x: 730, endPoint y: 320, distance: 47.9
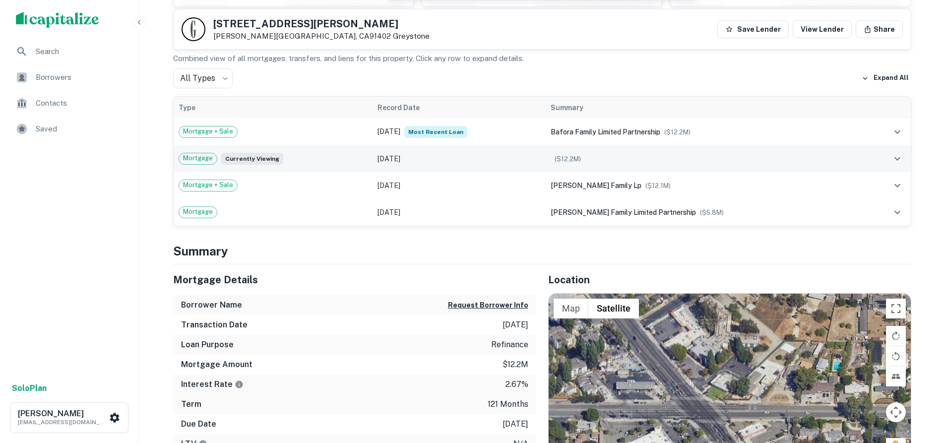
scroll to position [148, 0]
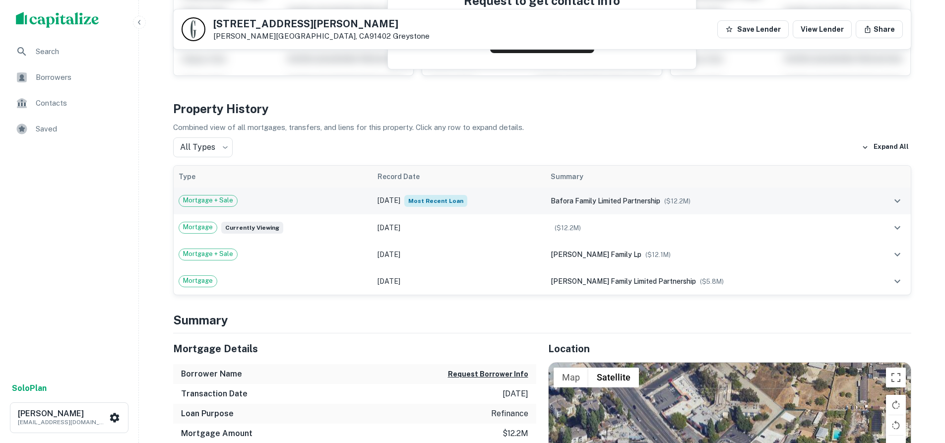
click at [384, 197] on td "Jan 21, 2021 Most Recent Loan" at bounding box center [458, 200] width 173 height 27
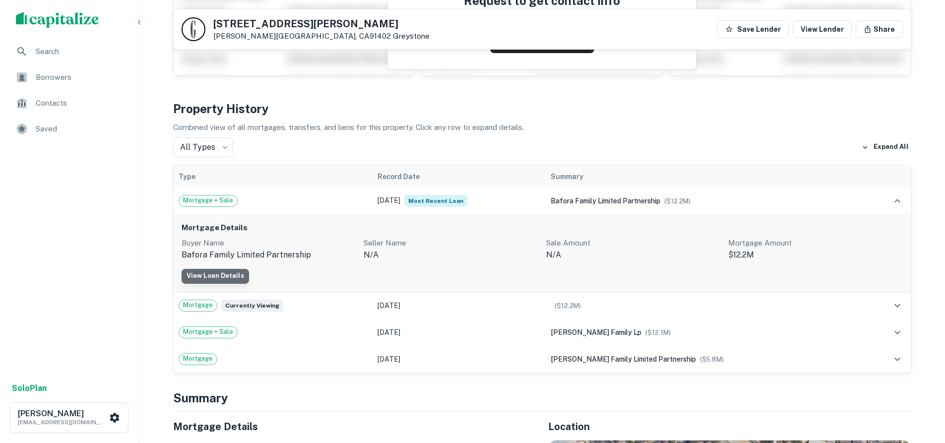
click at [231, 271] on link "View Loan Details" at bounding box center [214, 276] width 67 height 15
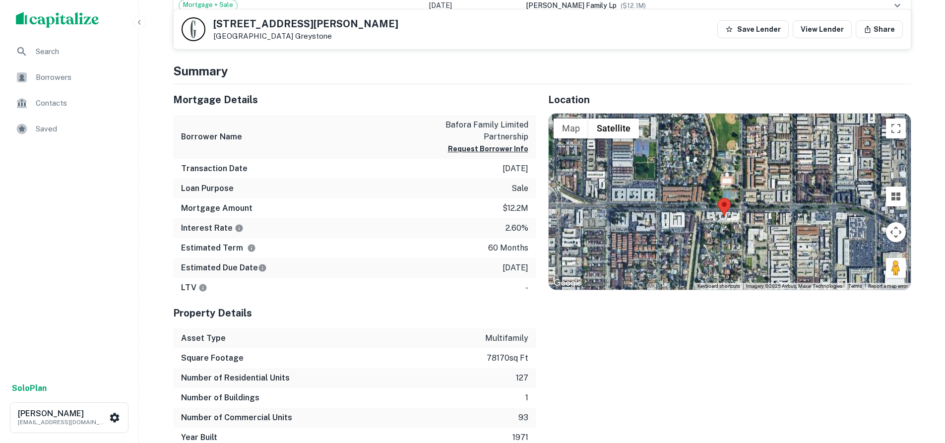
scroll to position [446, 0]
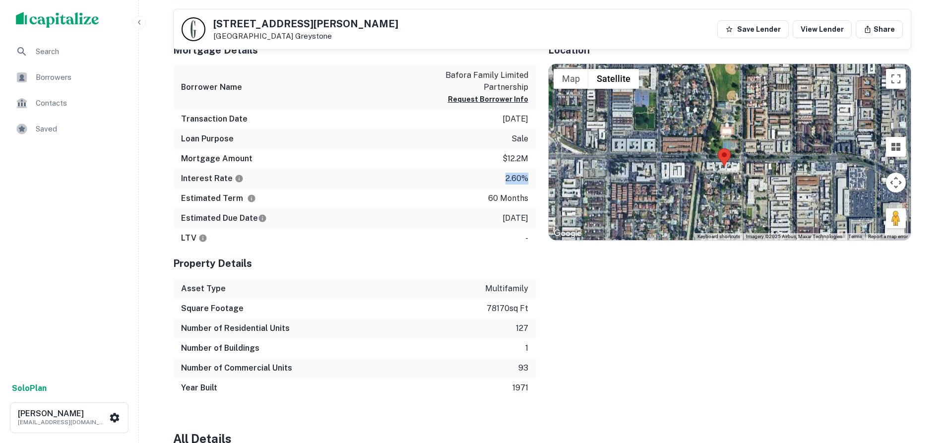
drag, startPoint x: 502, startPoint y: 179, endPoint x: 525, endPoint y: 179, distance: 22.3
click at [525, 179] on div "Interest Rate 2.60%" at bounding box center [354, 179] width 363 height 20
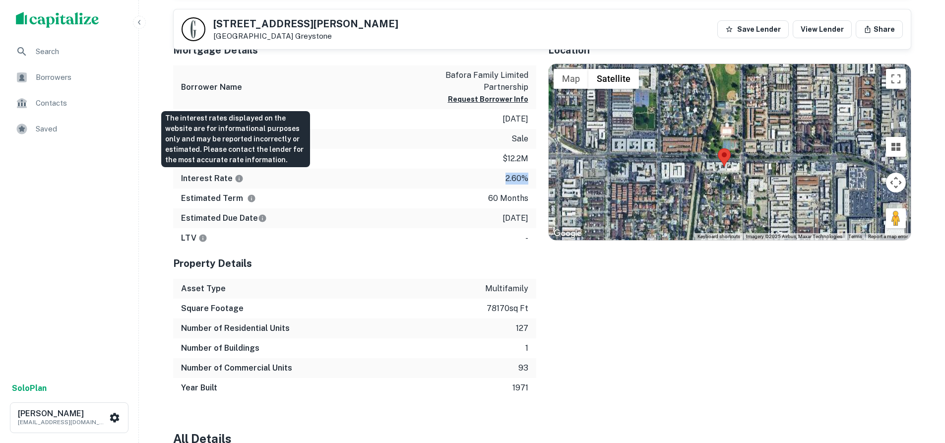
click at [236, 180] on icon "The interest rates displayed on the website are for informational purposes only…" at bounding box center [239, 178] width 9 height 9
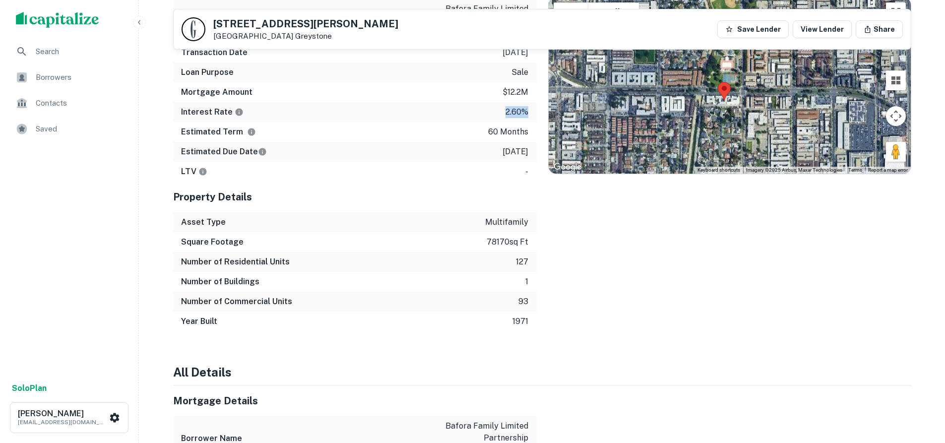
scroll to position [496, 0]
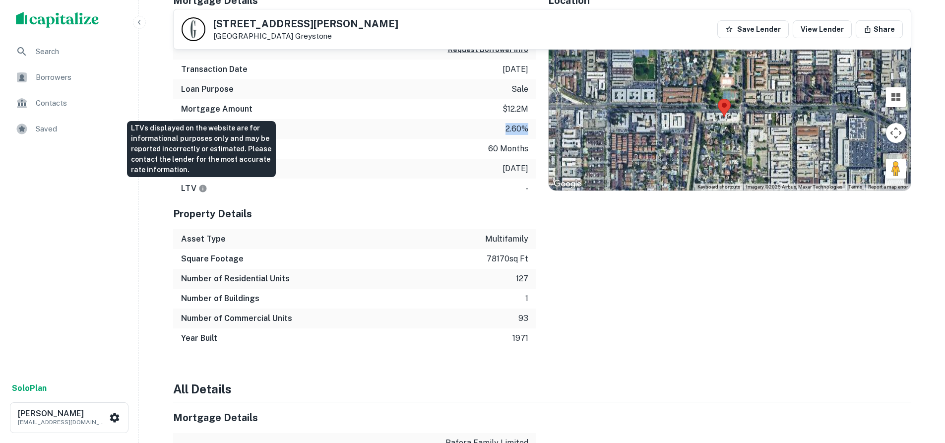
click at [200, 187] on icon "LTVs displayed on the website are for informational purposes only and may be re…" at bounding box center [202, 187] width 7 height 7
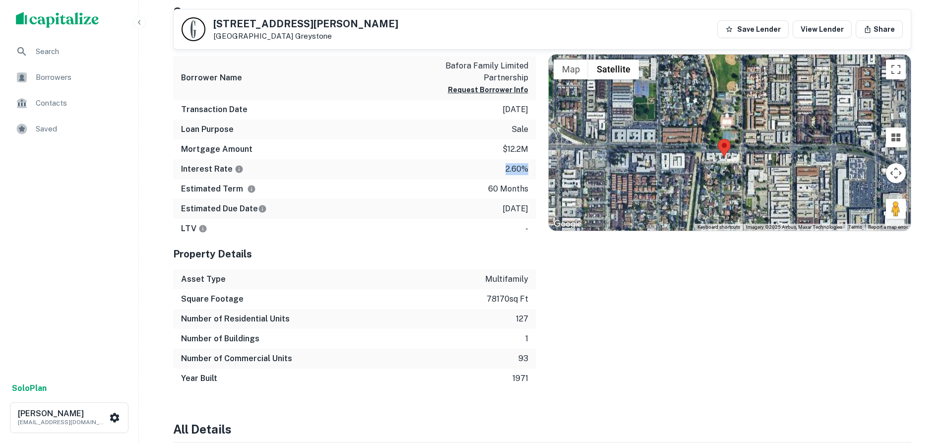
scroll to position [446, 0]
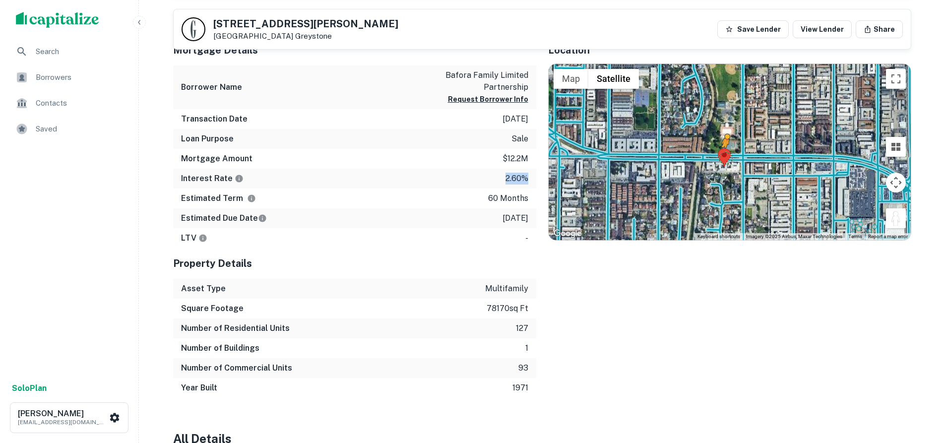
drag, startPoint x: 898, startPoint y: 217, endPoint x: 724, endPoint y: 158, distance: 183.8
click at [724, 158] on div "To activate drag with keyboard, press Alt + Enter. Once in keyboard drag state,…" at bounding box center [729, 152] width 362 height 176
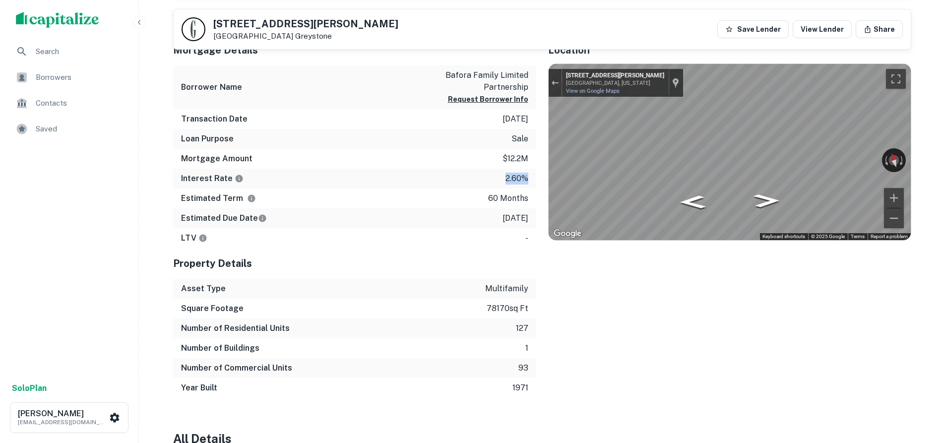
click at [545, 121] on div "Location ← Move left → Move right ↑ Move up ↓ Move down + Zoom in - Zoom out Ho…" at bounding box center [723, 216] width 375 height 363
click at [724, 156] on div "← Move left → Move right ↑ Move up ↓ Move down + Zoom in - Zoom out 14920 Parth…" at bounding box center [729, 152] width 362 height 176
click at [553, 80] on div "Exit the Street View" at bounding box center [554, 83] width 7 height 6
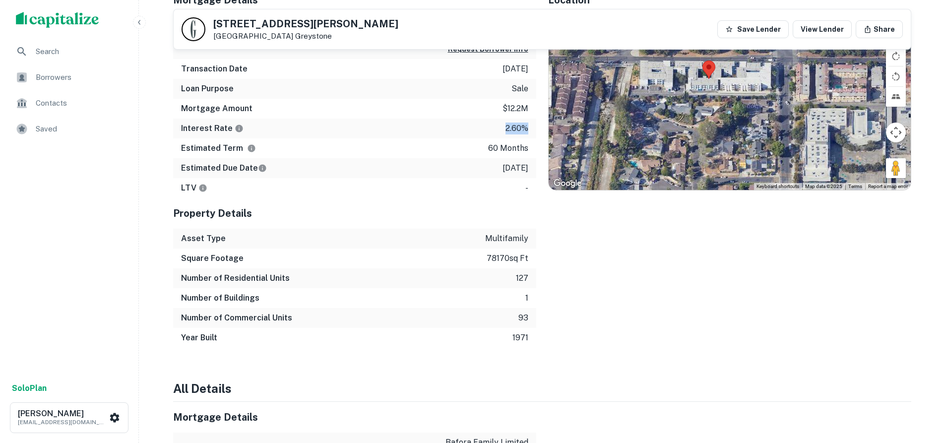
drag, startPoint x: 731, startPoint y: 130, endPoint x: 716, endPoint y: 122, distance: 16.7
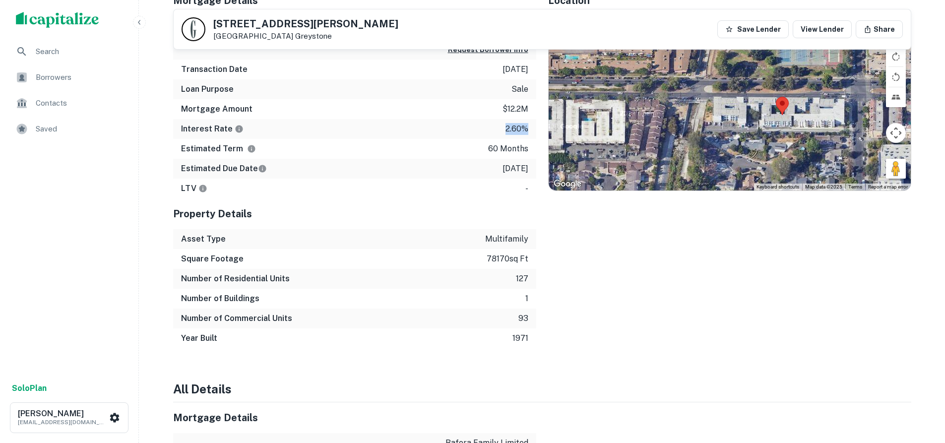
drag, startPoint x: 707, startPoint y: 106, endPoint x: 735, endPoint y: 143, distance: 46.3
click at [735, 143] on div "Loading..." at bounding box center [729, 102] width 362 height 176
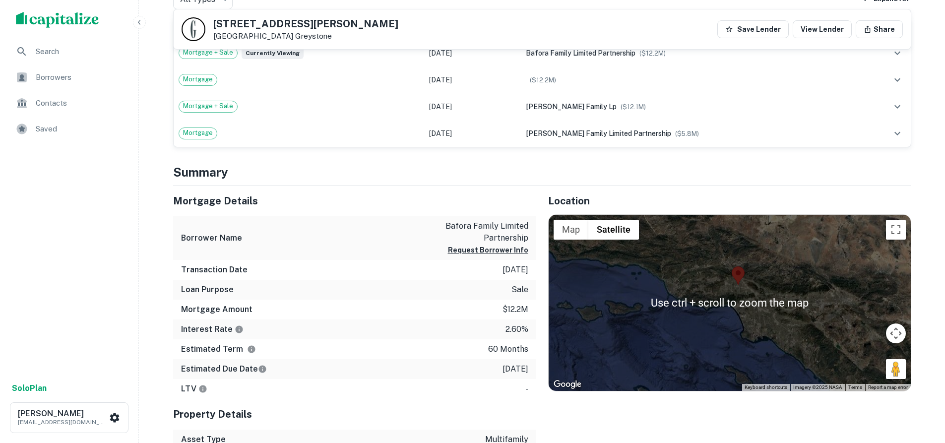
scroll to position [293, 0]
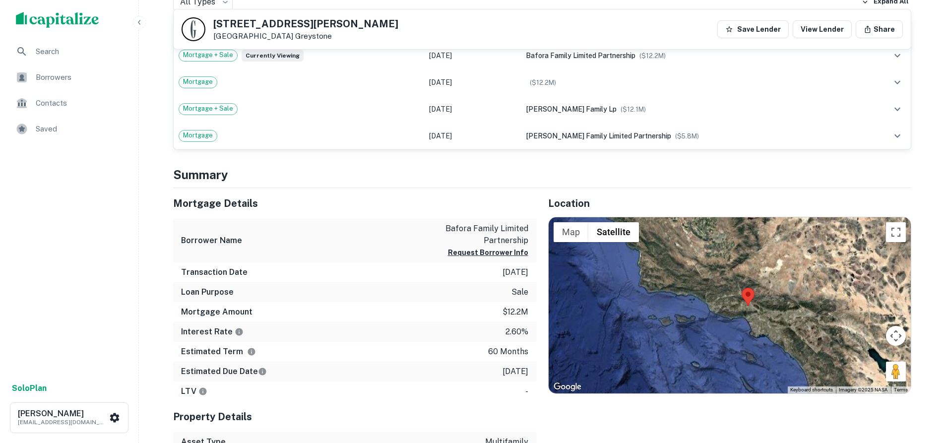
drag, startPoint x: 774, startPoint y: 335, endPoint x: 766, endPoint y: 331, distance: 9.8
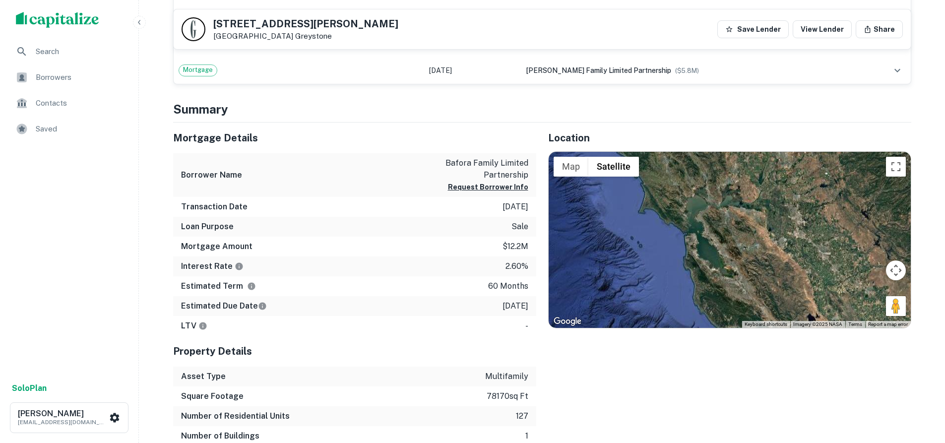
scroll to position [334, 0]
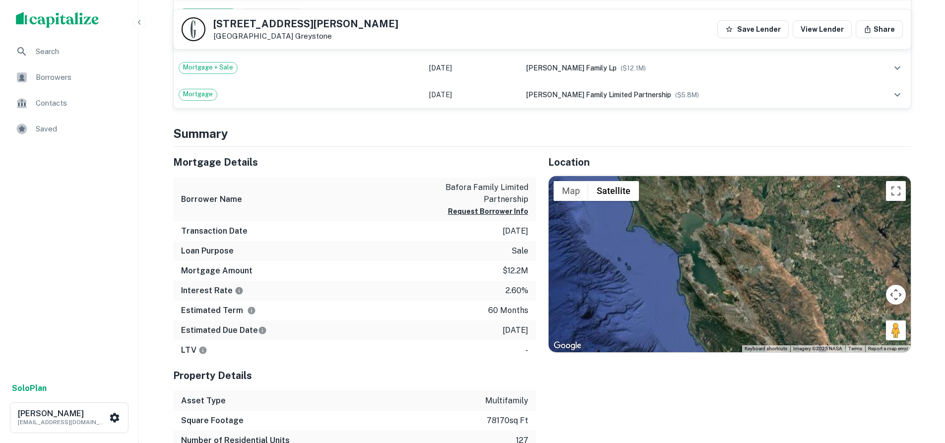
drag, startPoint x: 736, startPoint y: 319, endPoint x: 736, endPoint y: 324, distance: 5.0
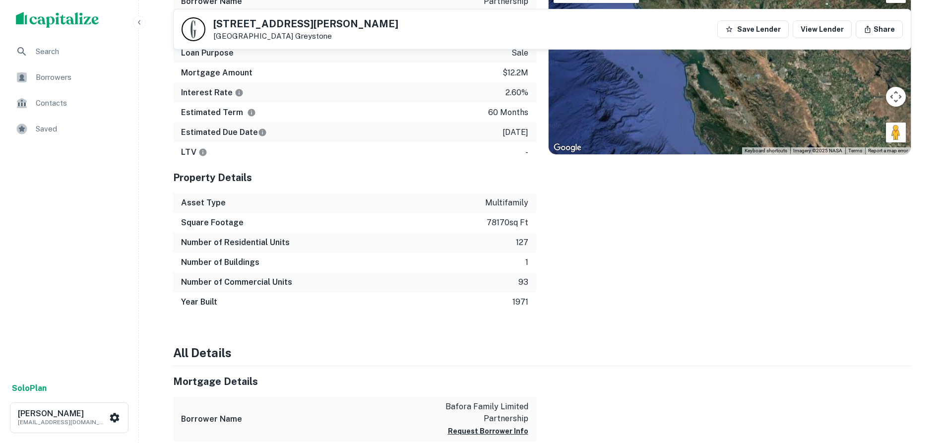
scroll to position [533, 0]
drag, startPoint x: 764, startPoint y: 278, endPoint x: 760, endPoint y: 234, distance: 44.3
click at [760, 234] on div "Location ← Move left → Move right ↑ Move up ↓ Move down + Zoom in - Zoom out Ho…" at bounding box center [723, 129] width 375 height 363
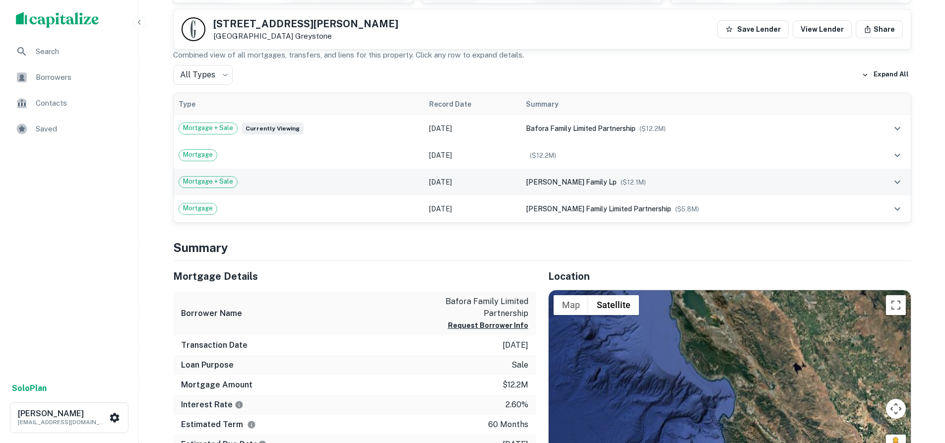
drag, startPoint x: 762, startPoint y: 244, endPoint x: 748, endPoint y: 192, distance: 53.9
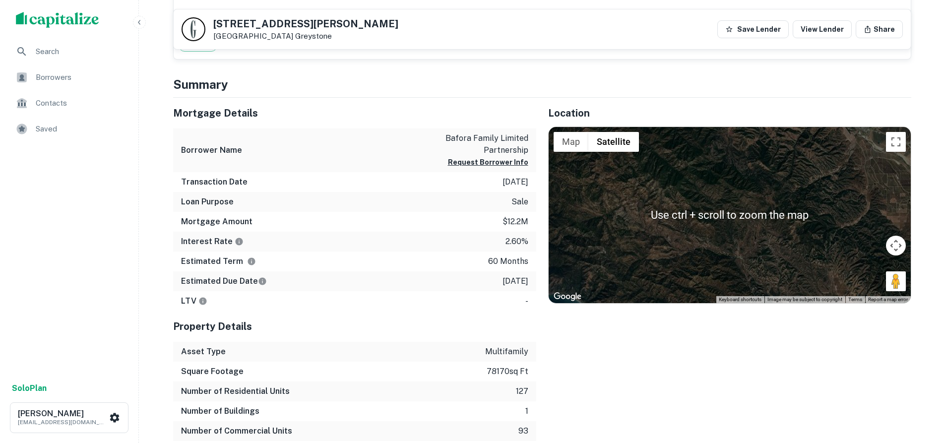
scroll to position [385, 0]
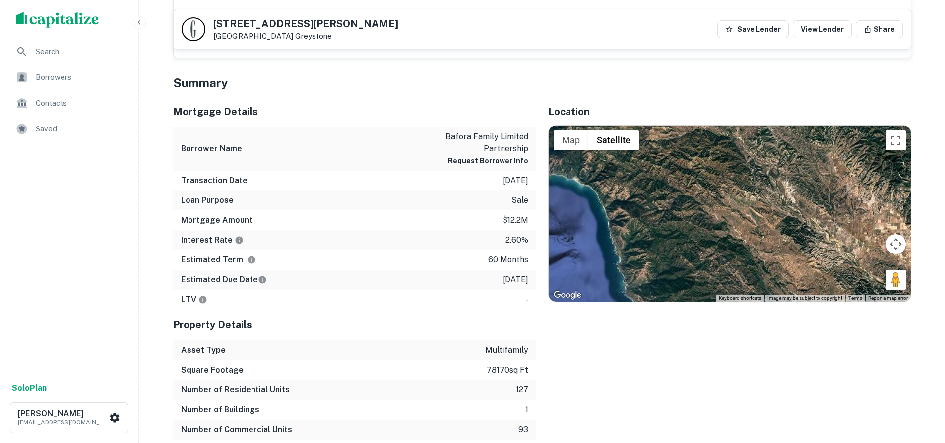
drag, startPoint x: 754, startPoint y: 259, endPoint x: 754, endPoint y: 142, distance: 116.5
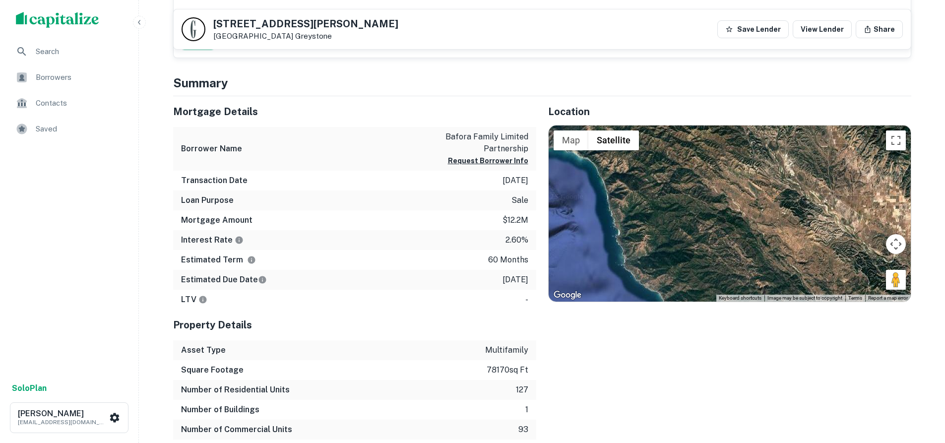
drag, startPoint x: 776, startPoint y: 223, endPoint x: 767, endPoint y: 143, distance: 80.9
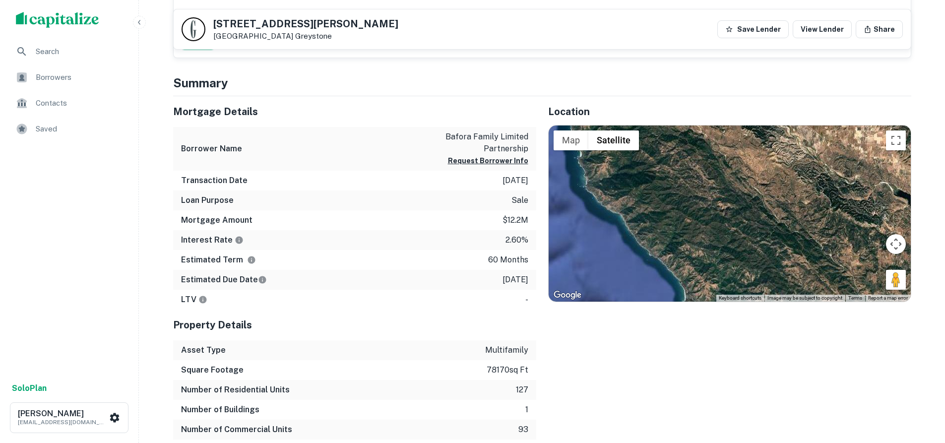
drag, startPoint x: 793, startPoint y: 269, endPoint x: 856, endPoint y: 316, distance: 79.0
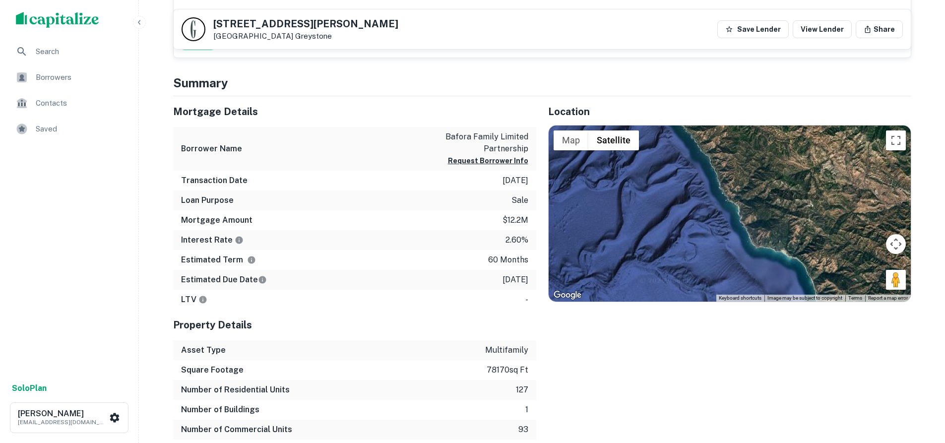
drag, startPoint x: 856, startPoint y: 316, endPoint x: 582, endPoint y: 239, distance: 284.8
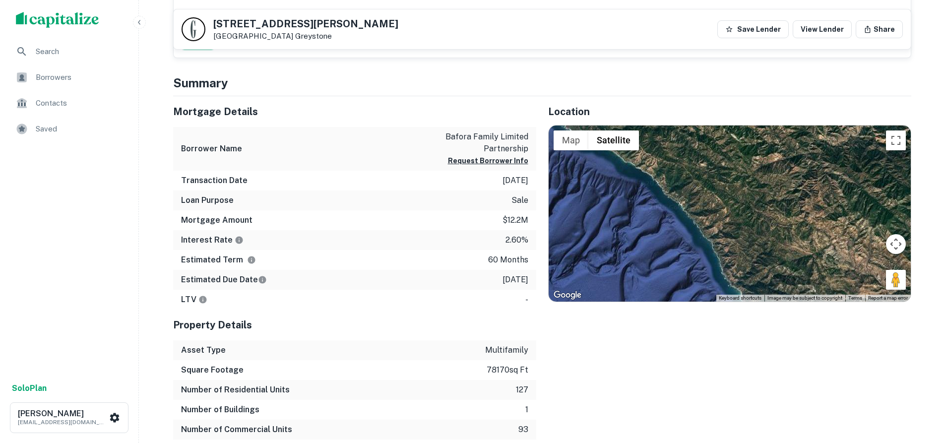
drag, startPoint x: 712, startPoint y: 207, endPoint x: 715, endPoint y: 296, distance: 88.8
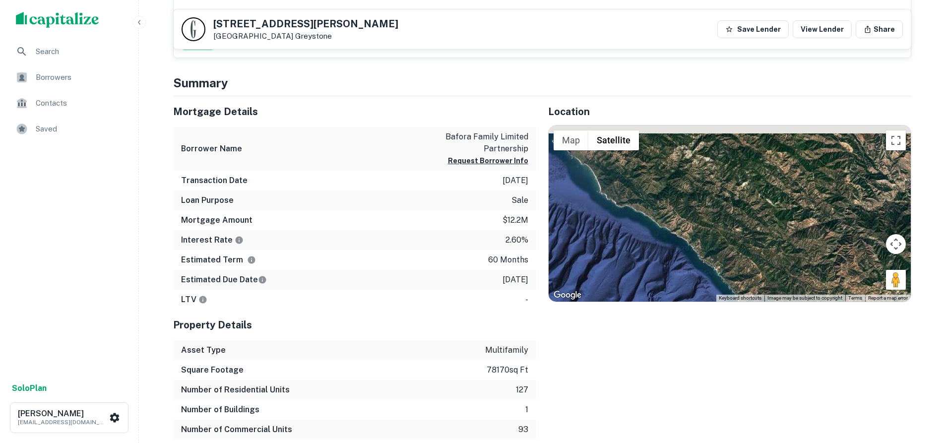
drag, startPoint x: 720, startPoint y: 199, endPoint x: 815, endPoint y: 323, distance: 155.3
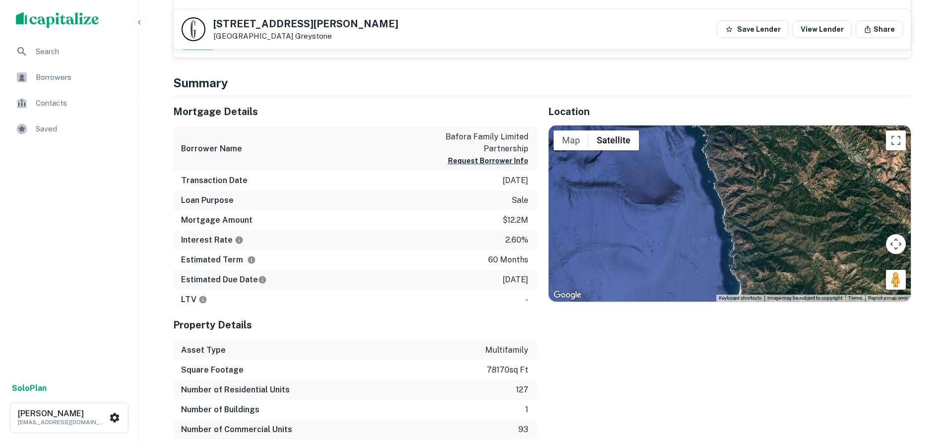
drag, startPoint x: 815, startPoint y: 323, endPoint x: 644, endPoint y: 244, distance: 187.7
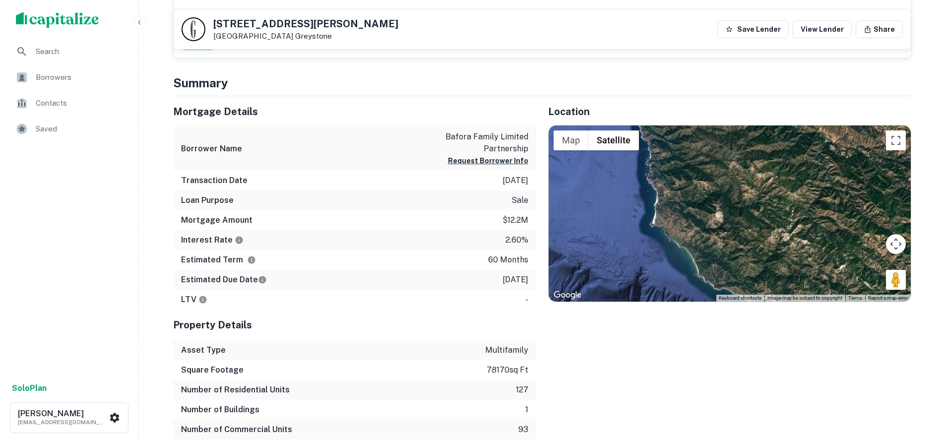
drag, startPoint x: 747, startPoint y: 247, endPoint x: 663, endPoint y: 153, distance: 126.5
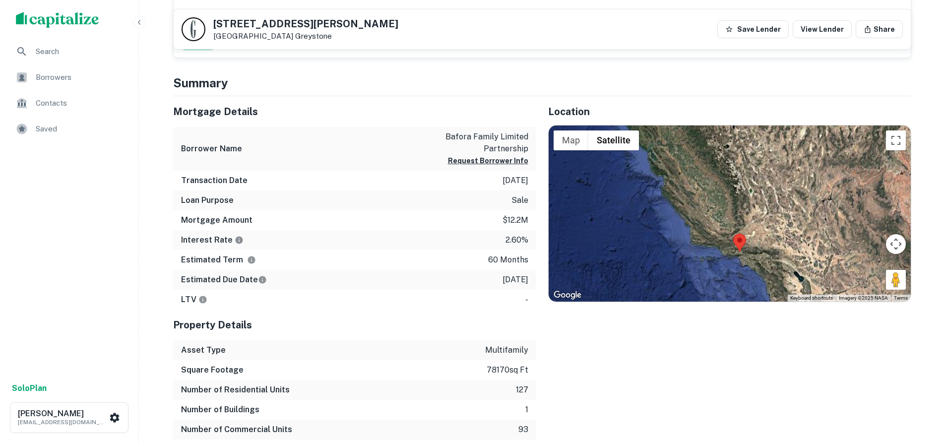
drag, startPoint x: 751, startPoint y: 216, endPoint x: 661, endPoint y: 187, distance: 94.2
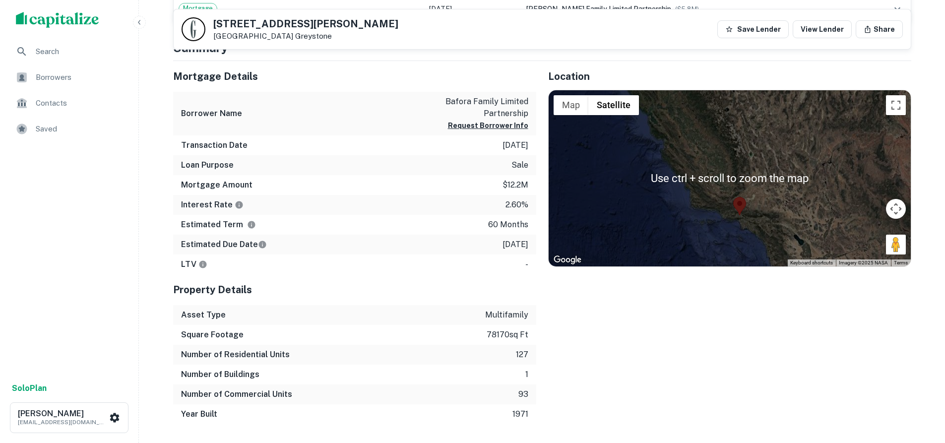
scroll to position [434, 0]
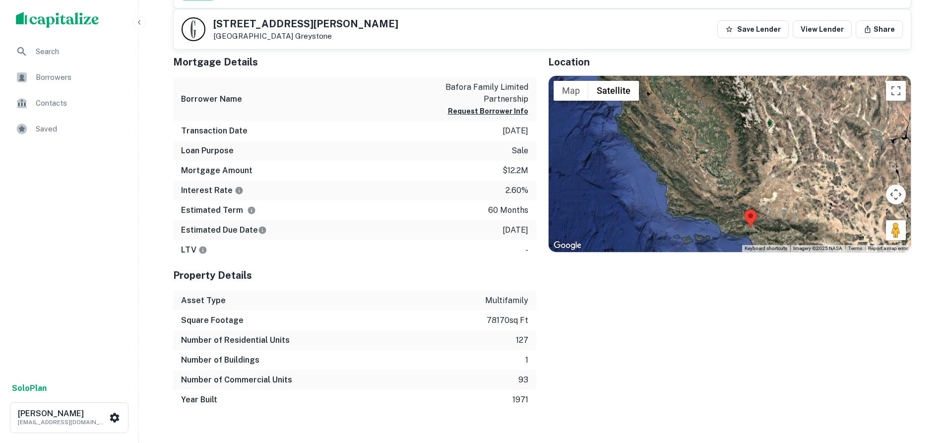
drag, startPoint x: 743, startPoint y: 231, endPoint x: 754, endPoint y: 277, distance: 47.5
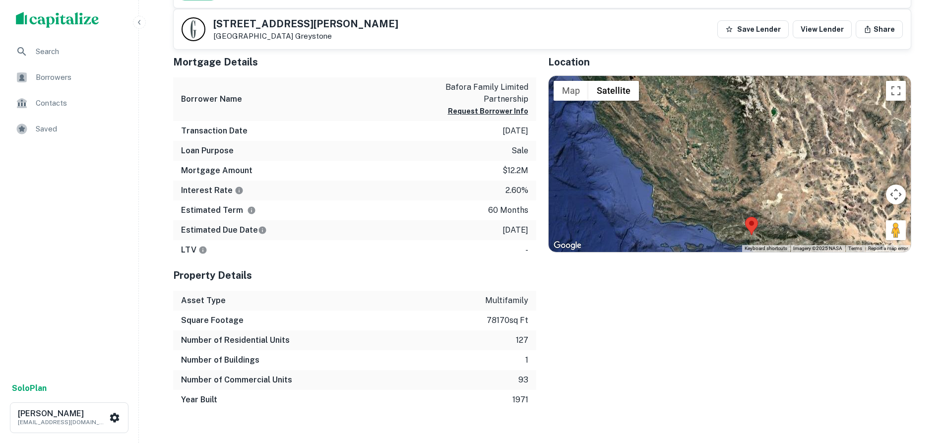
drag, startPoint x: 754, startPoint y: 277, endPoint x: 731, endPoint y: 217, distance: 63.7
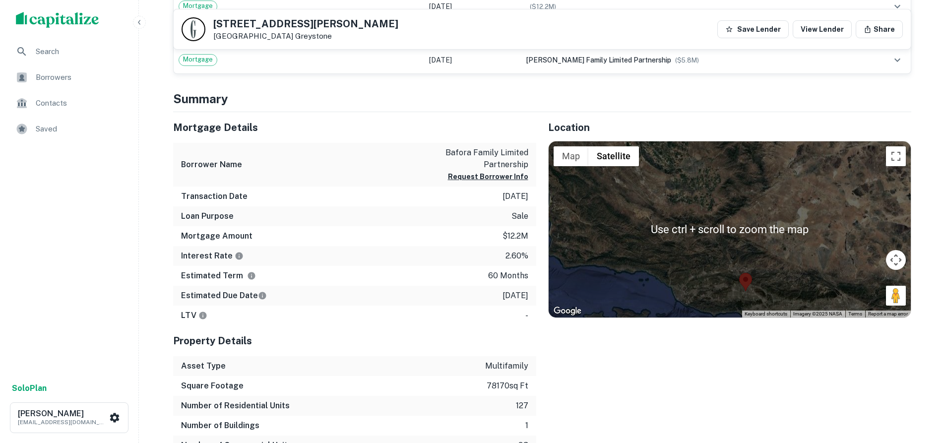
scroll to position [335, 0]
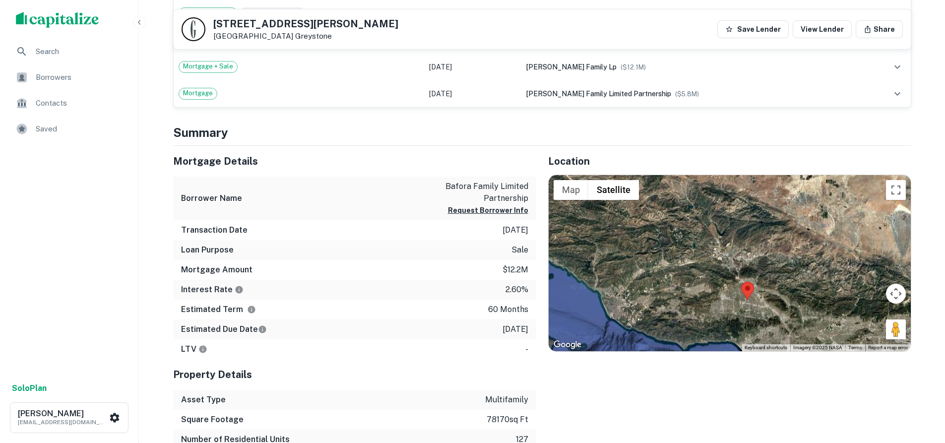
drag, startPoint x: 741, startPoint y: 307, endPoint x: 742, endPoint y: 285, distance: 22.3
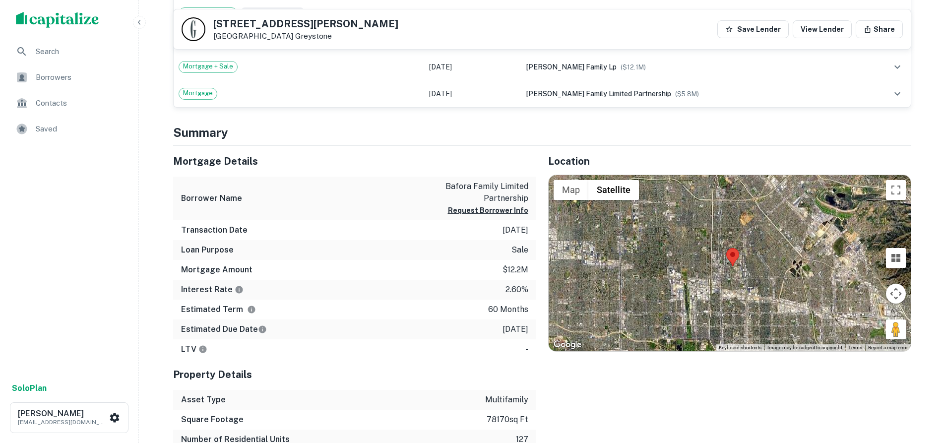
drag, startPoint x: 760, startPoint y: 330, endPoint x: 724, endPoint y: 260, distance: 78.5
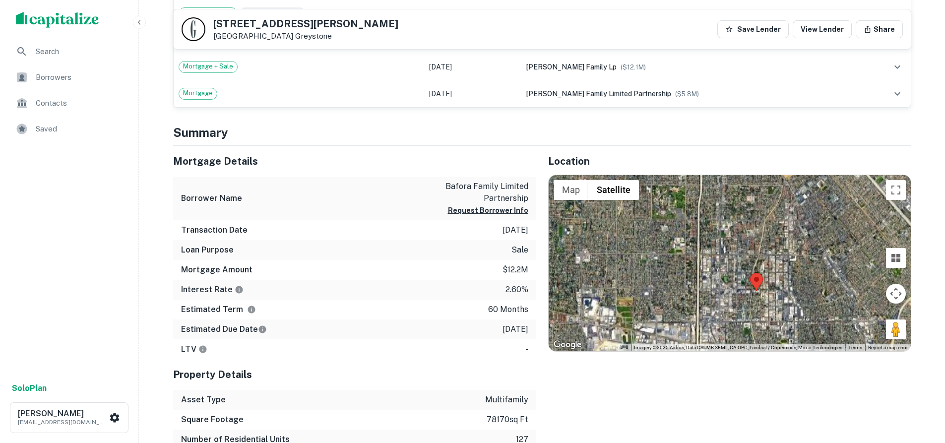
drag, startPoint x: 727, startPoint y: 249, endPoint x: 738, endPoint y: 298, distance: 50.3
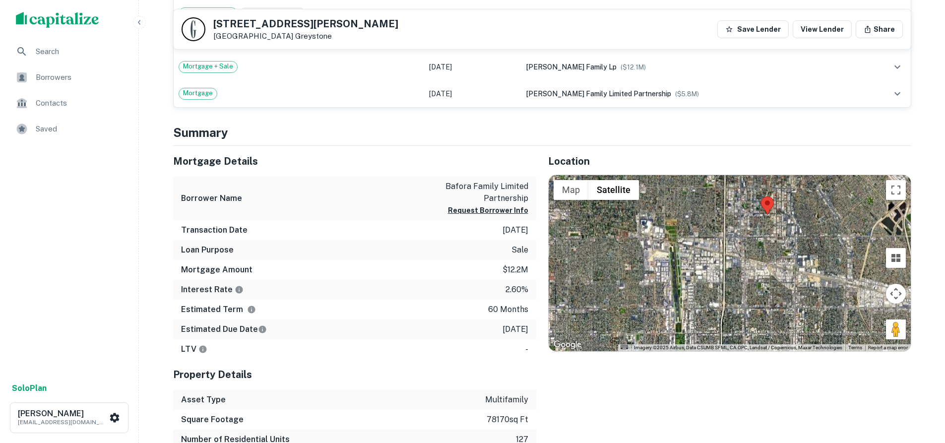
drag, startPoint x: 723, startPoint y: 302, endPoint x: 733, endPoint y: 222, distance: 81.4
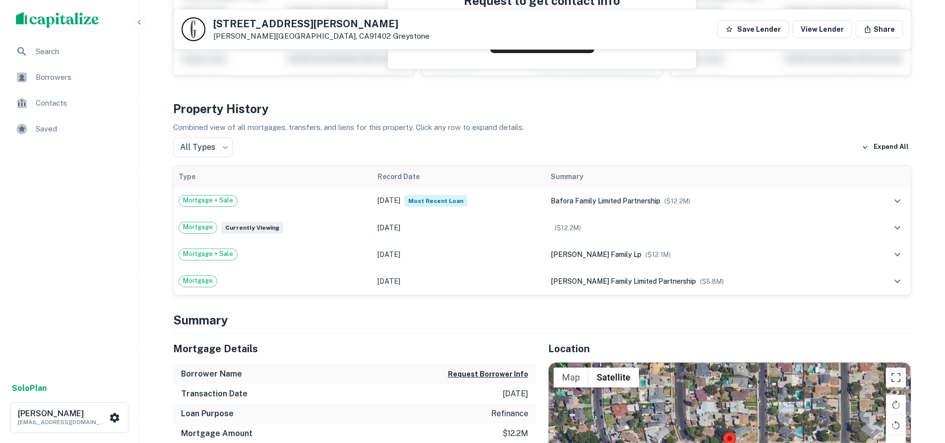
click at [42, 98] on span "Contacts" at bounding box center [80, 103] width 89 height 12
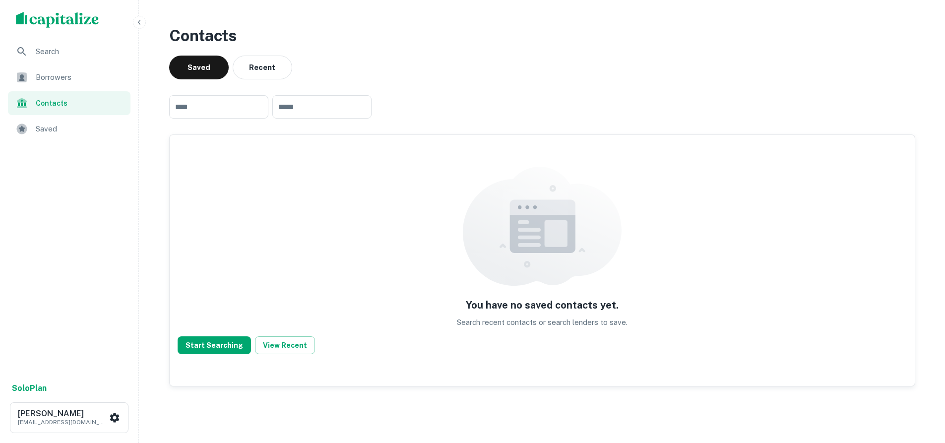
click at [48, 81] on span "Borrowers" at bounding box center [80, 77] width 89 height 12
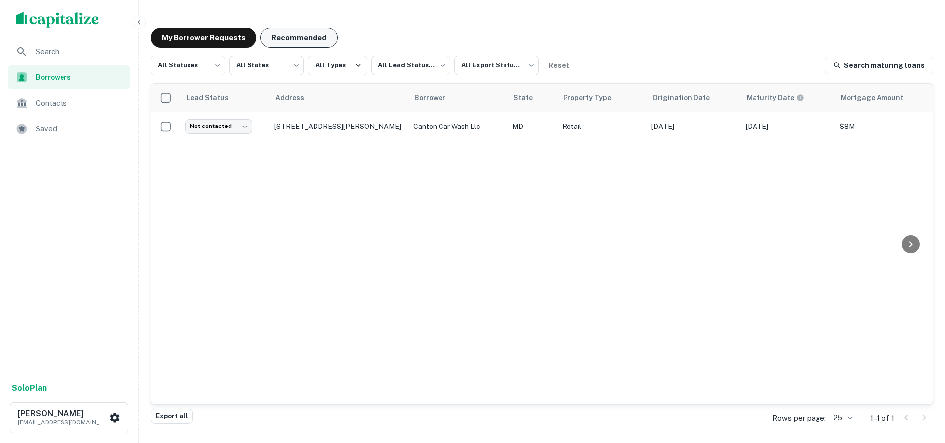
click at [270, 39] on button "Recommended" at bounding box center [298, 38] width 77 height 20
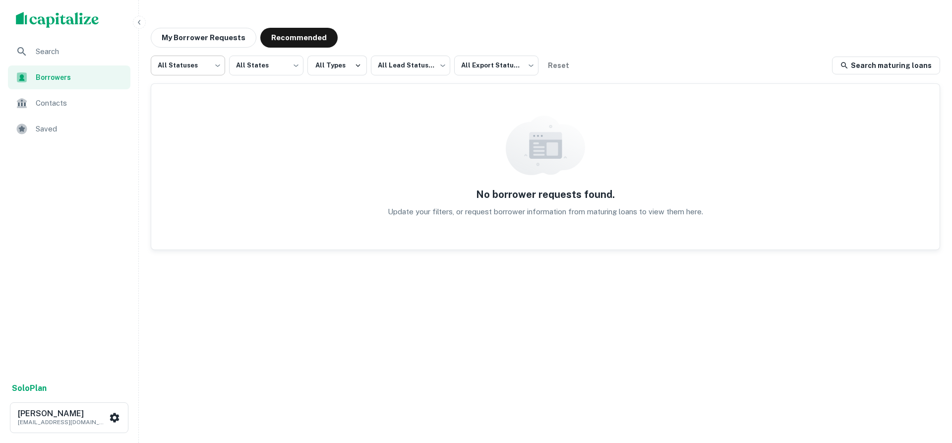
click at [199, 61] on body "Search Borrowers Contacts Saved Solo Plan [PERSON_NAME] [EMAIL_ADDRESS][DOMAIN_…" at bounding box center [476, 221] width 952 height 443
click at [262, 65] on div at bounding box center [476, 221] width 952 height 443
click at [309, 67] on button "All Types" at bounding box center [336, 66] width 59 height 20
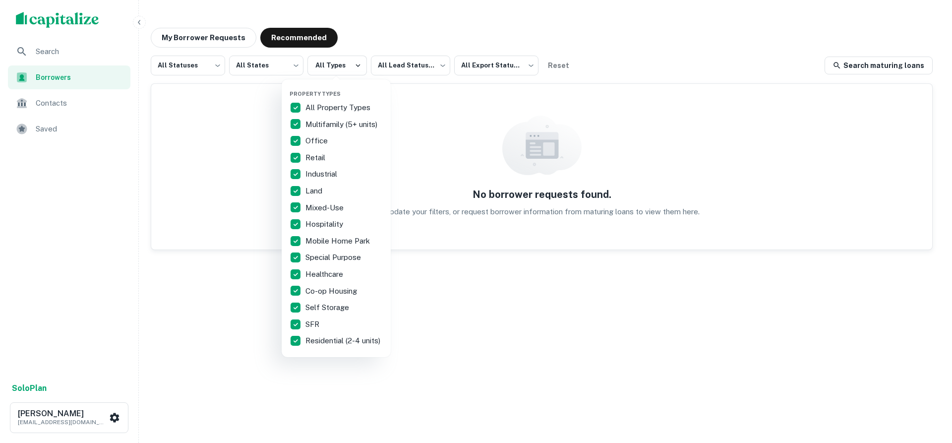
click at [285, 68] on div at bounding box center [476, 221] width 952 height 443
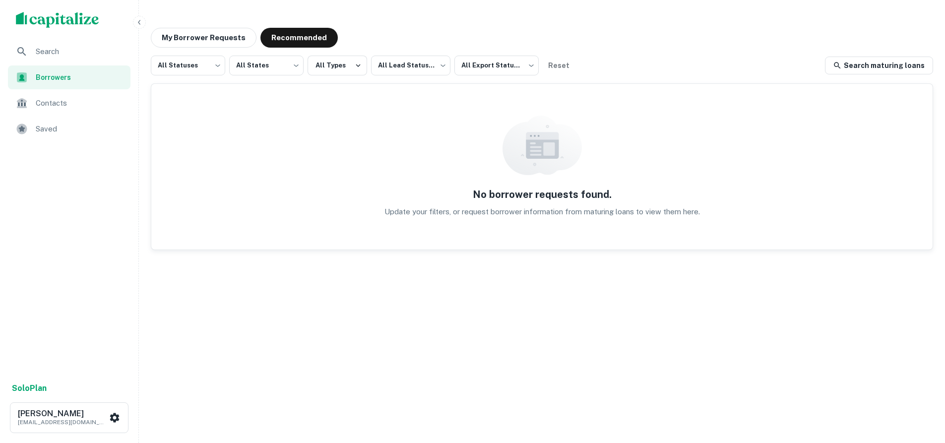
click at [304, 68] on div "All Statuses *** ​ All States *** ​ All Types All Lead Statuses *** ​ All Expor…" at bounding box center [362, 66] width 423 height 20
click at [272, 68] on body "Search Borrowers Contacts Saved Solo Plan [PERSON_NAME] [EMAIL_ADDRESS][DOMAIN_…" at bounding box center [476, 221] width 952 height 443
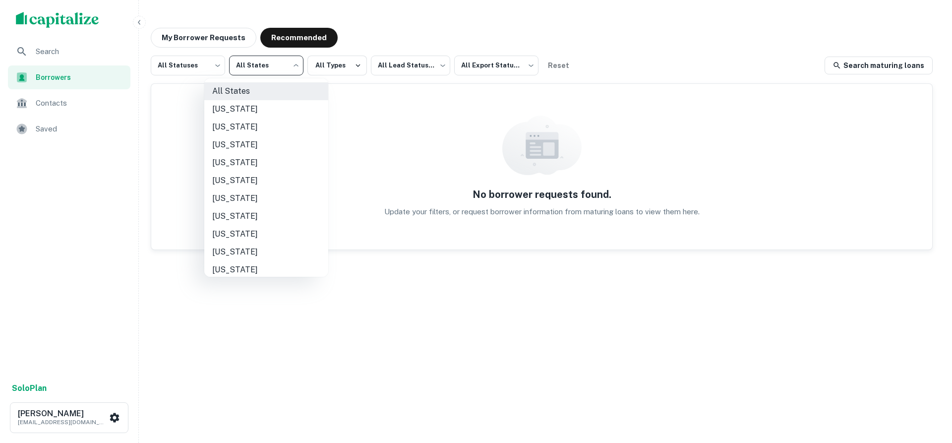
click at [246, 196] on li "[US_STATE]" at bounding box center [266, 198] width 124 height 18
type input "**"
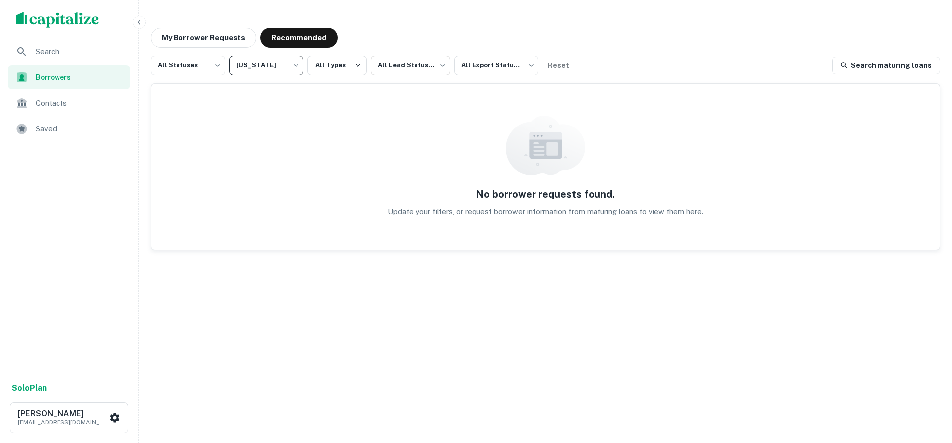
click at [433, 65] on body "Search Borrowers Contacts Saved Solo Plan [PERSON_NAME] [EMAIL_ADDRESS][DOMAIN_…" at bounding box center [476, 221] width 952 height 443
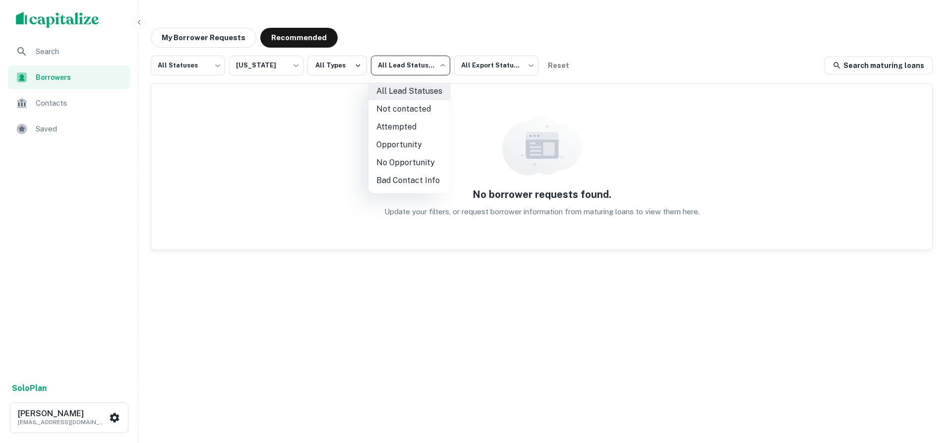
click at [198, 33] on div at bounding box center [476, 221] width 952 height 443
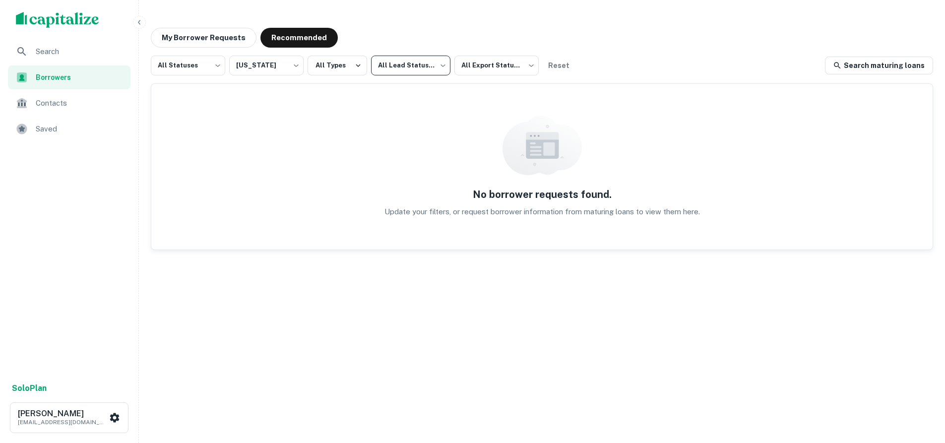
click at [202, 37] on button "My Borrower Requests" at bounding box center [204, 38] width 106 height 20
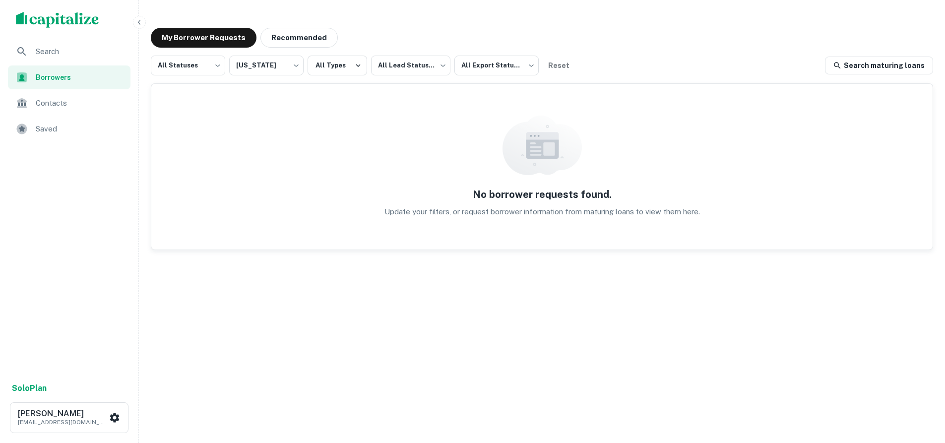
click at [110, 46] on span "Search" at bounding box center [80, 52] width 89 height 12
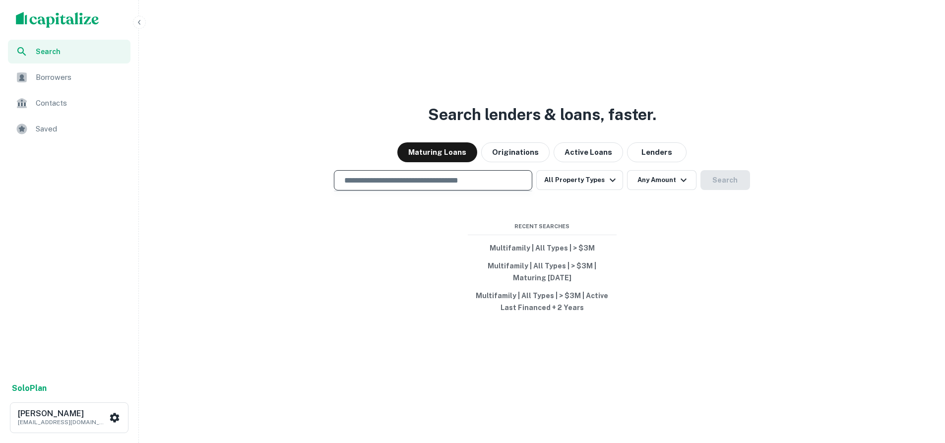
click at [477, 181] on input "text" at bounding box center [432, 180] width 189 height 11
click at [561, 249] on button "Multifamily | All Types | > $3M" at bounding box center [542, 248] width 149 height 18
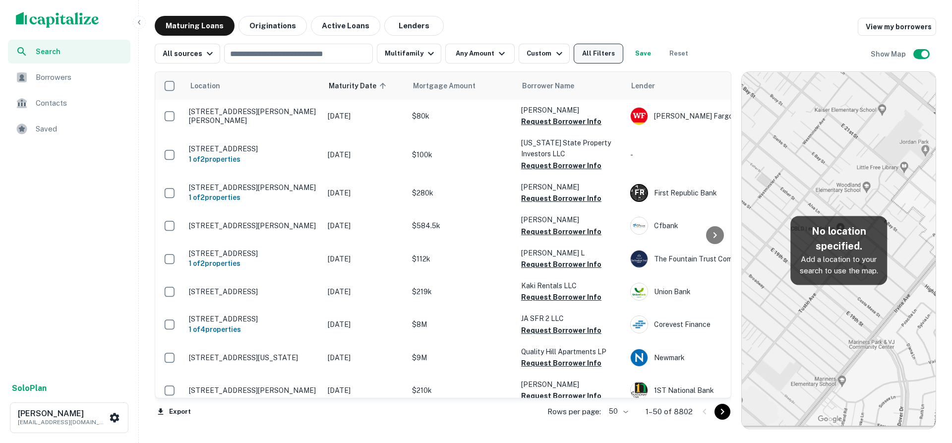
click at [595, 56] on button "All Filters" at bounding box center [599, 54] width 50 height 20
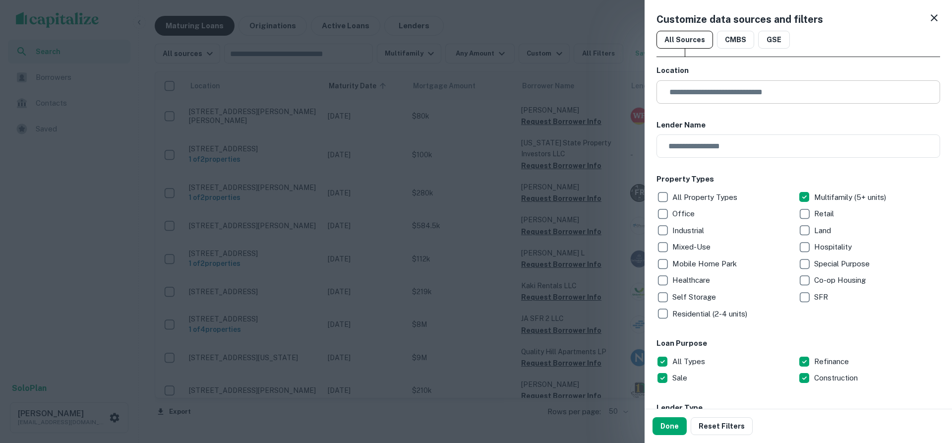
click at [731, 94] on input "text" at bounding box center [801, 91] width 277 height 23
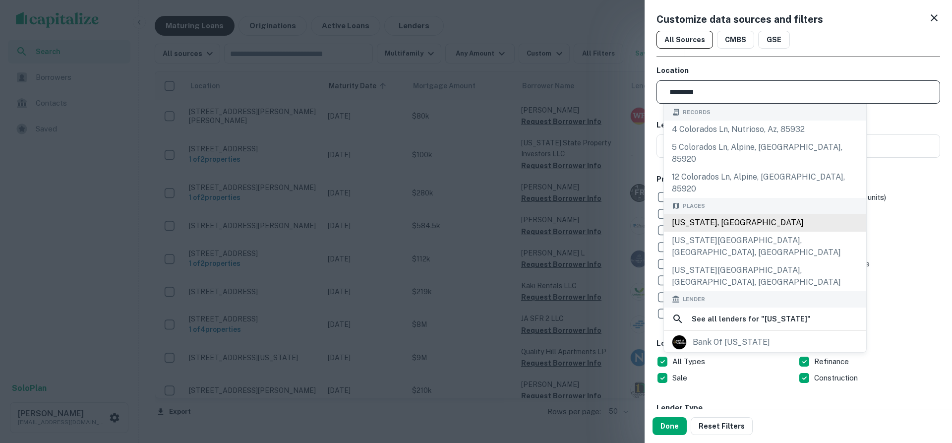
click at [695, 214] on div "[US_STATE], [GEOGRAPHIC_DATA]" at bounding box center [765, 223] width 202 height 18
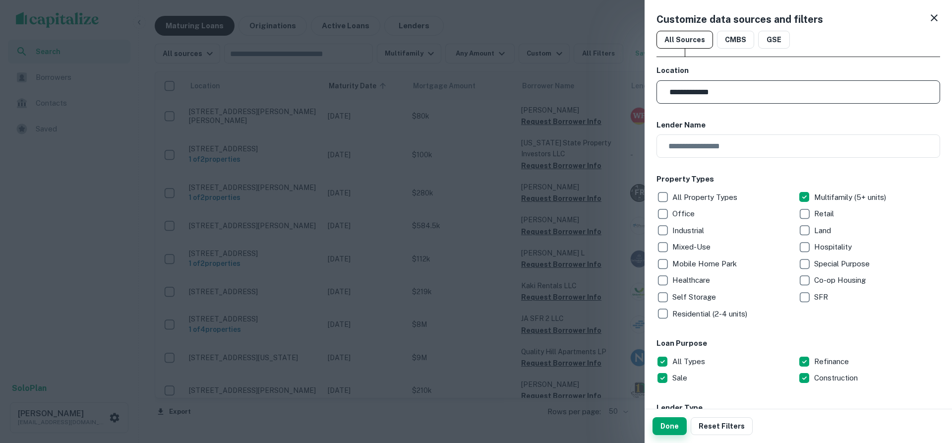
type input "**********"
click at [673, 426] on button "Done" at bounding box center [669, 426] width 34 height 18
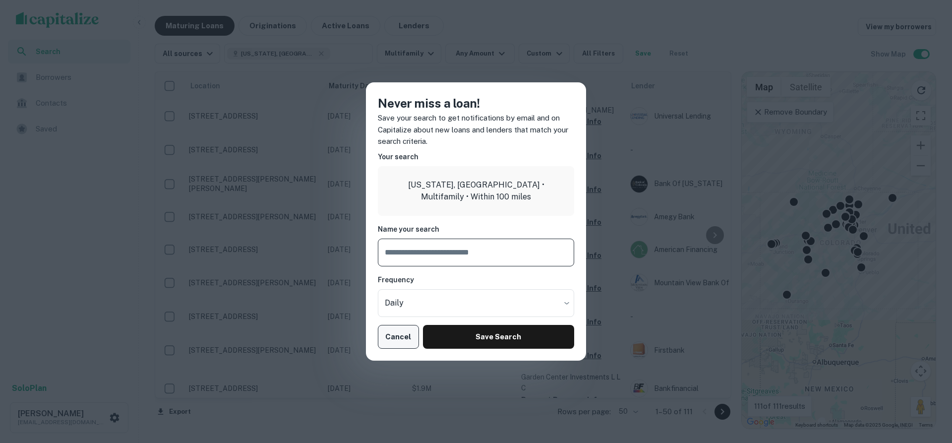
click at [403, 336] on button "Cancel" at bounding box center [398, 337] width 41 height 24
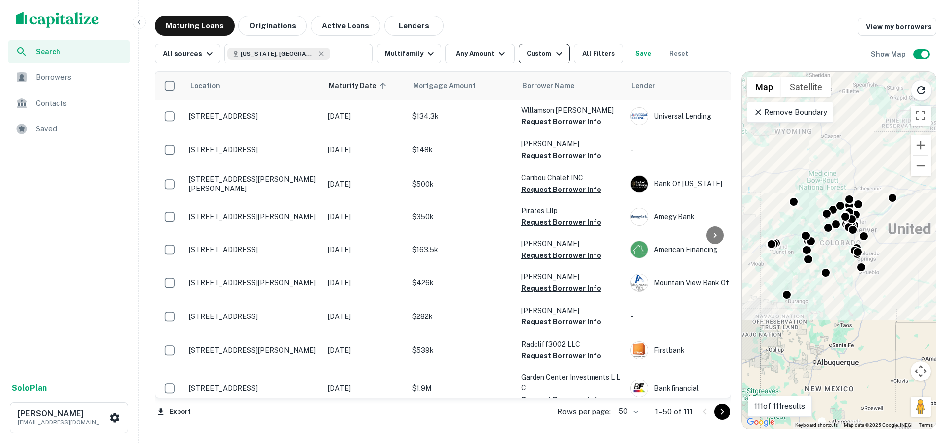
click at [531, 61] on button "Custom" at bounding box center [544, 54] width 51 height 20
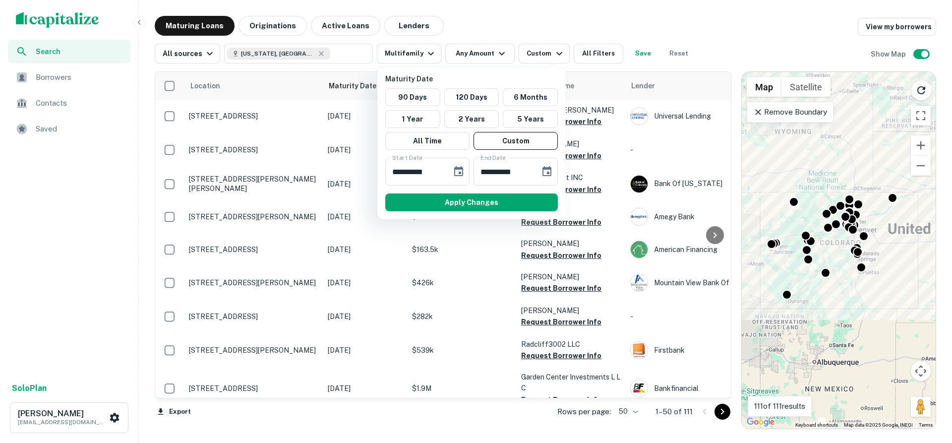
click at [468, 56] on div at bounding box center [476, 221] width 952 height 443
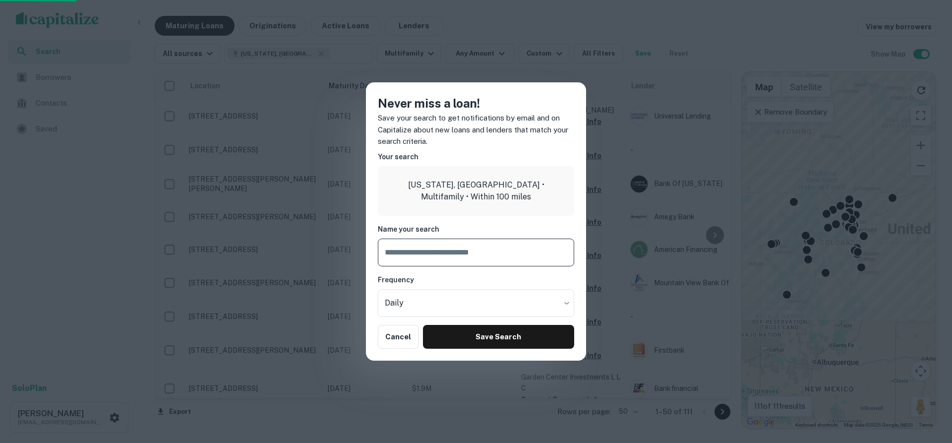
click at [477, 54] on div "Never miss a loan! Save your search to get notifications by email and on Capita…" at bounding box center [476, 221] width 952 height 443
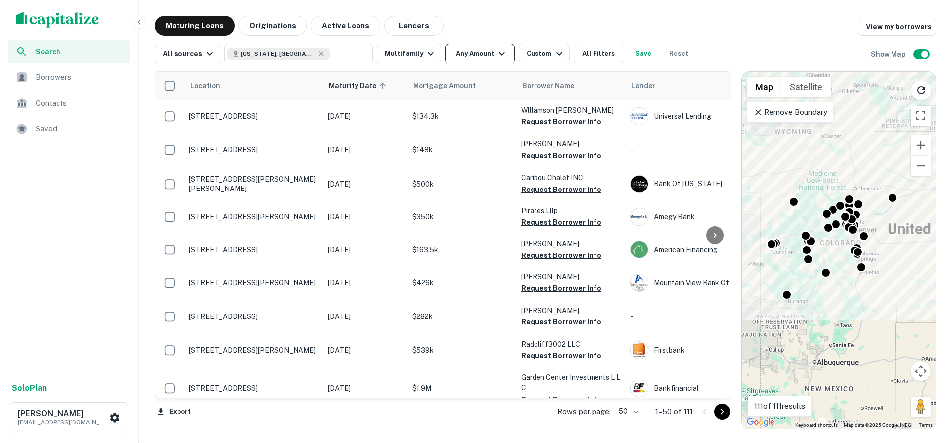
click at [468, 55] on button "Any Amount" at bounding box center [479, 54] width 69 height 20
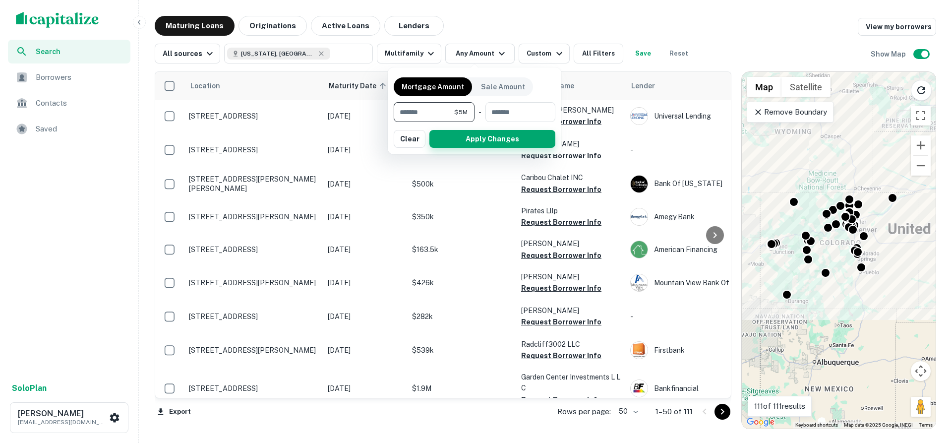
type input "*******"
click at [485, 133] on button "Apply Changes" at bounding box center [492, 139] width 126 height 18
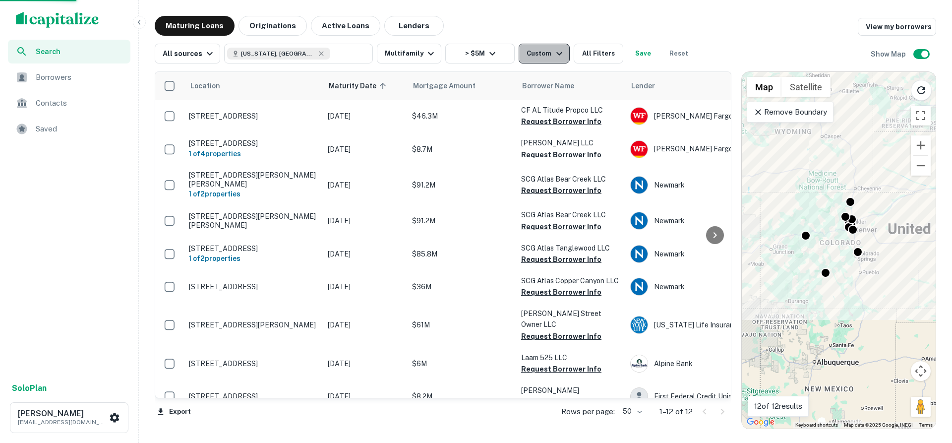
click at [533, 58] on div "Custom" at bounding box center [546, 54] width 38 height 12
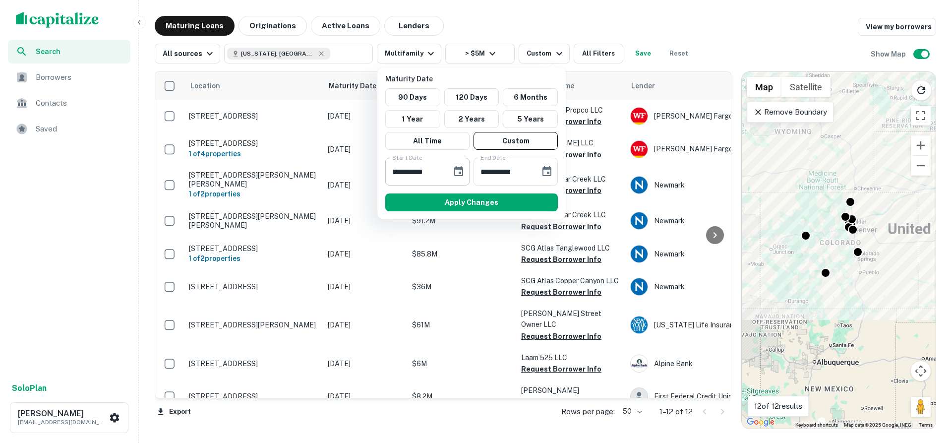
click at [460, 174] on icon "Choose date, selected date is Jan 21, 2026" at bounding box center [458, 171] width 9 height 10
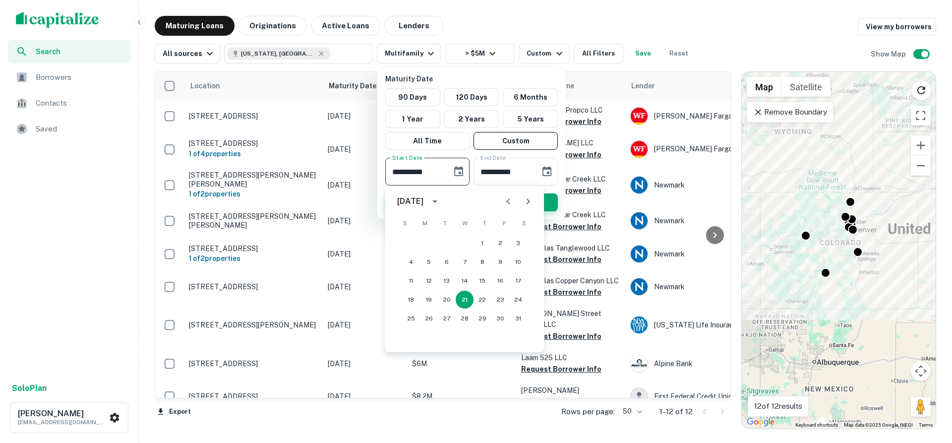
click at [549, 203] on button "Apply Changes" at bounding box center [471, 202] width 173 height 18
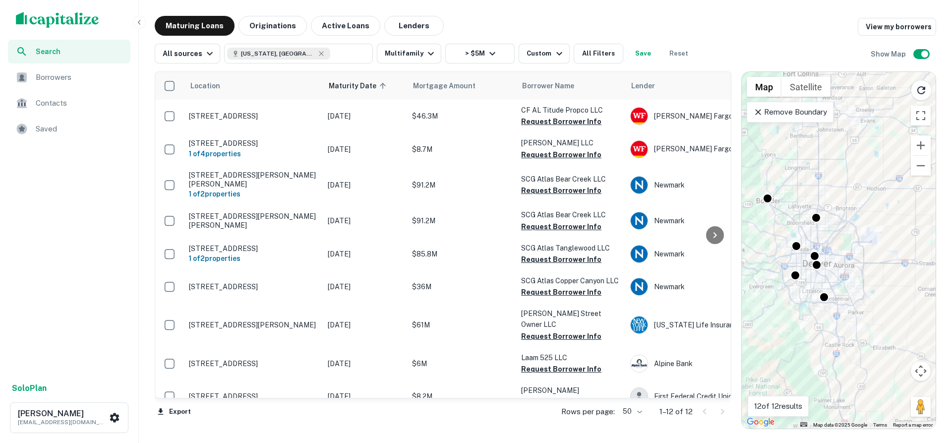
drag, startPoint x: 855, startPoint y: 231, endPoint x: 919, endPoint y: 235, distance: 64.6
click at [919, 235] on div "To activate drag with keyboard, press Alt + Enter. Once in keyboard drag state,…" at bounding box center [839, 250] width 194 height 356
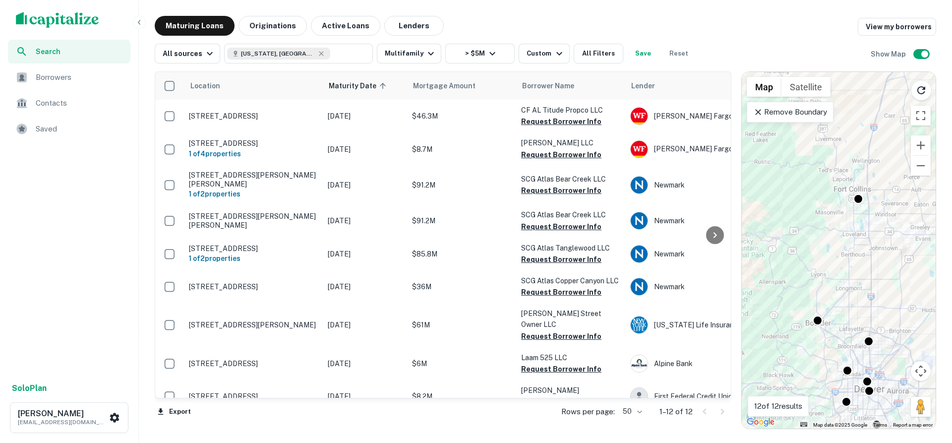
drag, startPoint x: 806, startPoint y: 221, endPoint x: 860, endPoint y: 348, distance: 137.5
click at [860, 348] on div "To activate drag with keyboard, press Alt + Enter. Once in keyboard drag state,…" at bounding box center [839, 250] width 194 height 356
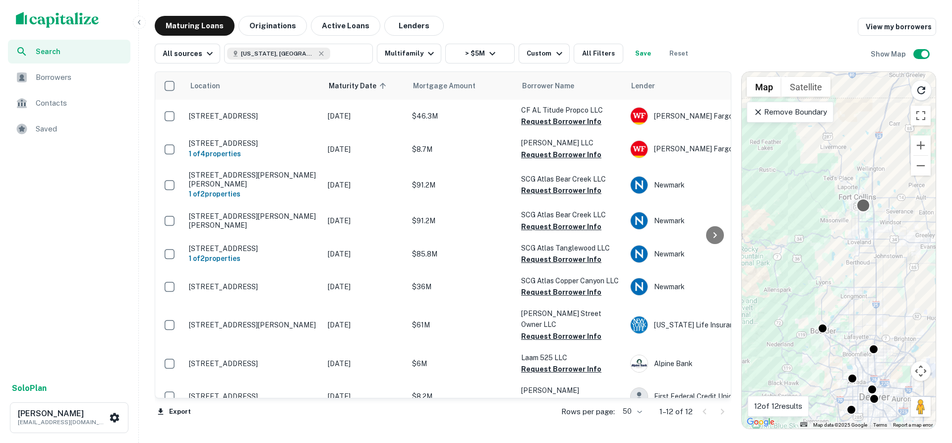
click at [866, 205] on div at bounding box center [863, 205] width 14 height 14
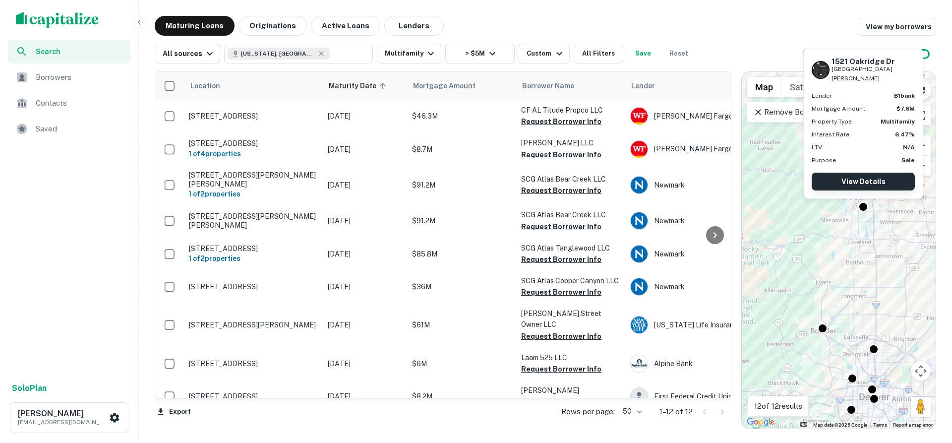
click at [868, 178] on link "View Details" at bounding box center [863, 182] width 103 height 18
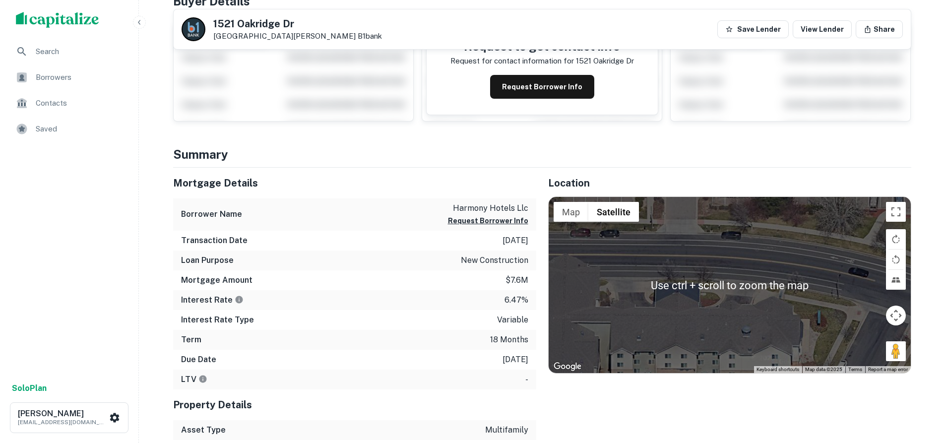
scroll to position [131, 0]
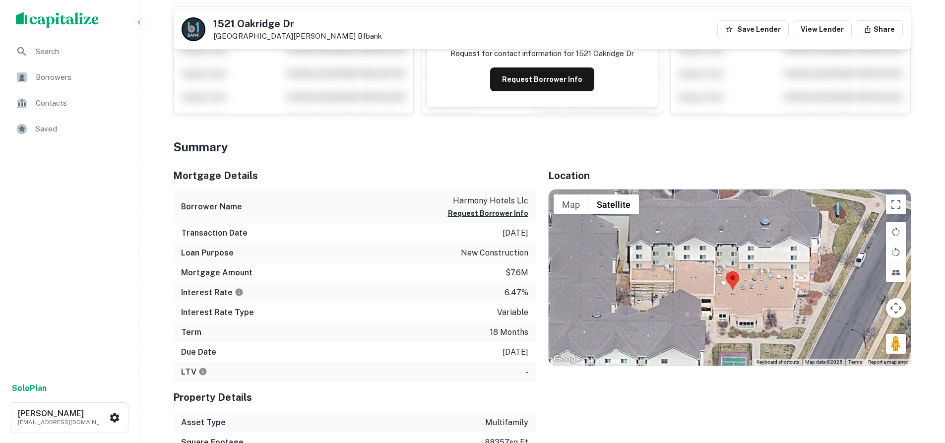
drag, startPoint x: 724, startPoint y: 289, endPoint x: 743, endPoint y: 190, distance: 100.0
drag, startPoint x: 892, startPoint y: 342, endPoint x: 854, endPoint y: 332, distance: 39.0
click at [854, 332] on div "To activate drag with keyboard, press Alt + Enter. Once in keyboard drag state,…" at bounding box center [729, 277] width 362 height 176
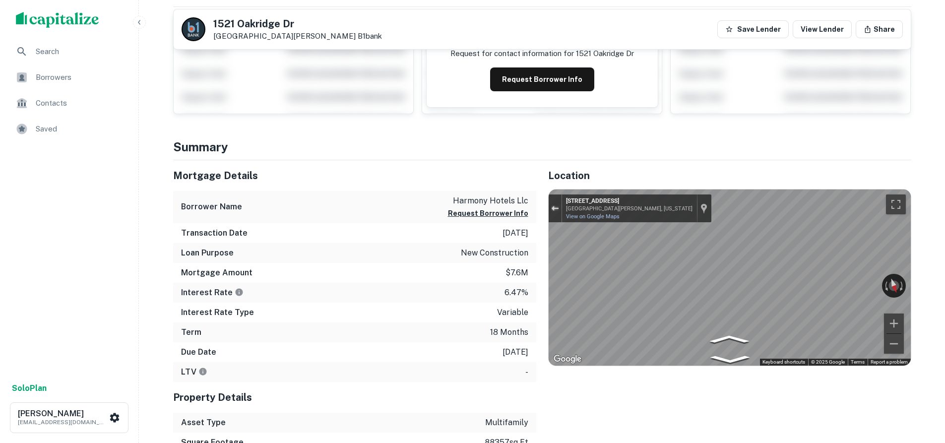
click at [554, 209] on div "Exit the Street View" at bounding box center [554, 208] width 7 height 6
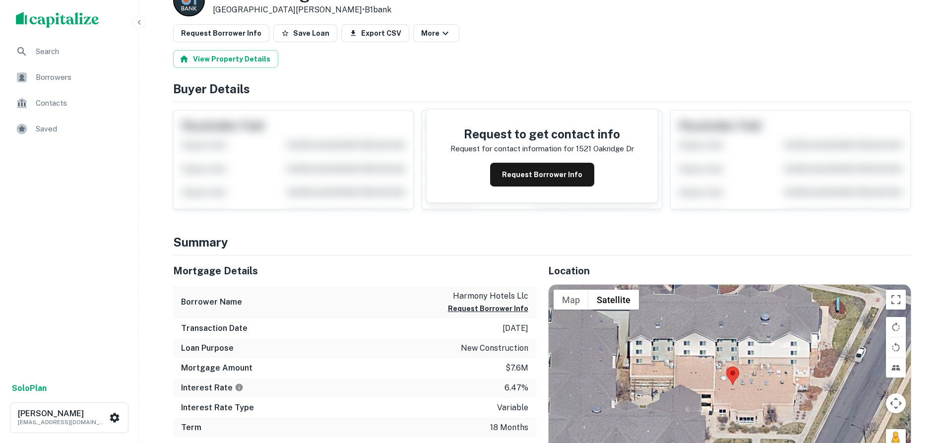
scroll to position [0, 0]
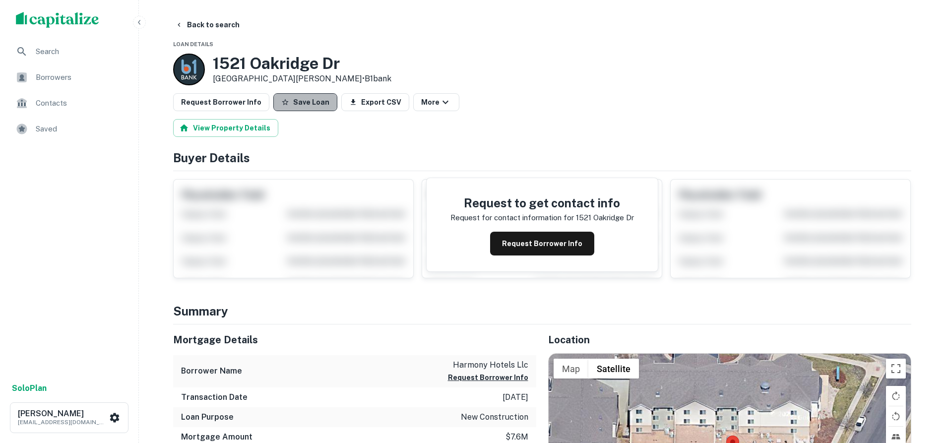
click at [301, 108] on button "Save Loan" at bounding box center [305, 102] width 64 height 18
click at [59, 124] on span "Saved" at bounding box center [80, 129] width 89 height 12
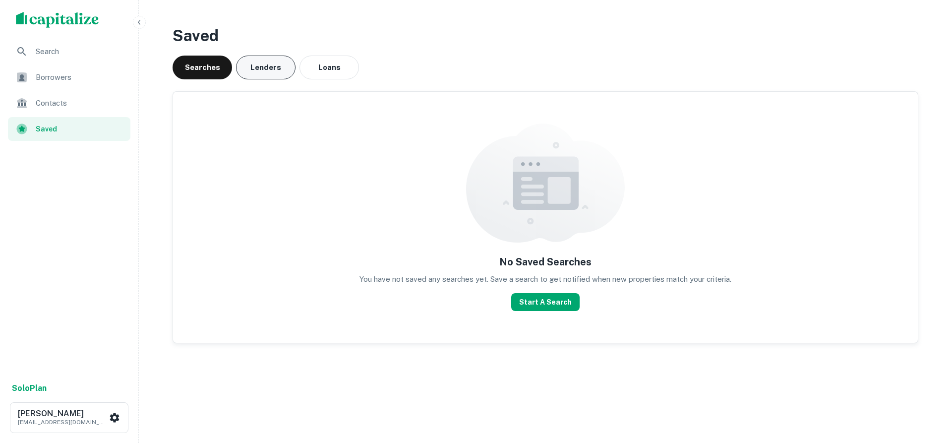
click at [254, 63] on button "Lenders" at bounding box center [265, 68] width 59 height 24
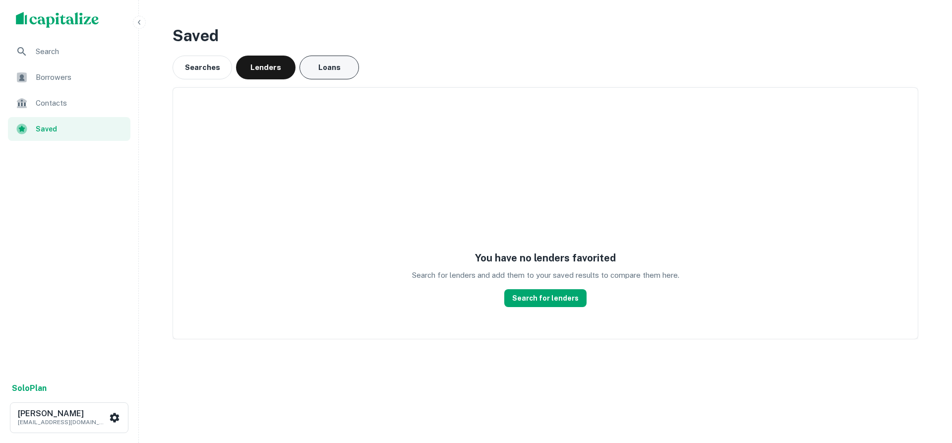
click at [328, 64] on button "Loans" at bounding box center [328, 68] width 59 height 24
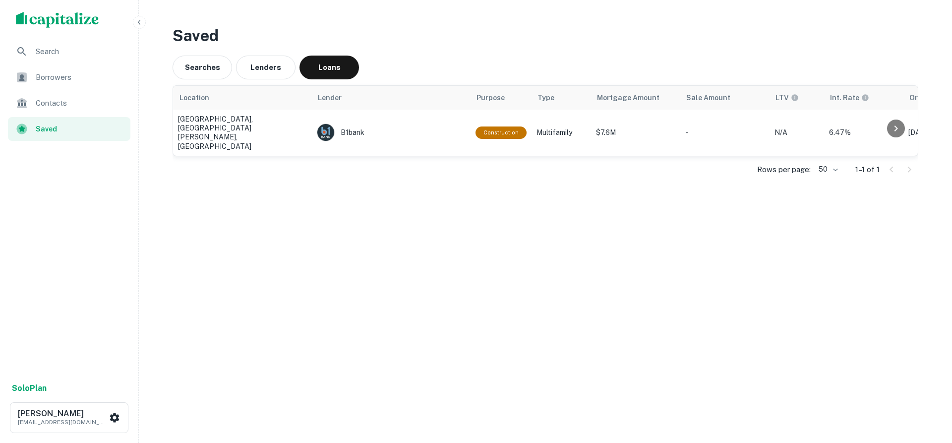
click at [416, 221] on div "Saved Searches Lenders Loans Location Lender Purpose Type Mortgage Amount Sale …" at bounding box center [546, 201] width 762 height 371
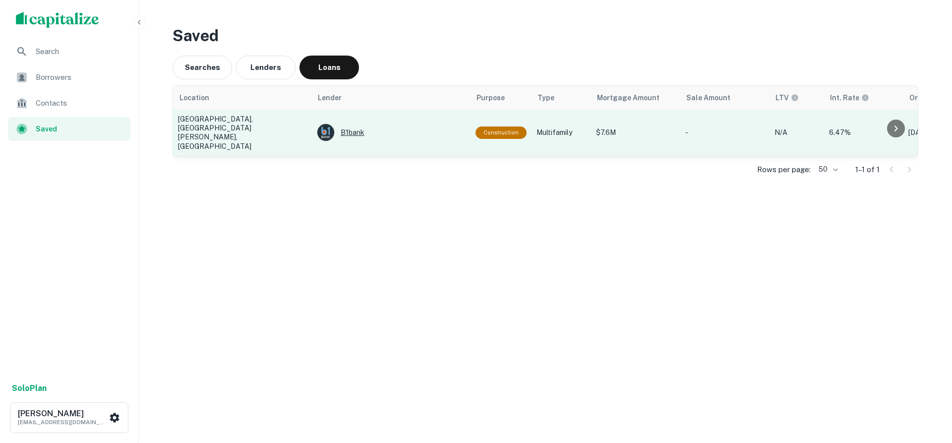
click at [356, 123] on div "B1bank" at bounding box center [391, 132] width 149 height 18
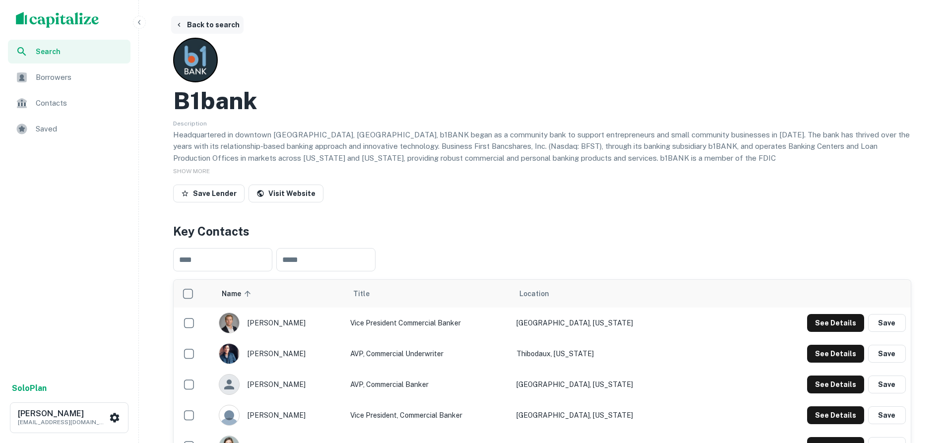
click at [179, 27] on icon "button" at bounding box center [179, 25] width 8 height 8
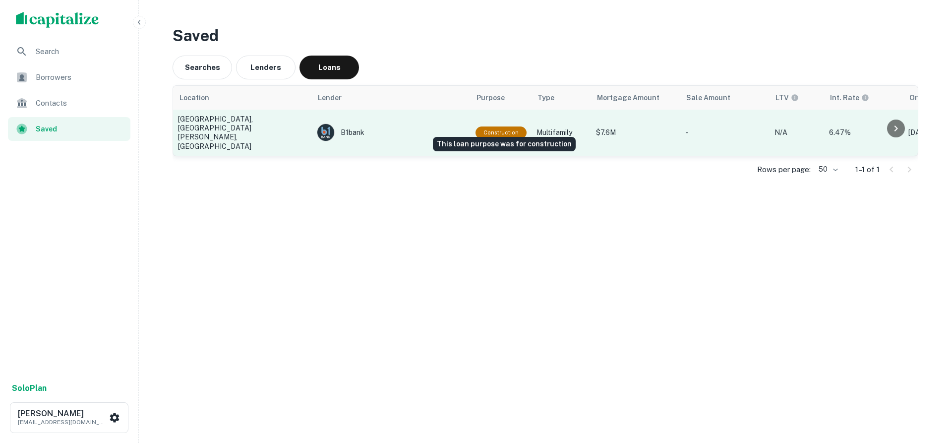
click at [494, 126] on div "Construction" at bounding box center [500, 132] width 51 height 12
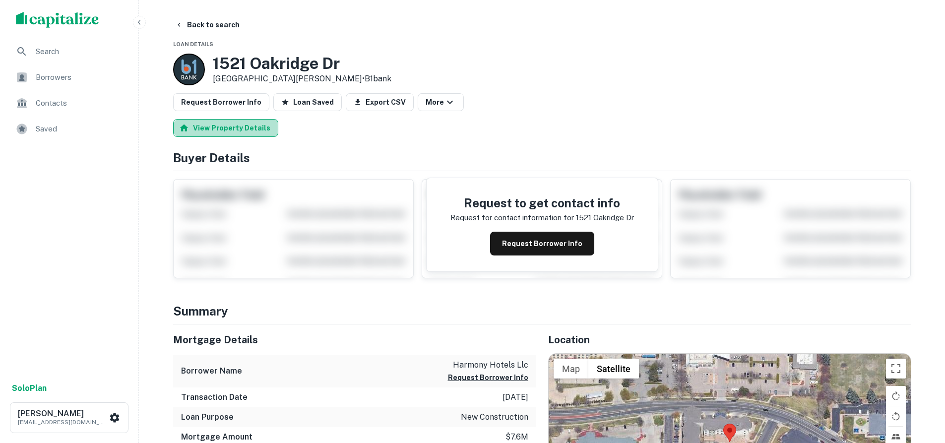
click at [225, 133] on button "View Property Details" at bounding box center [225, 128] width 105 height 18
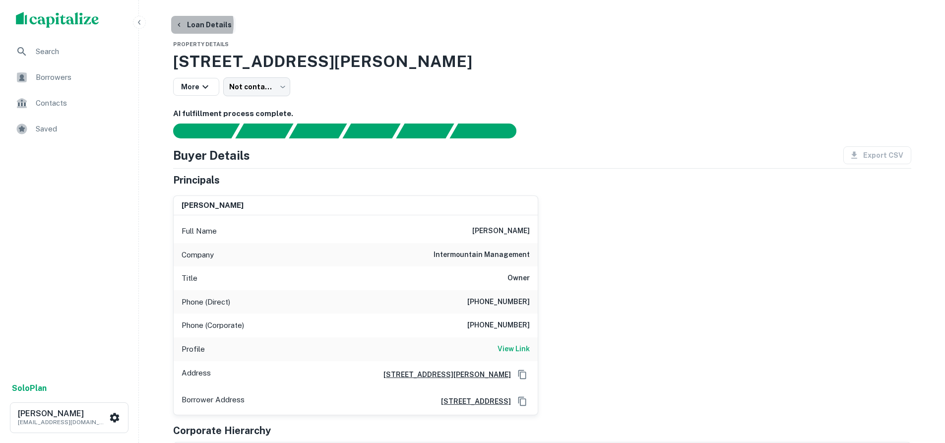
click at [180, 24] on icon "button" at bounding box center [179, 25] width 8 height 8
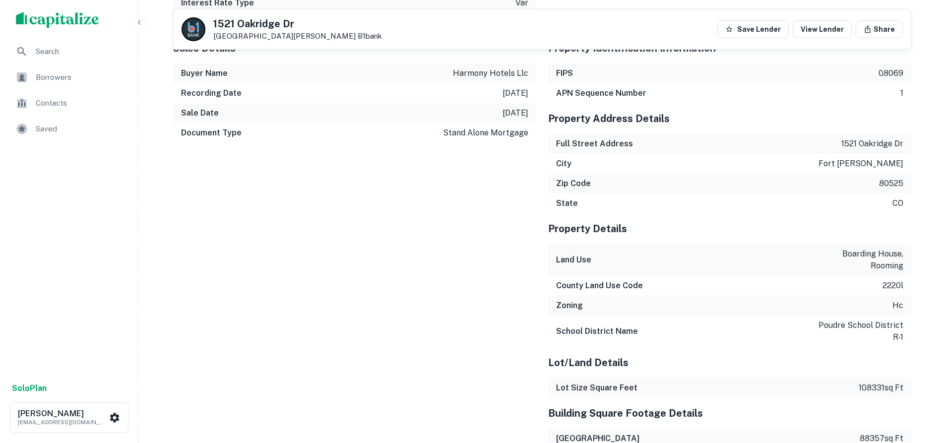
scroll to position [744, 0]
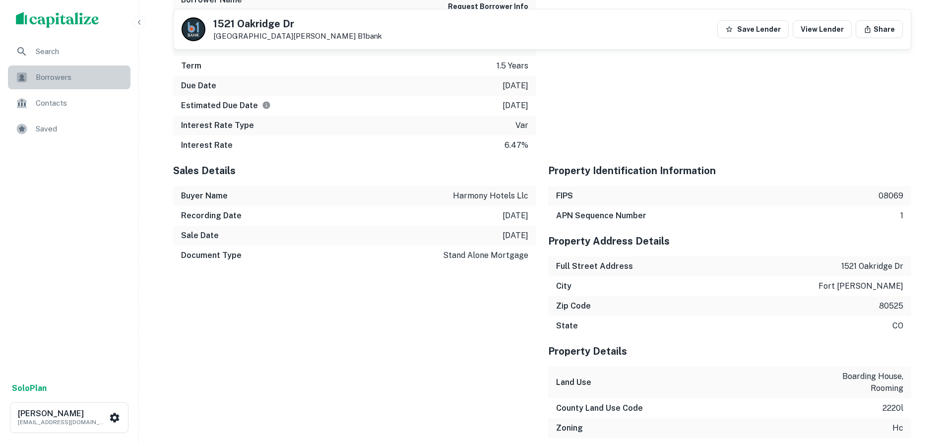
click at [55, 79] on span "Borrowers" at bounding box center [80, 77] width 89 height 12
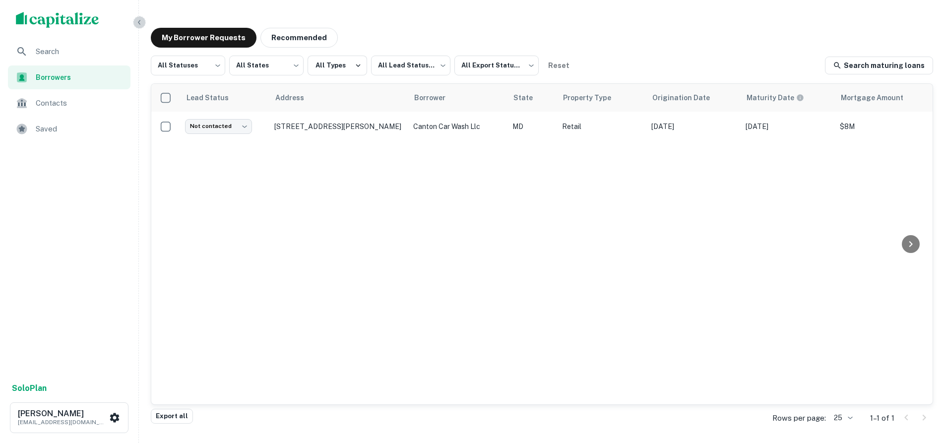
click at [137, 24] on icon "button" at bounding box center [139, 22] width 8 height 8
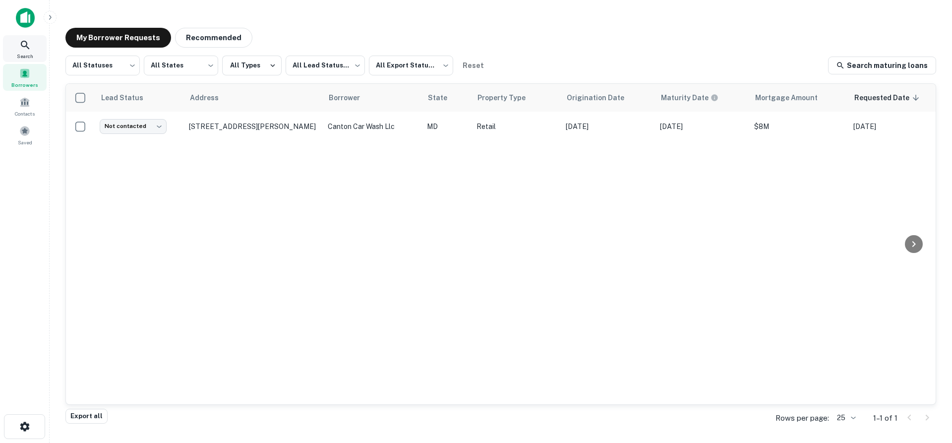
click at [31, 50] on icon at bounding box center [25, 45] width 12 height 12
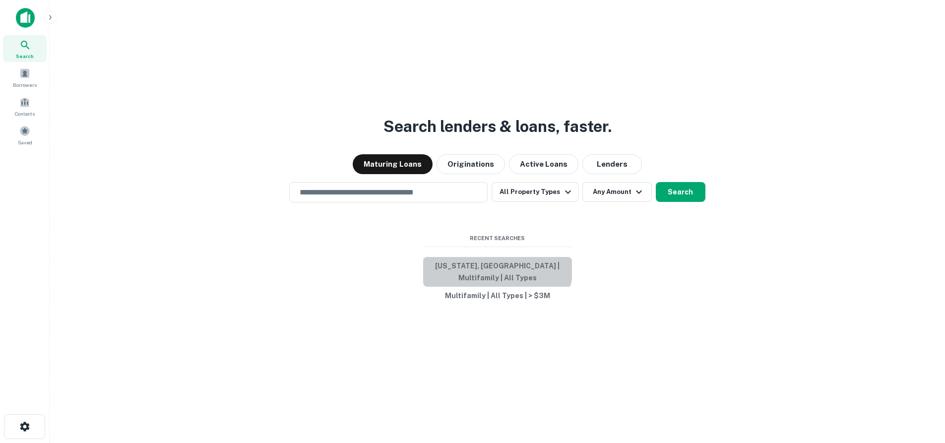
click at [493, 272] on button "[US_STATE], [GEOGRAPHIC_DATA] | Multifamily | All Types" at bounding box center [497, 272] width 149 height 30
type input "**********"
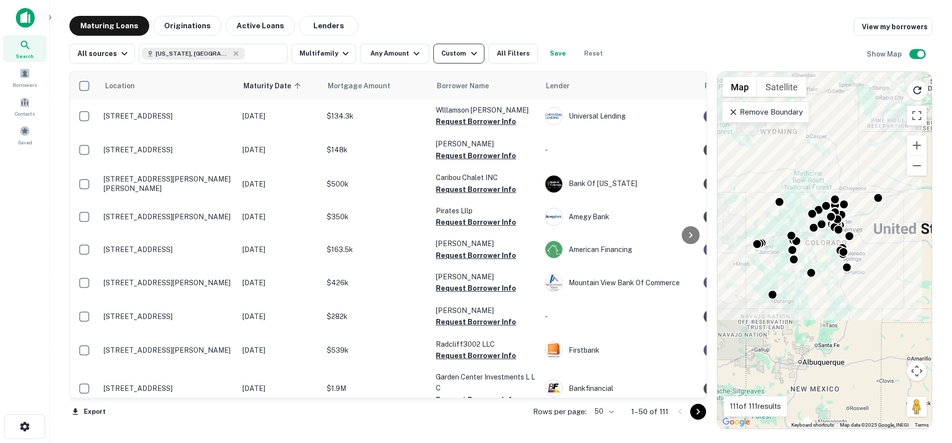
click at [433, 50] on button "Custom" at bounding box center [458, 54] width 51 height 20
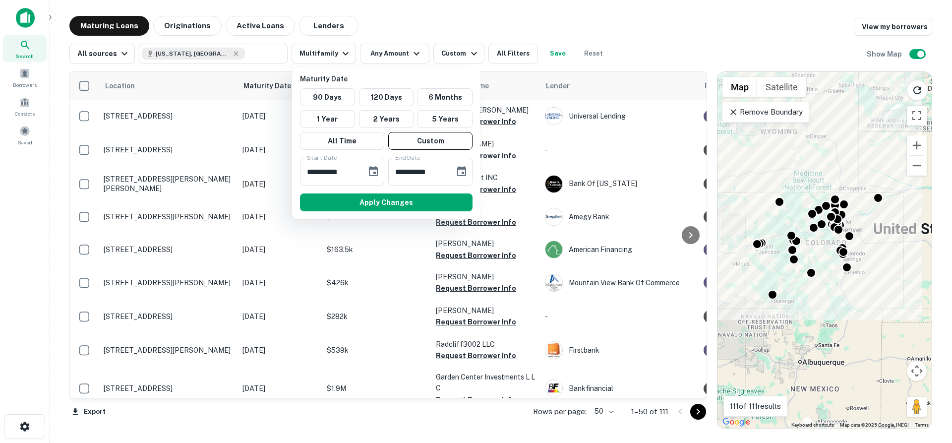
click at [415, 51] on div at bounding box center [476, 221] width 952 height 443
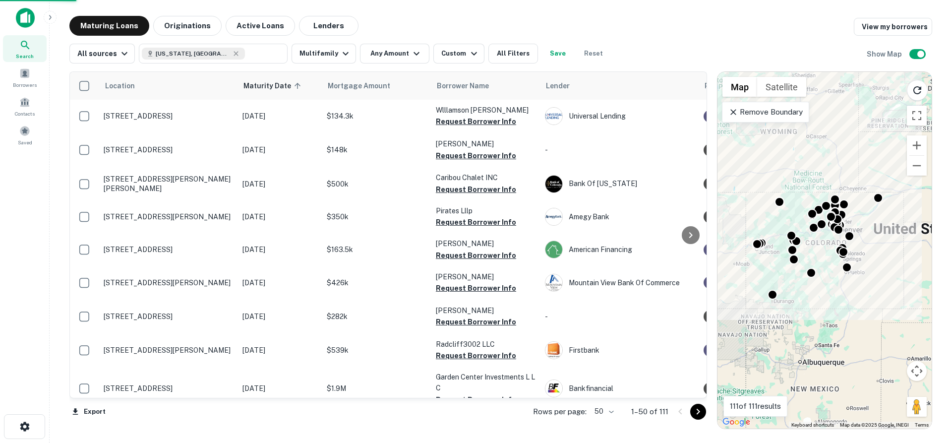
click at [413, 52] on div "**********" at bounding box center [476, 221] width 952 height 443
click at [411, 52] on icon "button" at bounding box center [417, 54] width 12 height 12
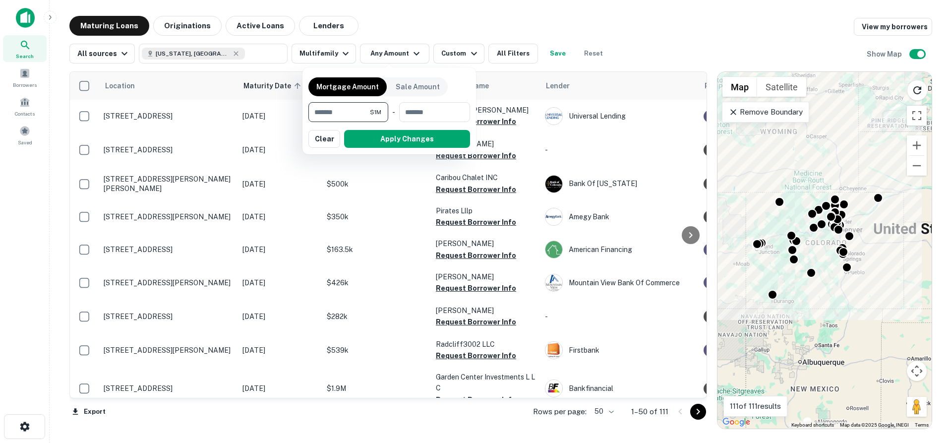
type input "********"
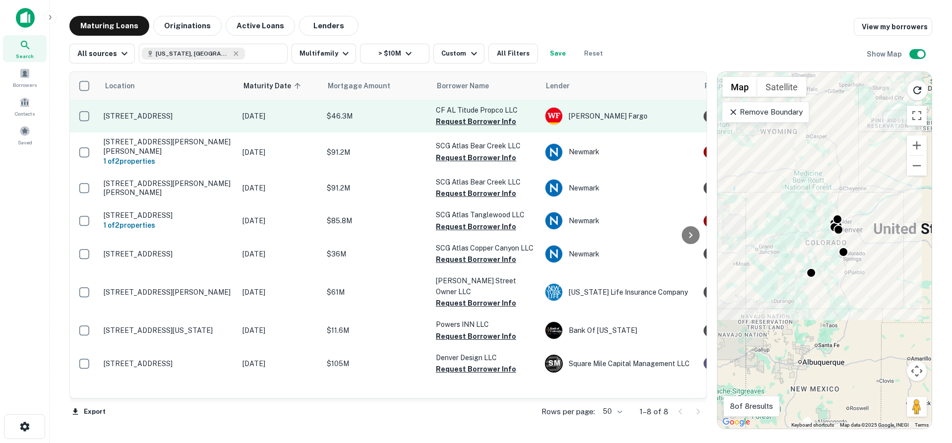
click at [186, 116] on p "[STREET_ADDRESS]" at bounding box center [168, 116] width 129 height 9
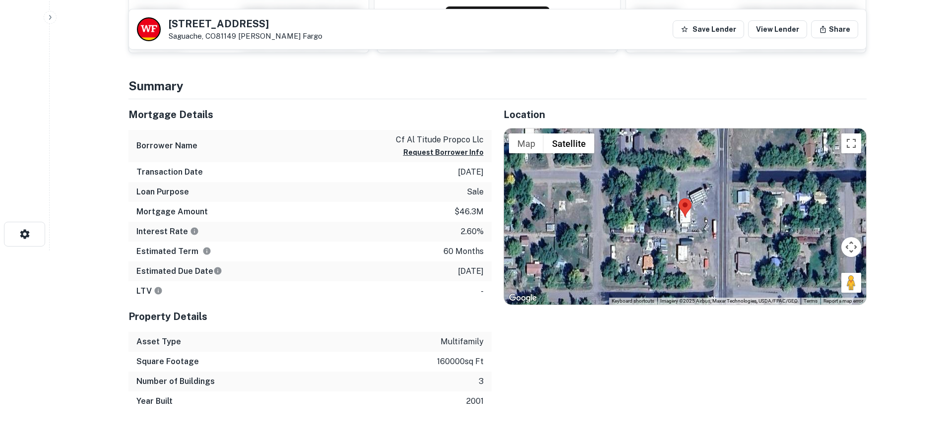
scroll to position [198, 0]
